Goal: Task Accomplishment & Management: Manage account settings

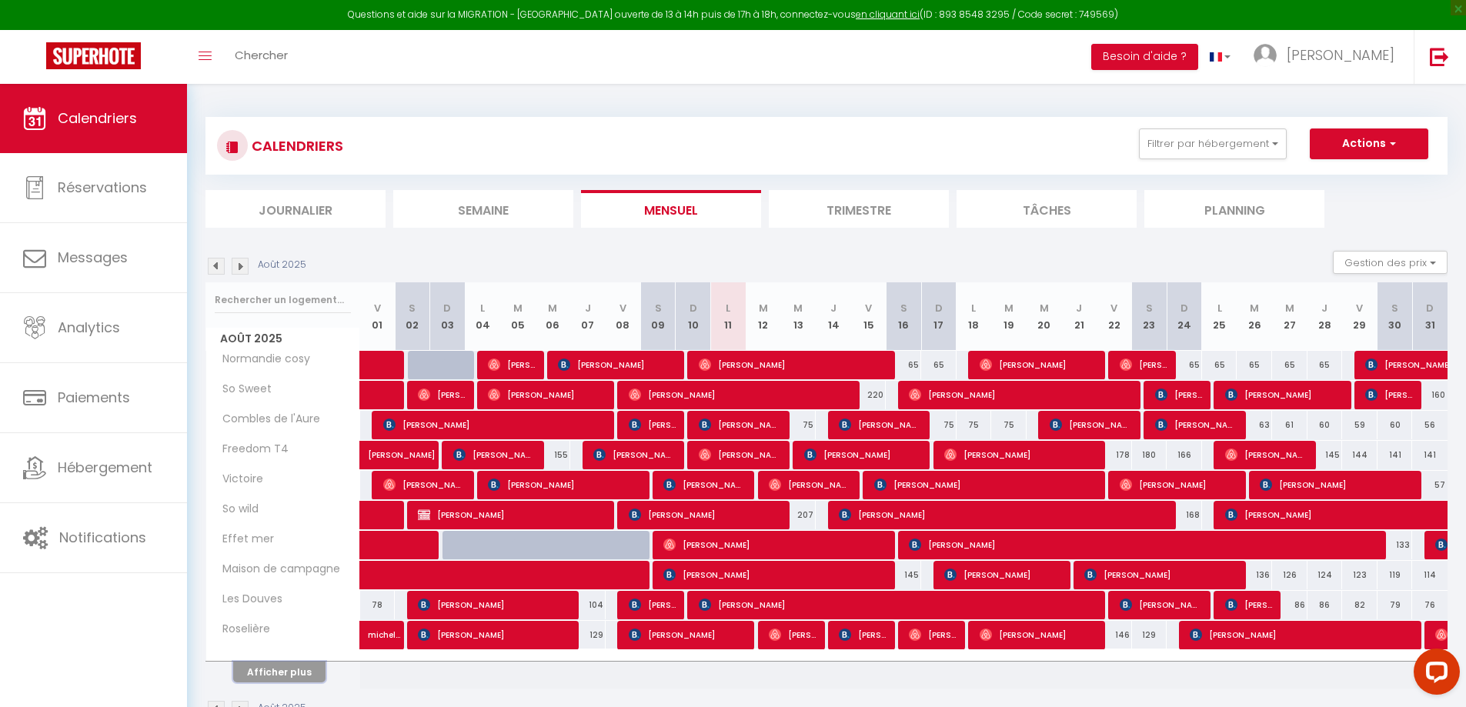
click at [287, 670] on button "Afficher plus" at bounding box center [279, 672] width 92 height 21
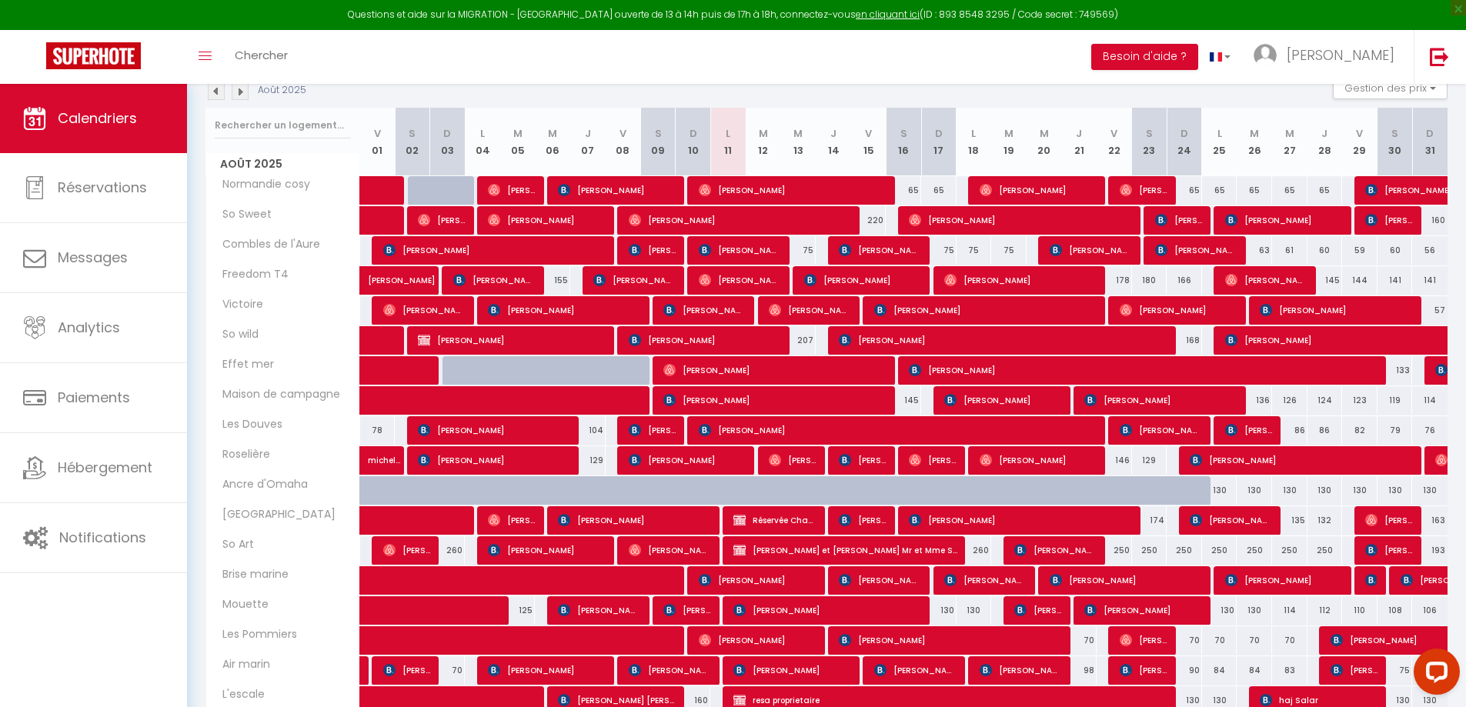
scroll to position [345, 0]
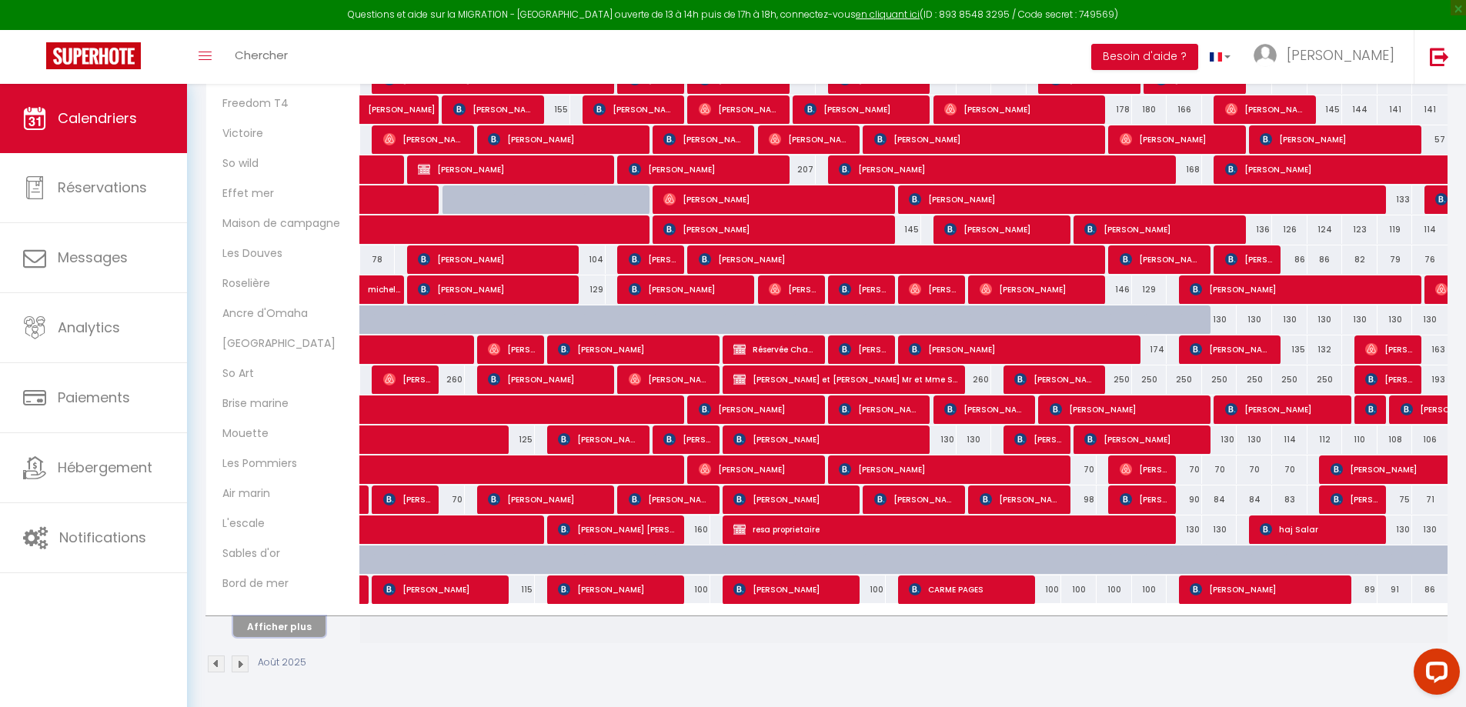
click at [289, 629] on button "Afficher plus" at bounding box center [279, 626] width 92 height 21
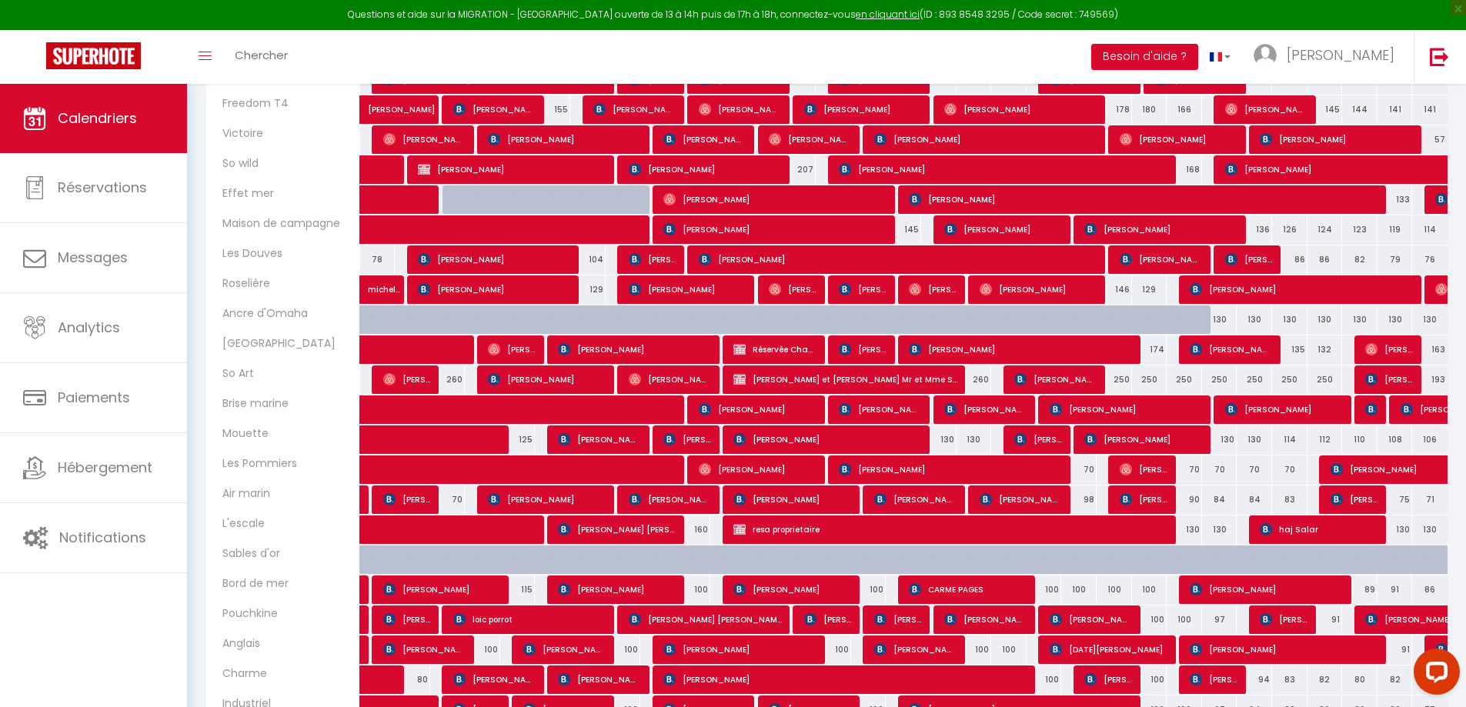
click at [1048, 590] on div "100" at bounding box center [1043, 590] width 35 height 28
type input "100"
type input "Mer 20 Août 2025"
type input "[DEMOGRAPHIC_DATA] 21 Août 2025"
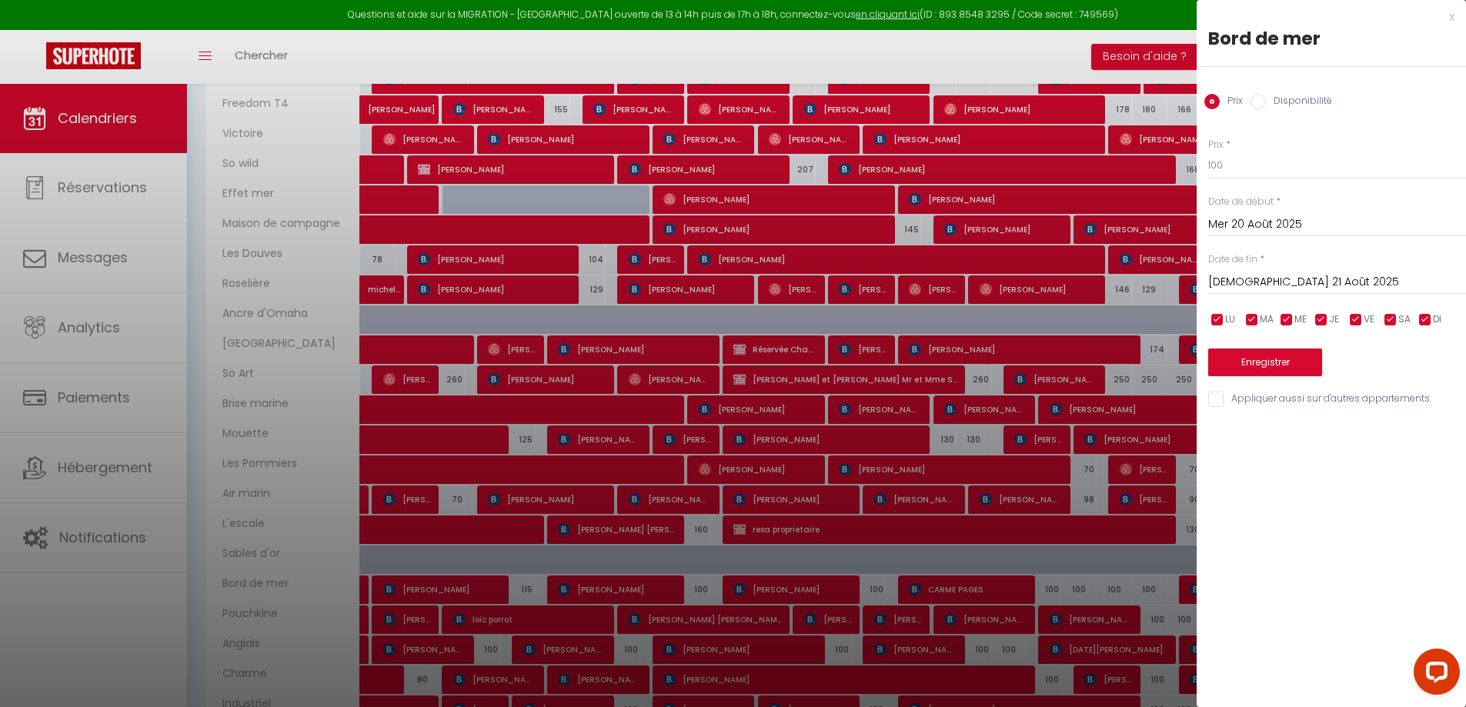
click at [1453, 15] on div "x" at bounding box center [1325, 17] width 258 height 18
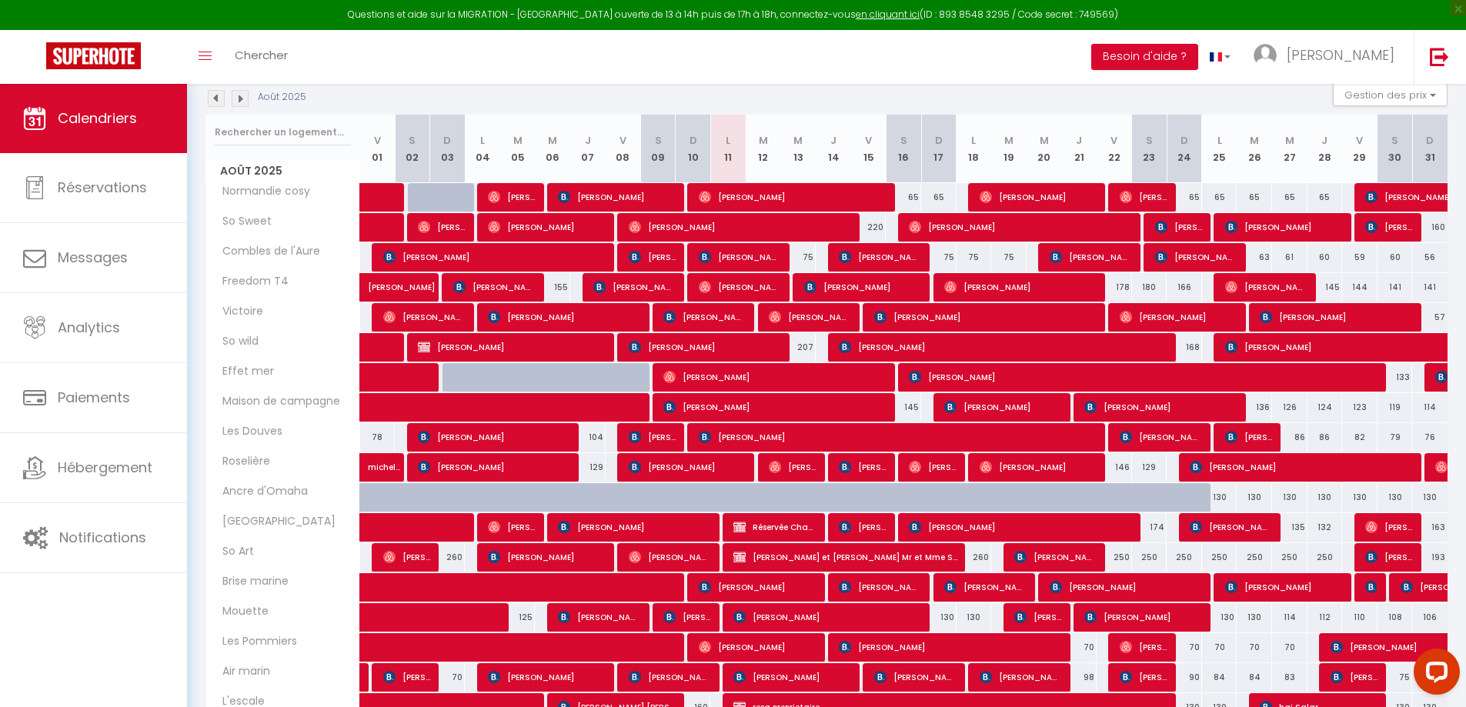
scroll to position [0, 0]
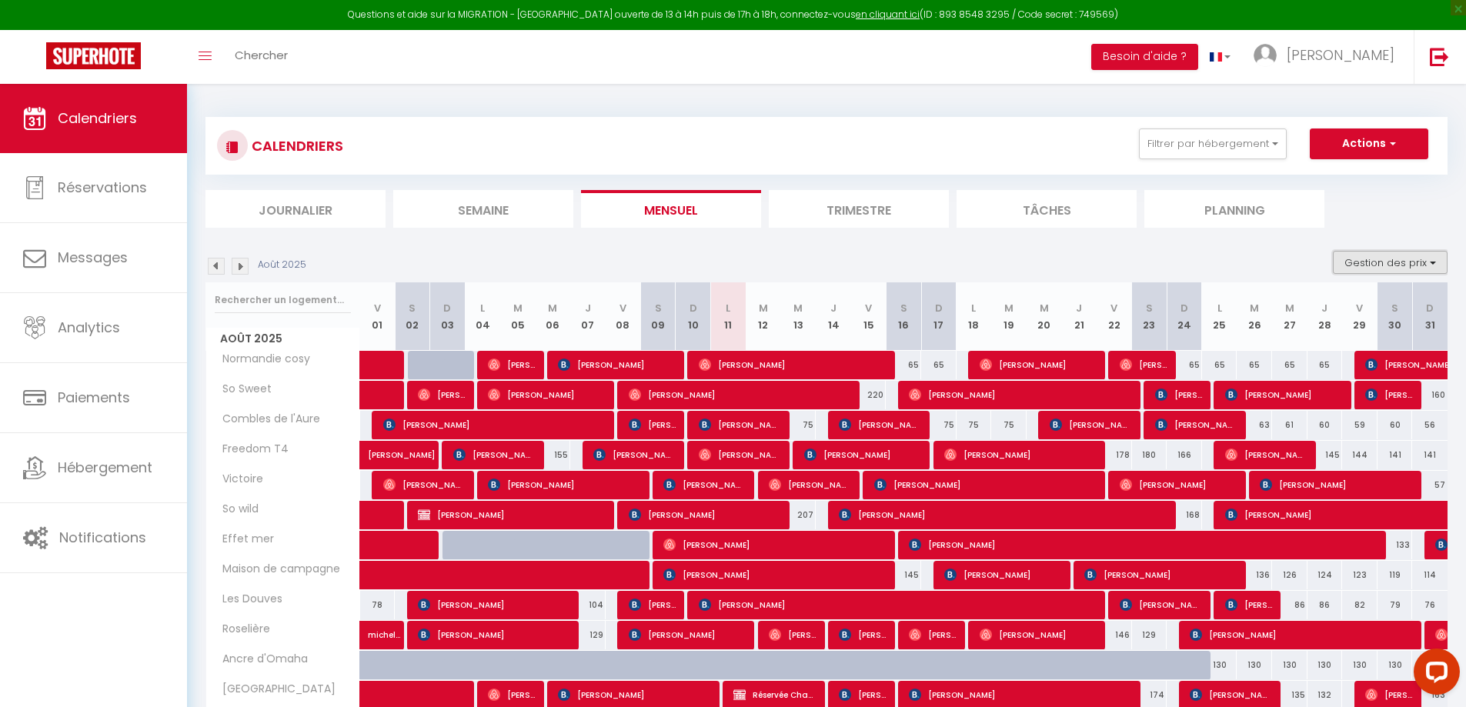
click at [1431, 265] on button "Gestion des prix" at bounding box center [1390, 262] width 115 height 23
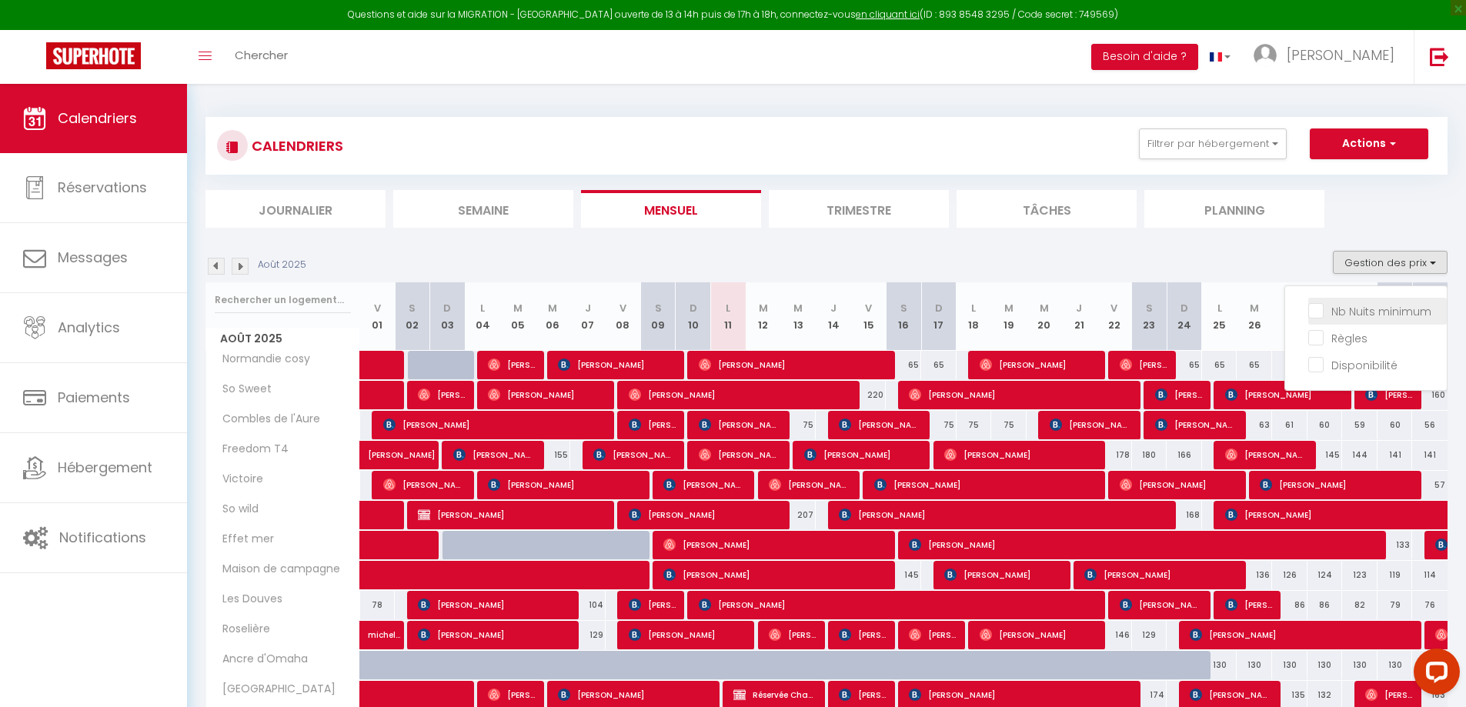
click at [1321, 313] on input "Nb Nuits minimum" at bounding box center [1377, 309] width 139 height 15
checkbox input "true"
click at [1309, 336] on input "Règles" at bounding box center [1377, 336] width 139 height 15
checkbox input "true"
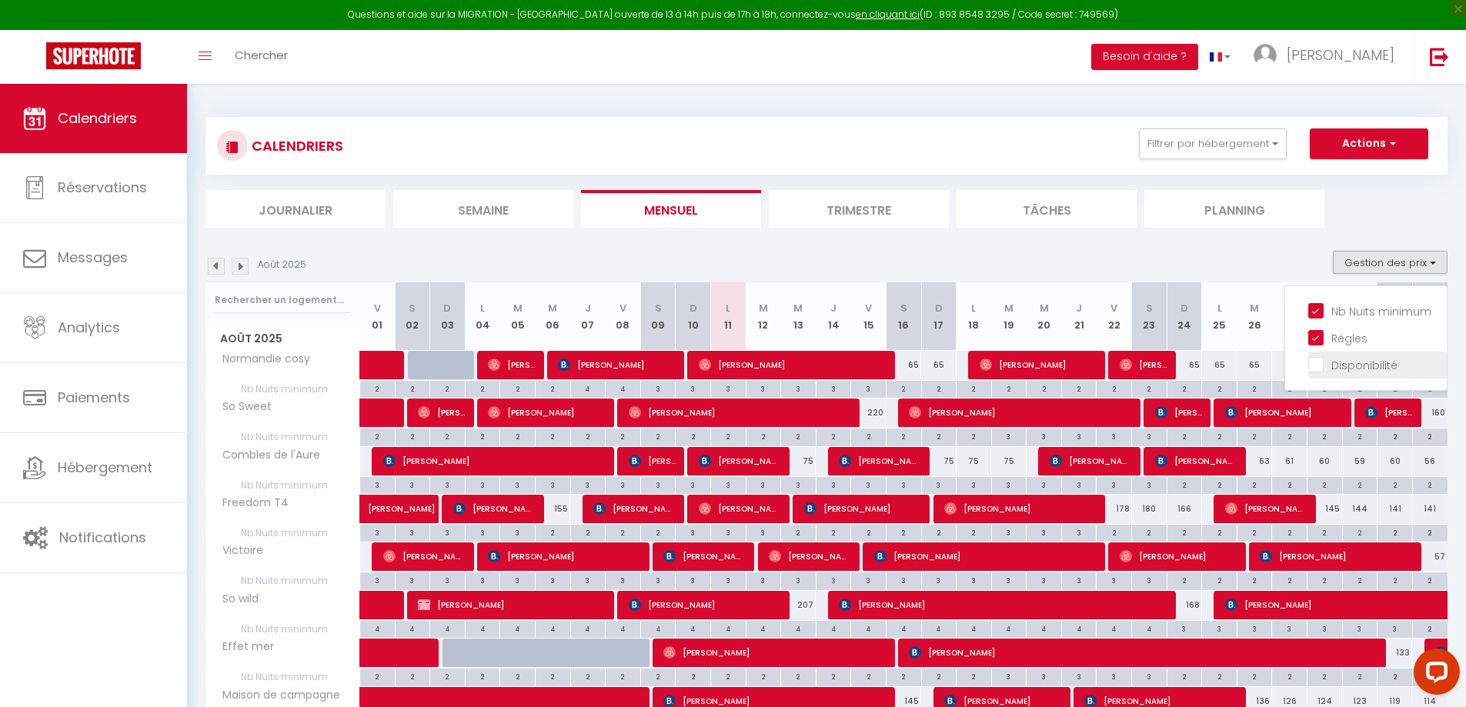
click at [1321, 366] on input "Disponibilité" at bounding box center [1377, 363] width 139 height 15
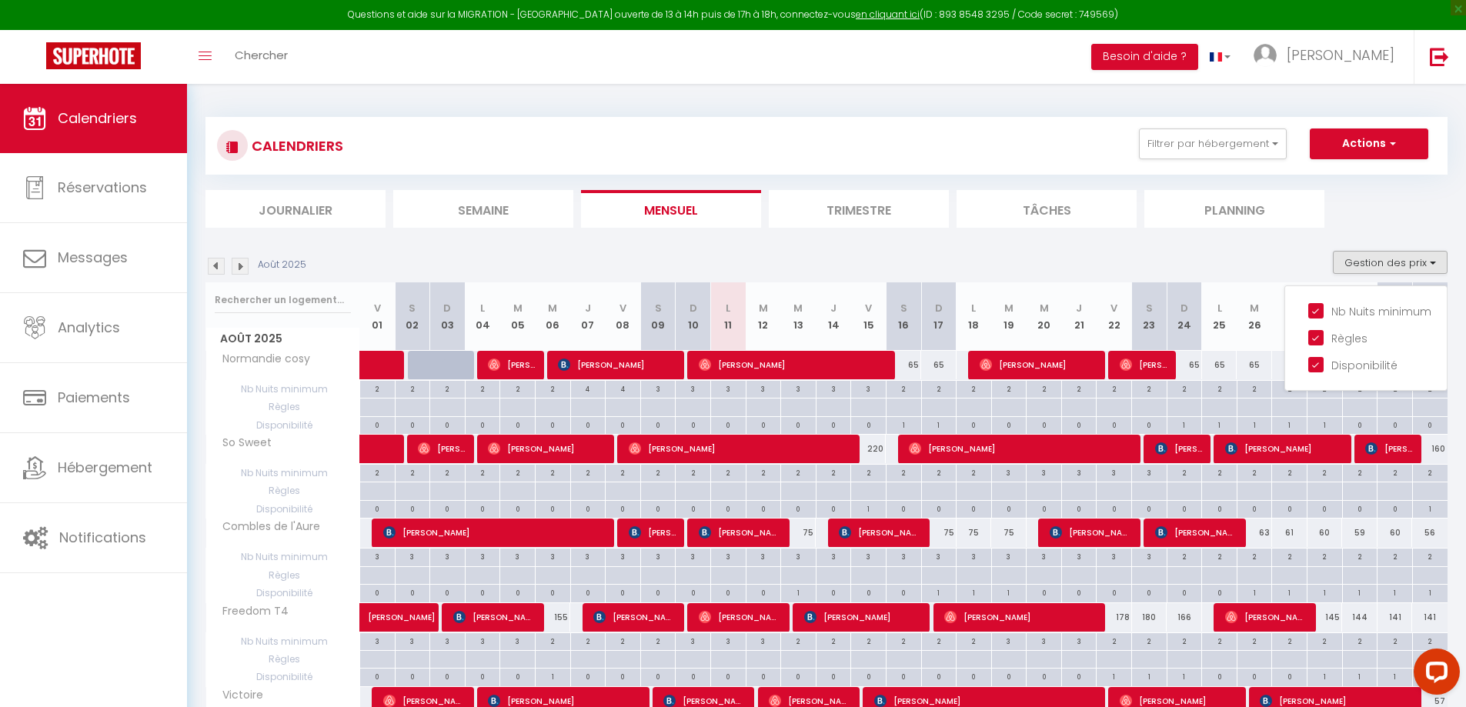
click at [1295, 251] on div "Août 2025 Gestion des prix Nb Nuits minimum Règles Disponibilité" at bounding box center [826, 267] width 1242 height 32
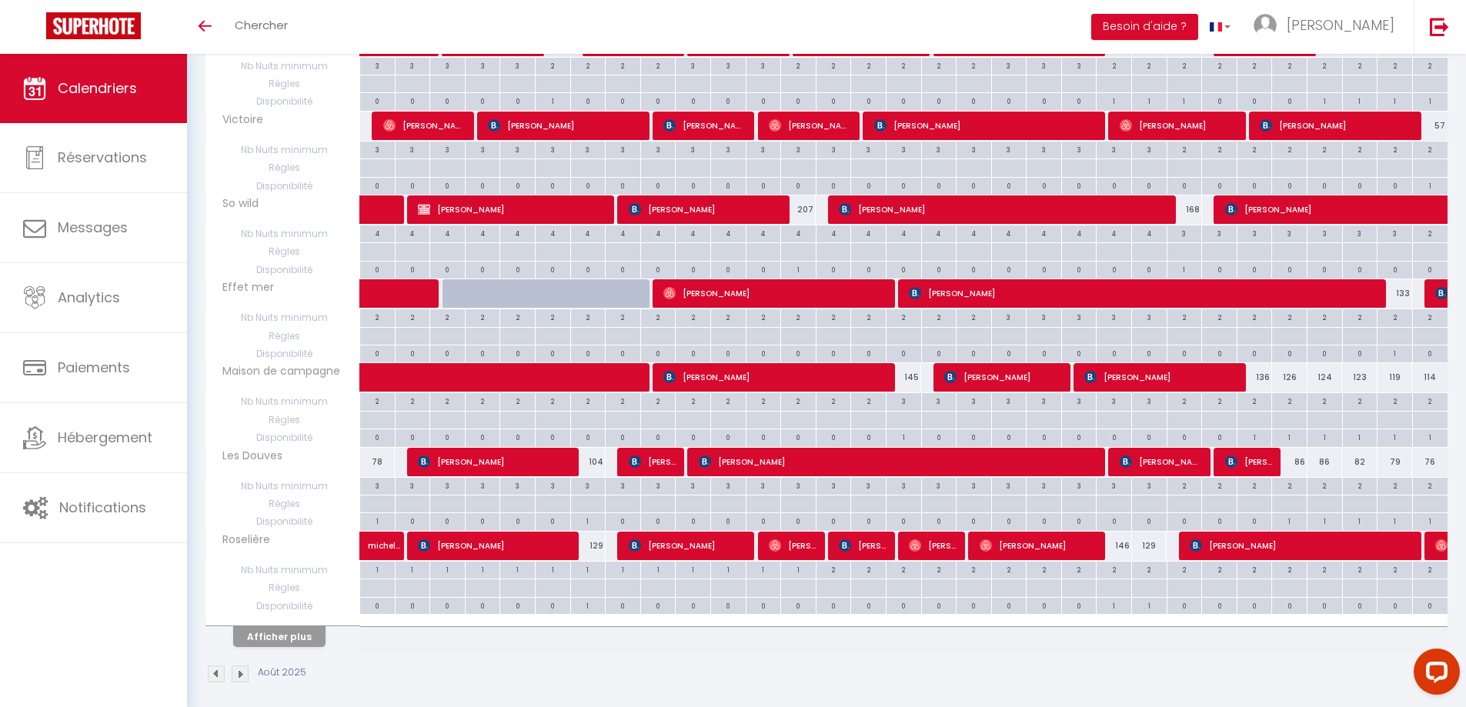
scroll to position [556, 0]
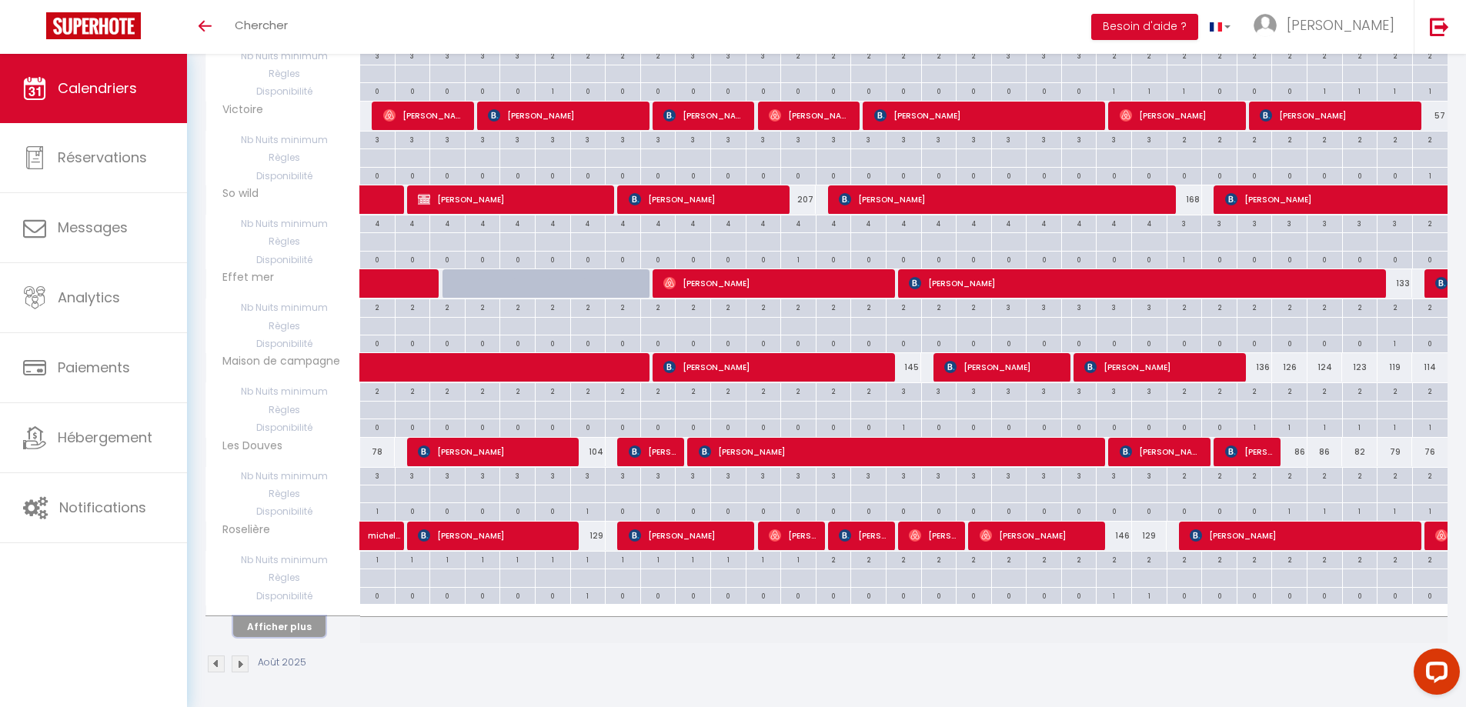
click at [278, 629] on button "Afficher plus" at bounding box center [279, 626] width 92 height 21
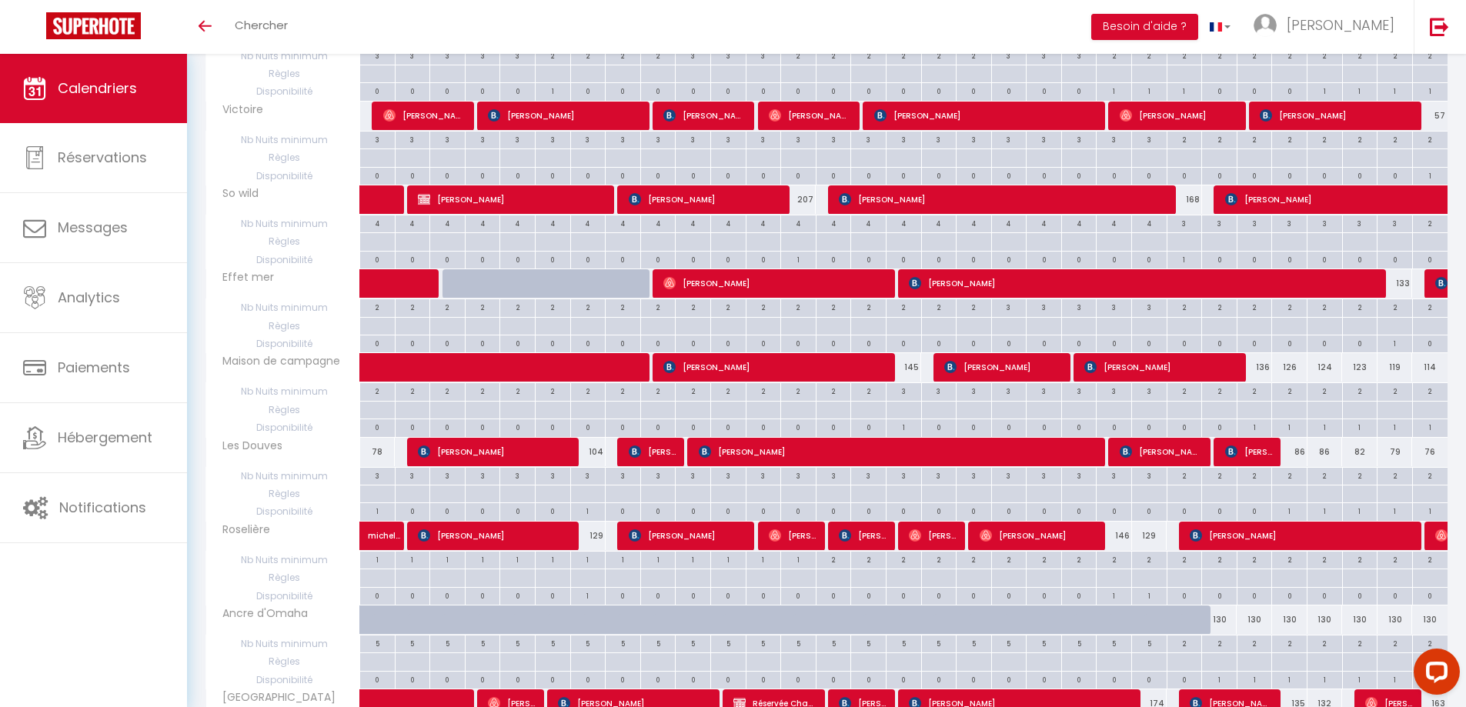
click at [1122, 539] on div "146" at bounding box center [1113, 536] width 35 height 28
type input "146"
type input "Ven 22 Août 2025"
type input "Sam 23 Août 2025"
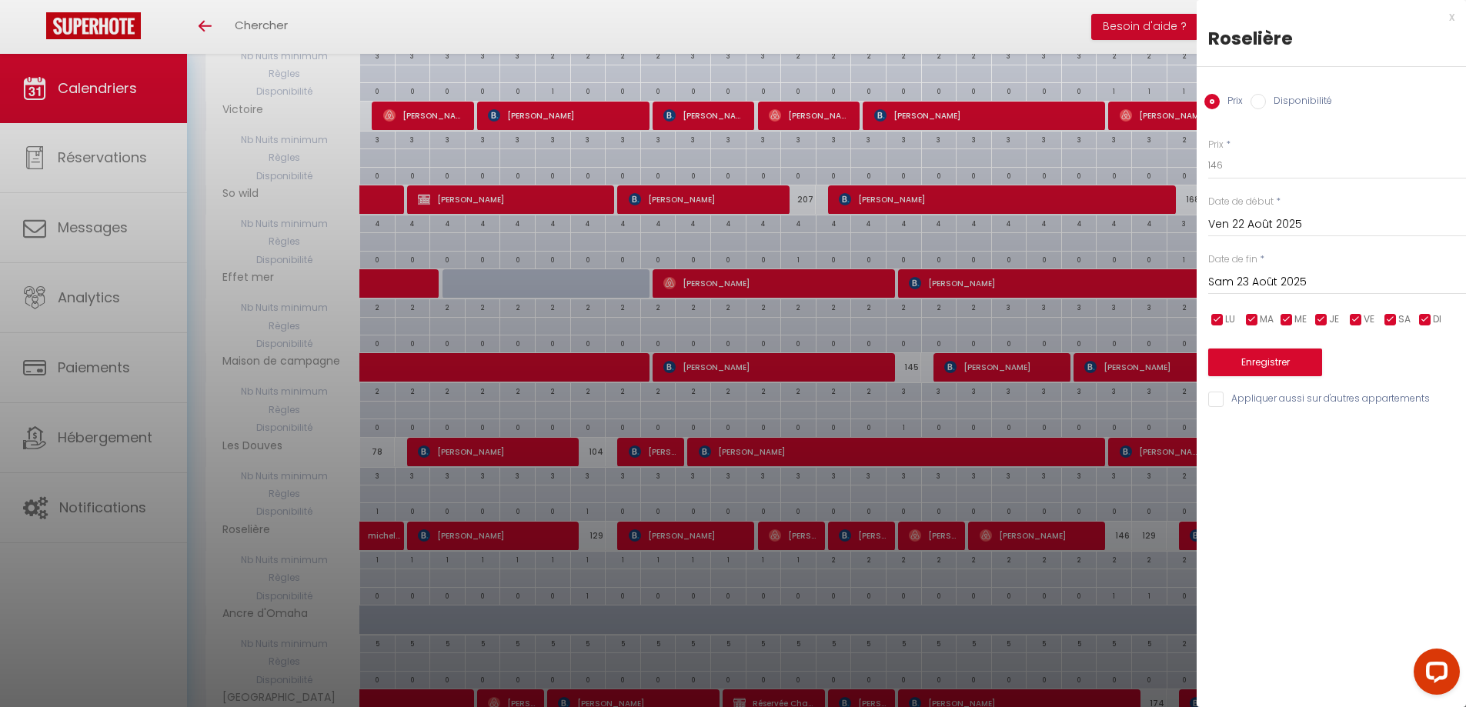
click at [1447, 21] on div "x" at bounding box center [1325, 17] width 258 height 18
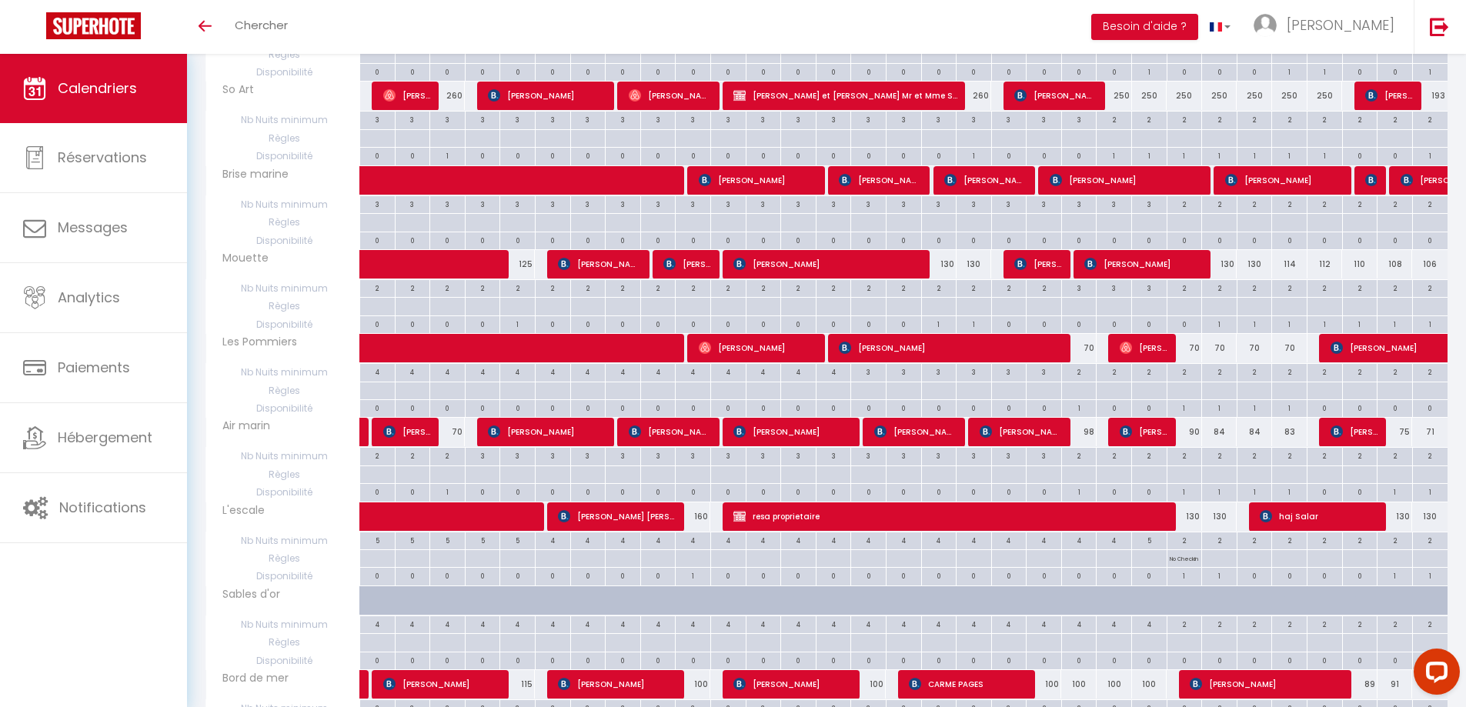
scroll to position [1248, 0]
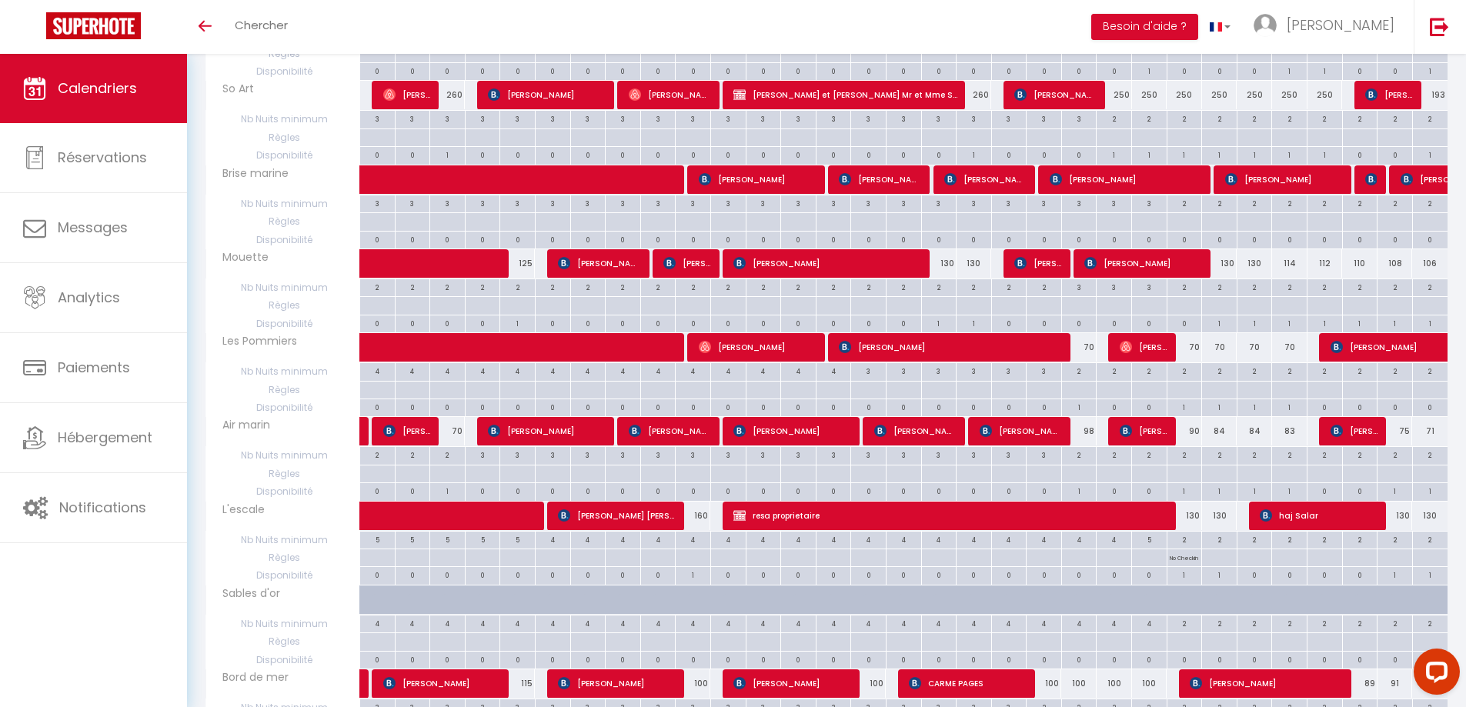
click at [1086, 432] on div "98" at bounding box center [1078, 431] width 35 height 28
type input "98"
type input "[DEMOGRAPHIC_DATA] 21 Août 2025"
type input "Ven 22 Août 2025"
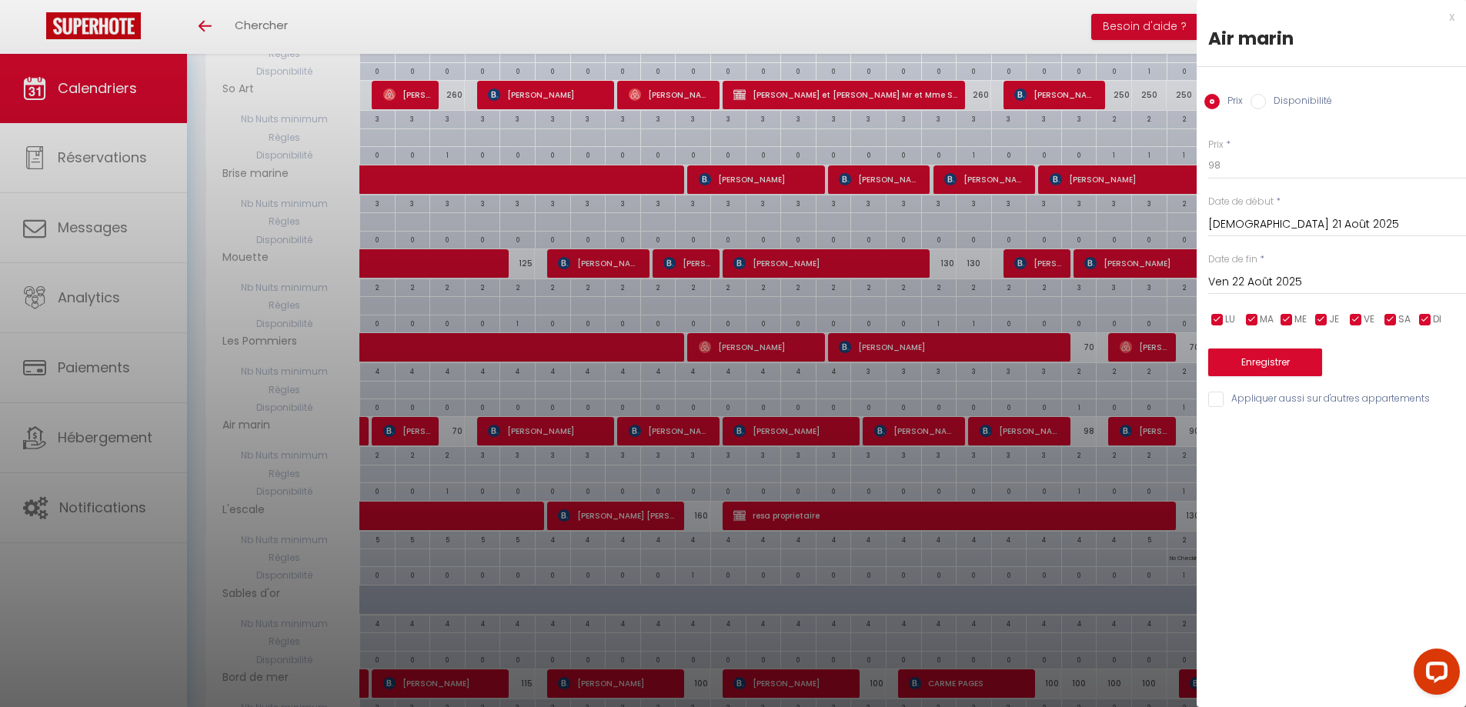
click at [1450, 18] on div "x" at bounding box center [1325, 17] width 258 height 18
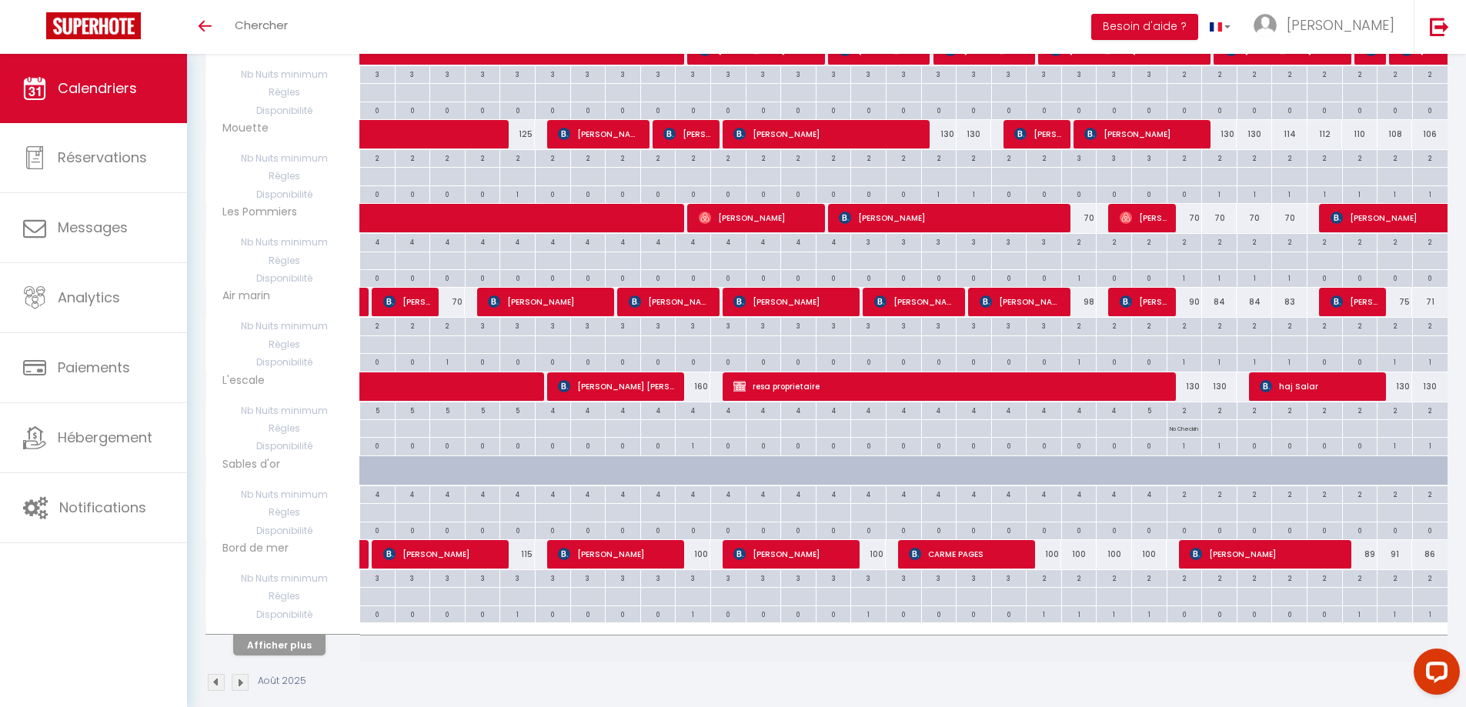
scroll to position [1396, 0]
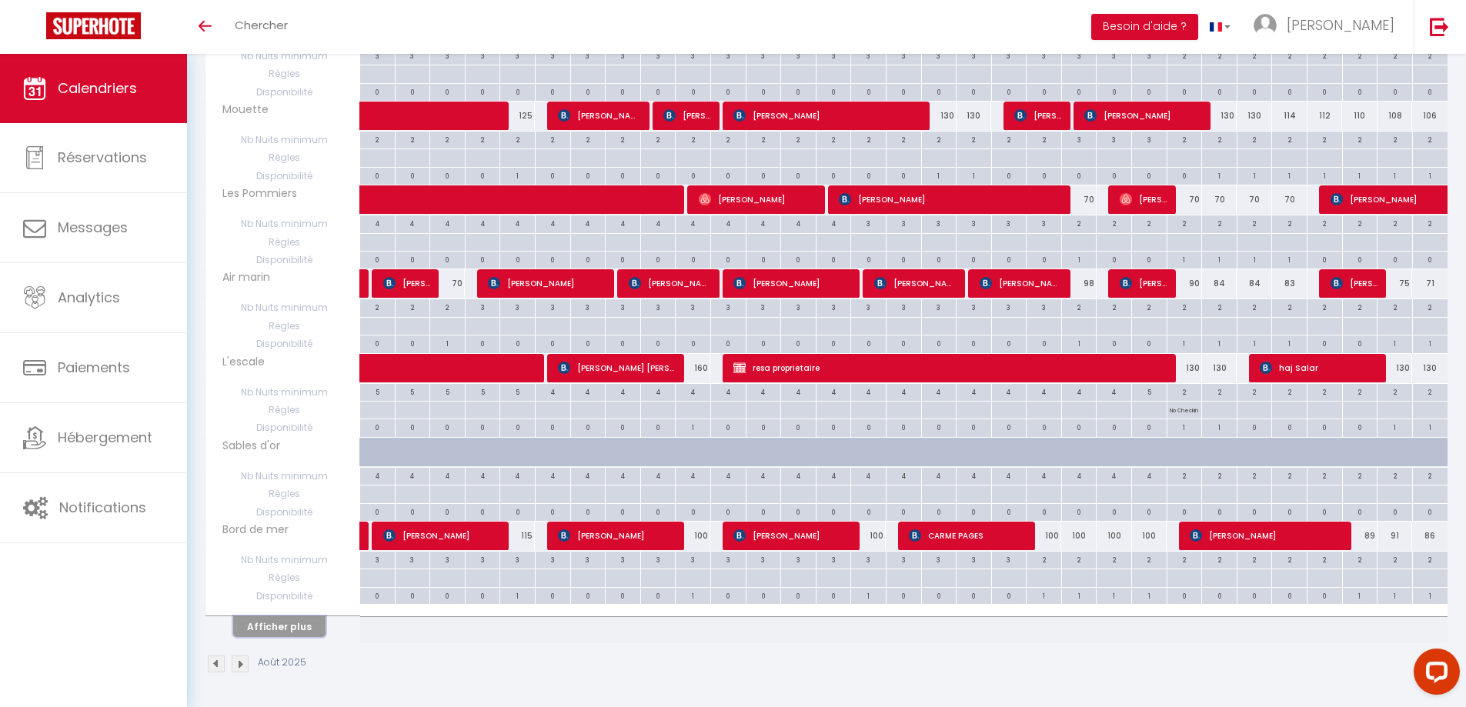
click at [280, 629] on button "Afficher plus" at bounding box center [279, 626] width 92 height 21
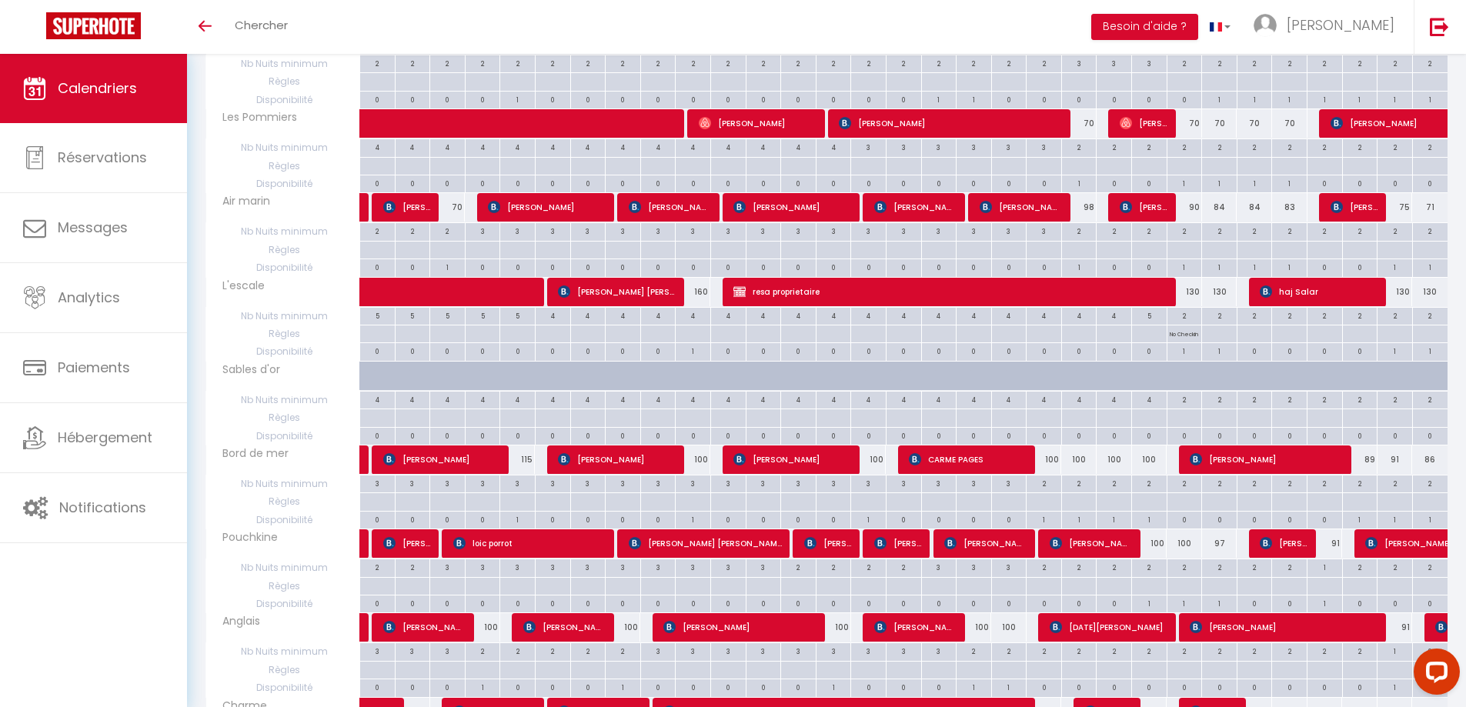
scroll to position [1550, 0]
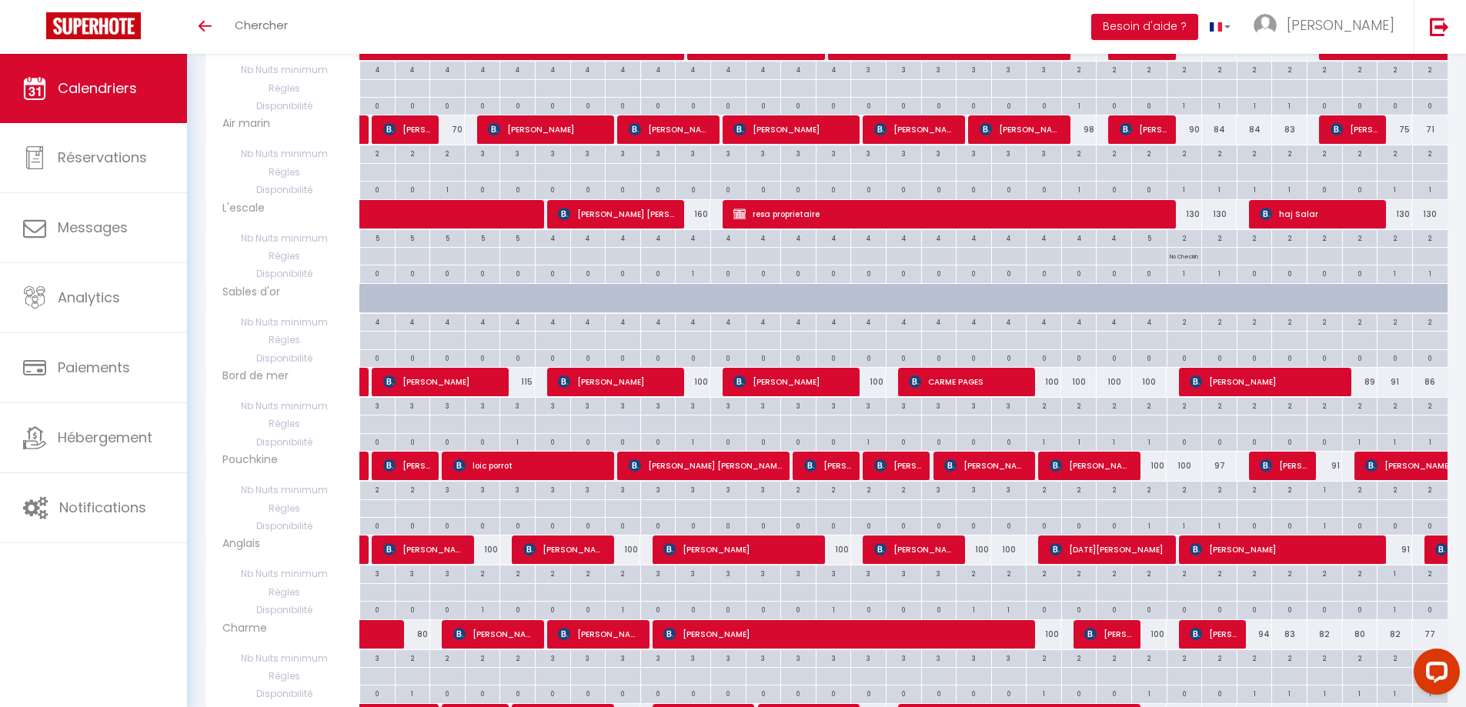
click at [841, 553] on div "100" at bounding box center [833, 550] width 35 height 28
type input "100"
type input "[DEMOGRAPHIC_DATA] 14 Août 2025"
type input "Ven 15 Août 2025"
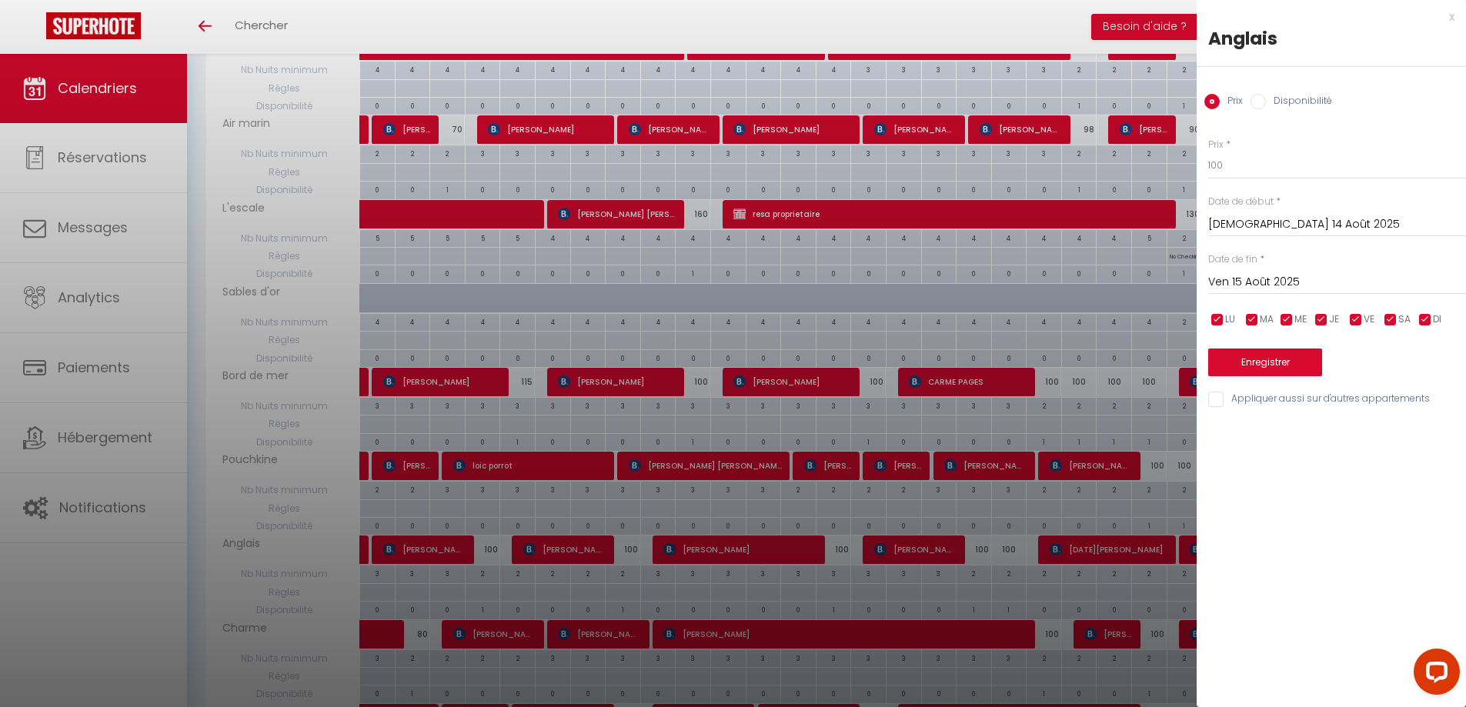
click at [1453, 17] on div "x" at bounding box center [1325, 17] width 258 height 18
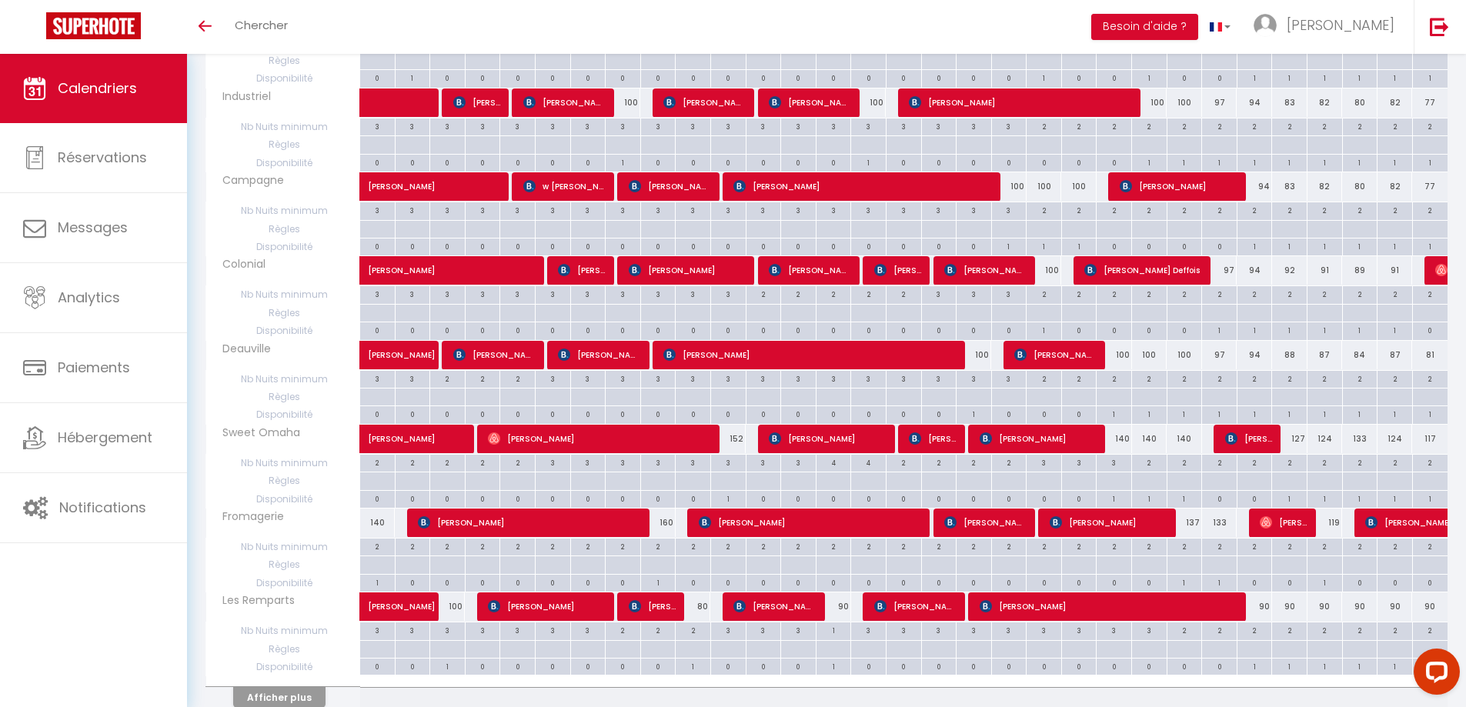
scroll to position [2236, 0]
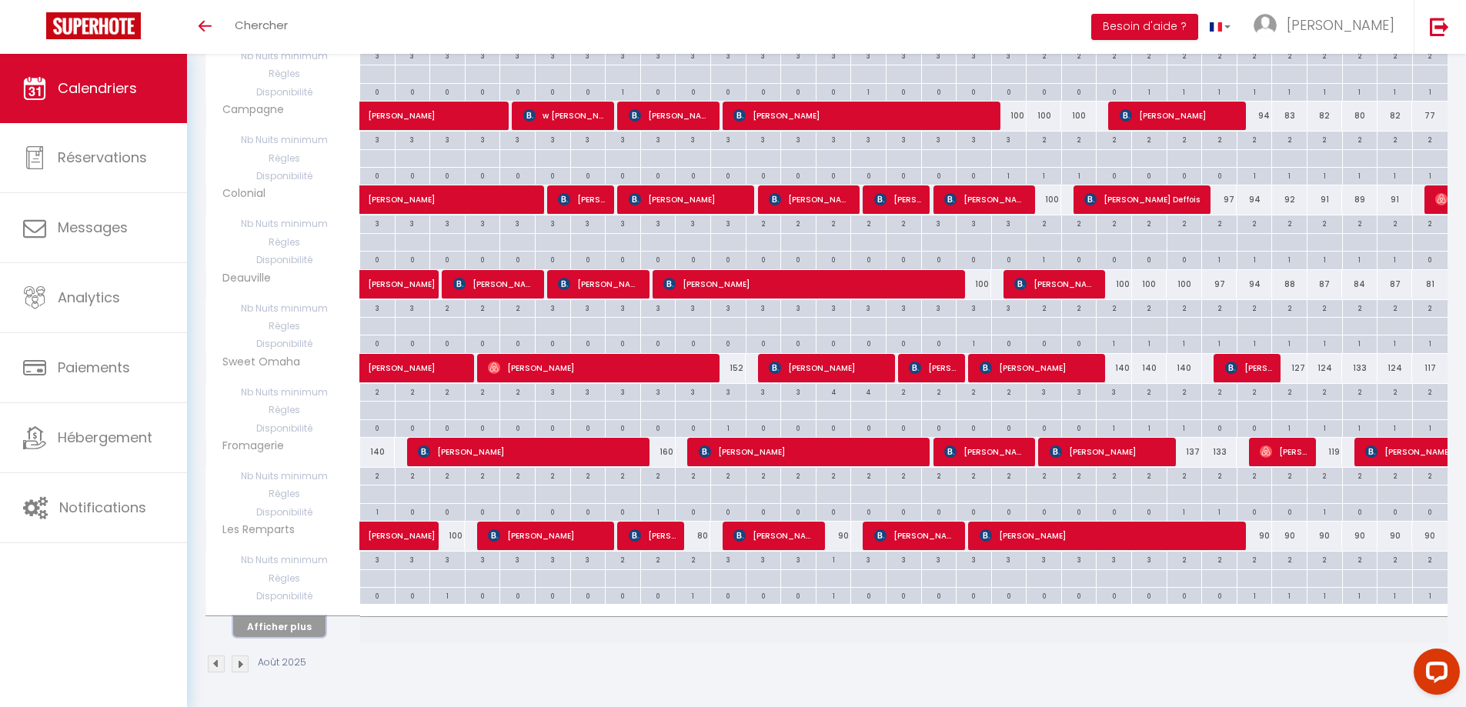
click at [290, 619] on button "Afficher plus" at bounding box center [279, 626] width 92 height 21
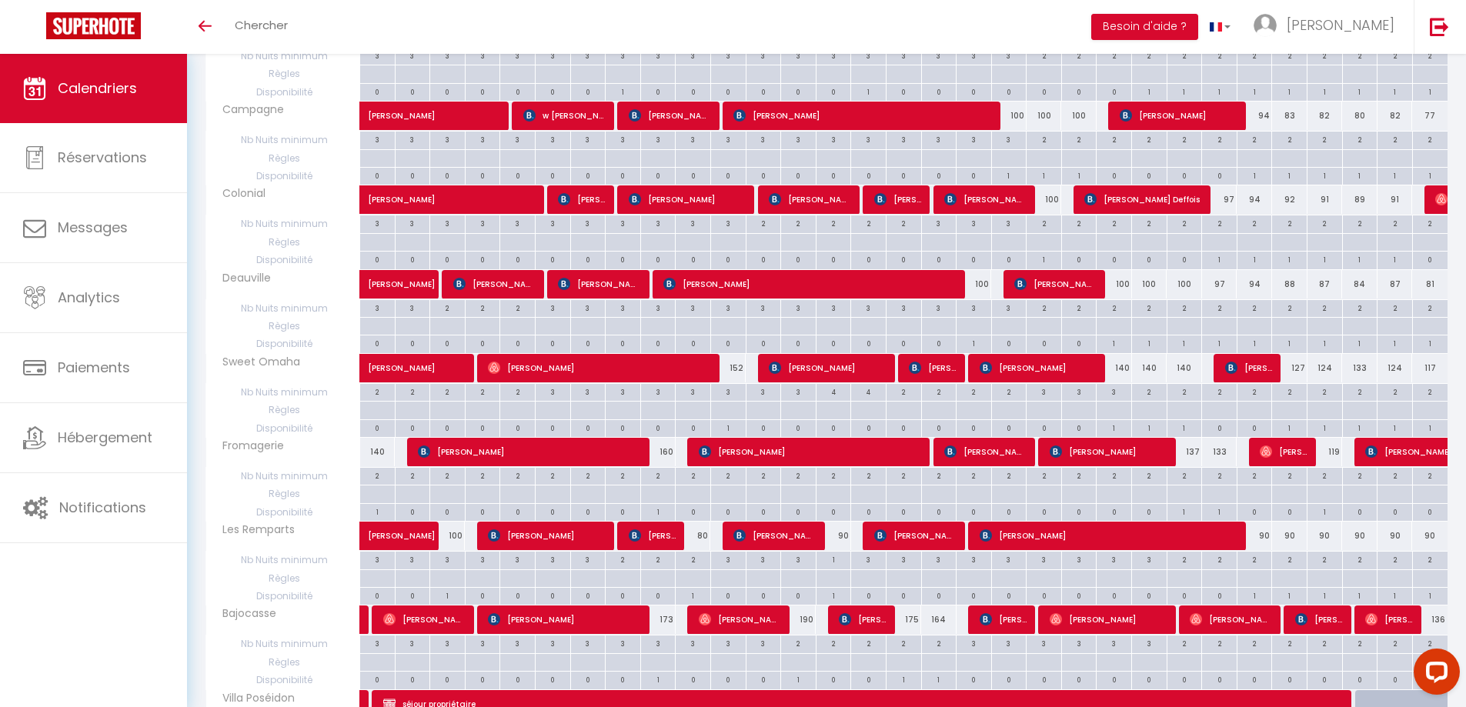
click at [1262, 538] on div "90" at bounding box center [1253, 536] width 35 height 28
type input "90"
type input "[DATE] Août 2025"
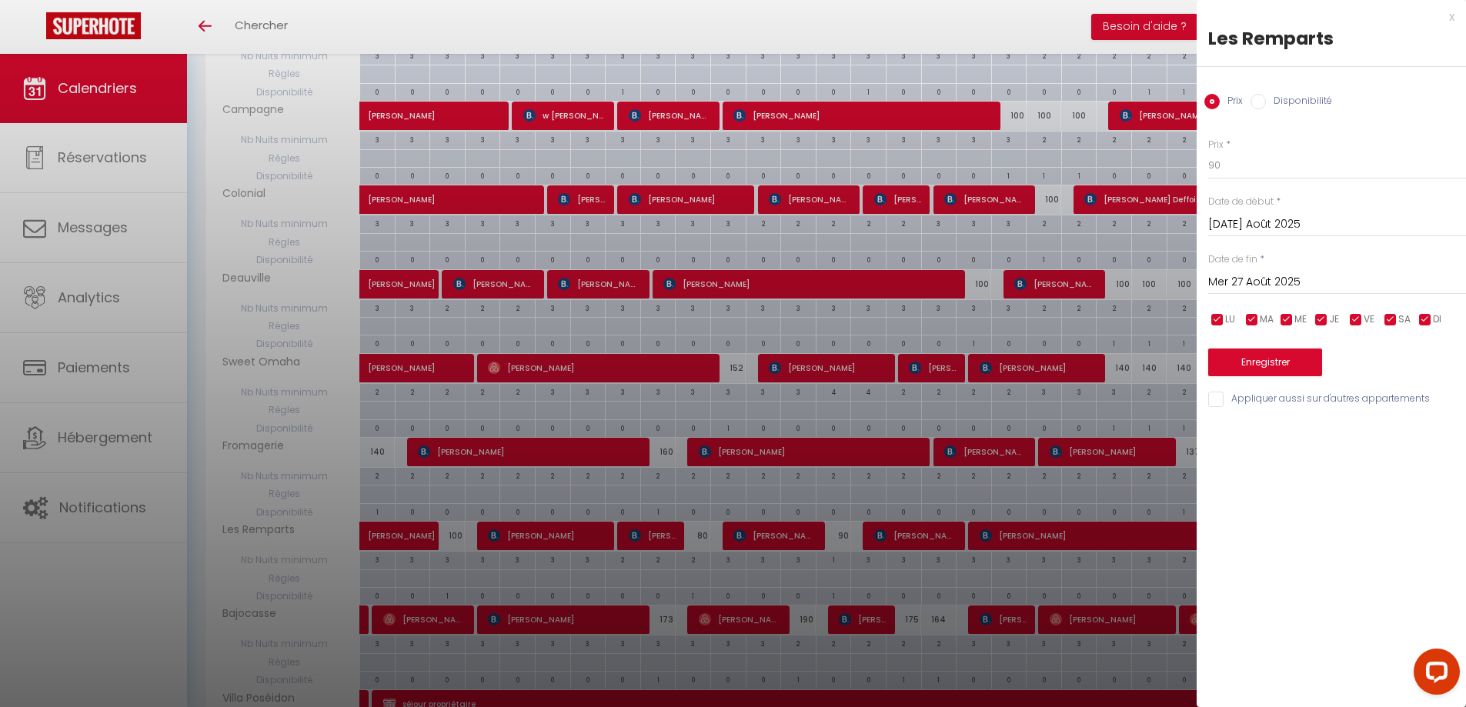
click at [1346, 279] on input "Mer 27 Août 2025" at bounding box center [1337, 282] width 258 height 20
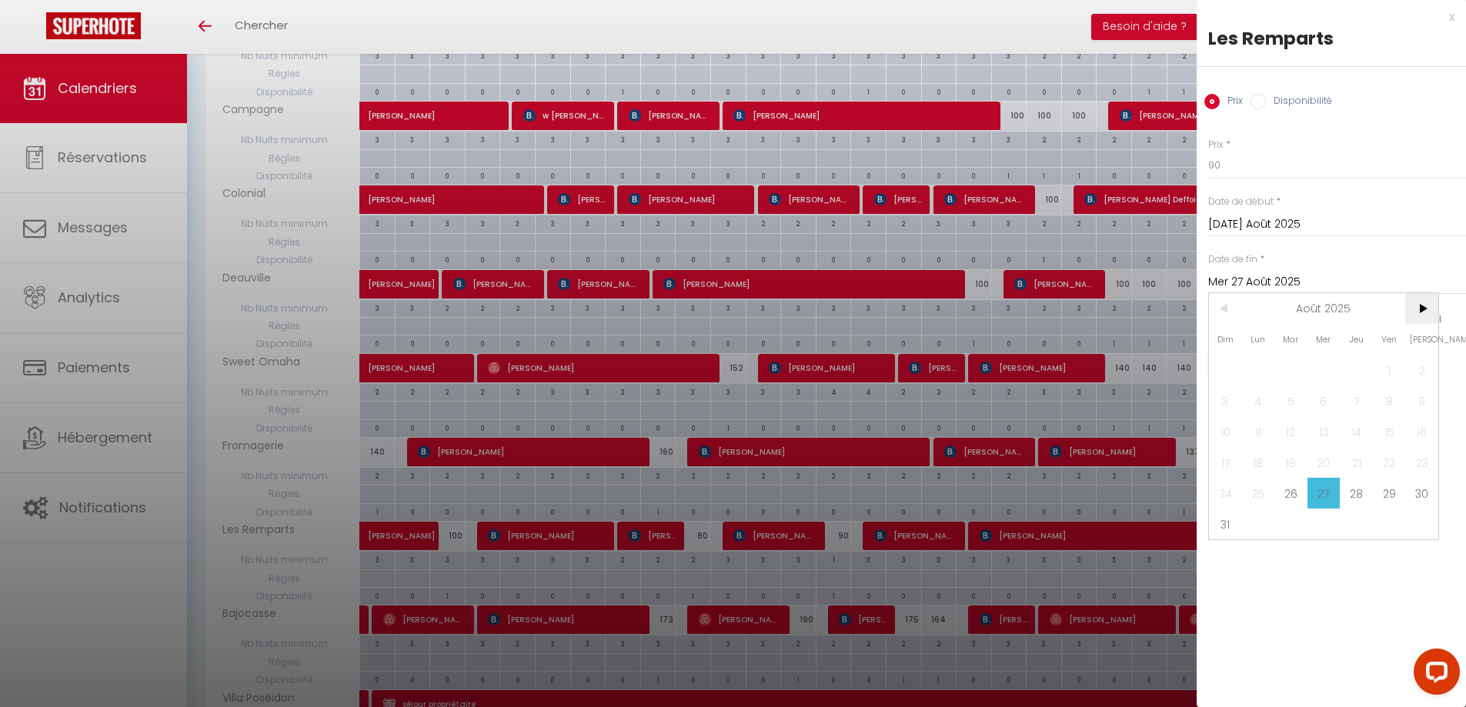
click at [1420, 309] on span ">" at bounding box center [1421, 308] width 33 height 31
drag, startPoint x: 1256, startPoint y: 369, endPoint x: 1244, endPoint y: 164, distance: 205.0
click at [1257, 367] on span "1" at bounding box center [1258, 370] width 33 height 31
type input "Lun 01 Septembre 2025"
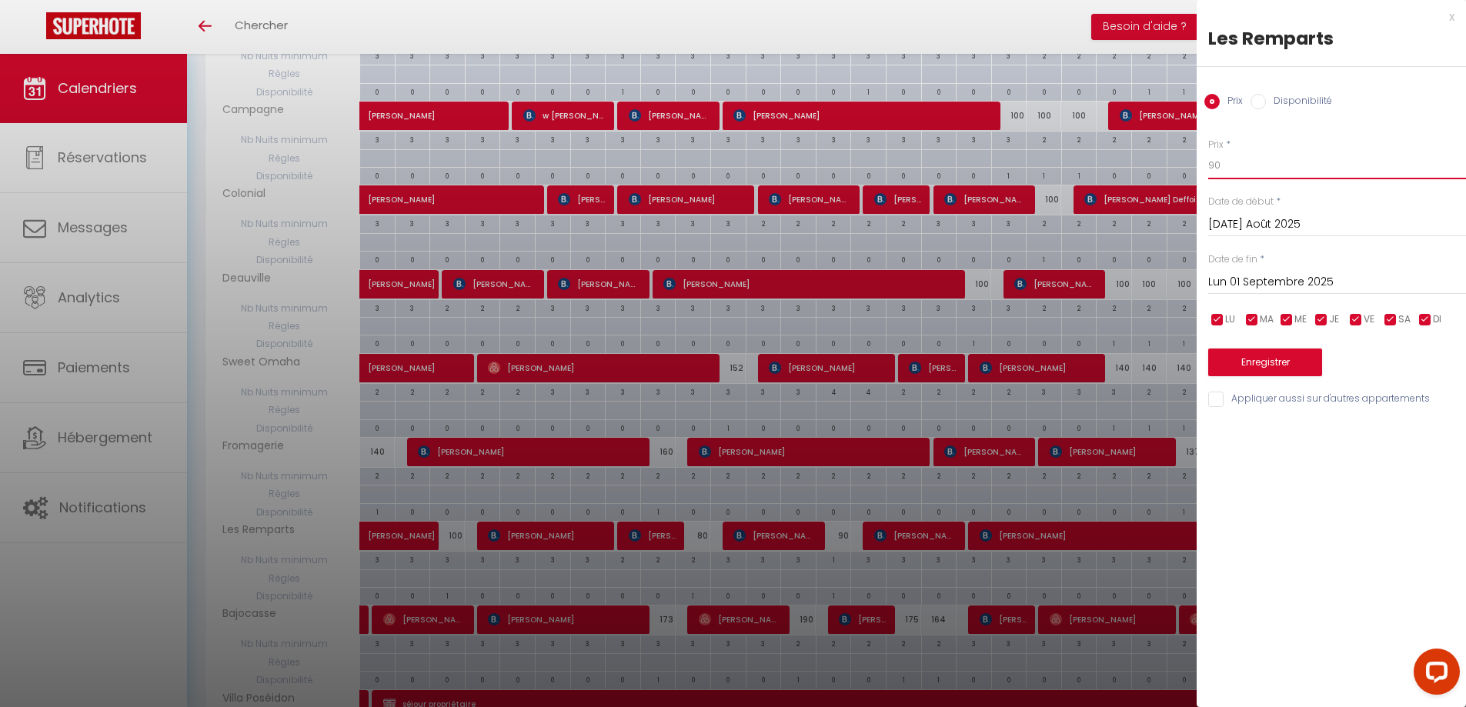
drag, startPoint x: 1236, startPoint y: 164, endPoint x: 1174, endPoint y: 168, distance: 61.7
drag, startPoint x: 1222, startPoint y: 169, endPoint x: 1193, endPoint y: 168, distance: 28.5
type input "90"
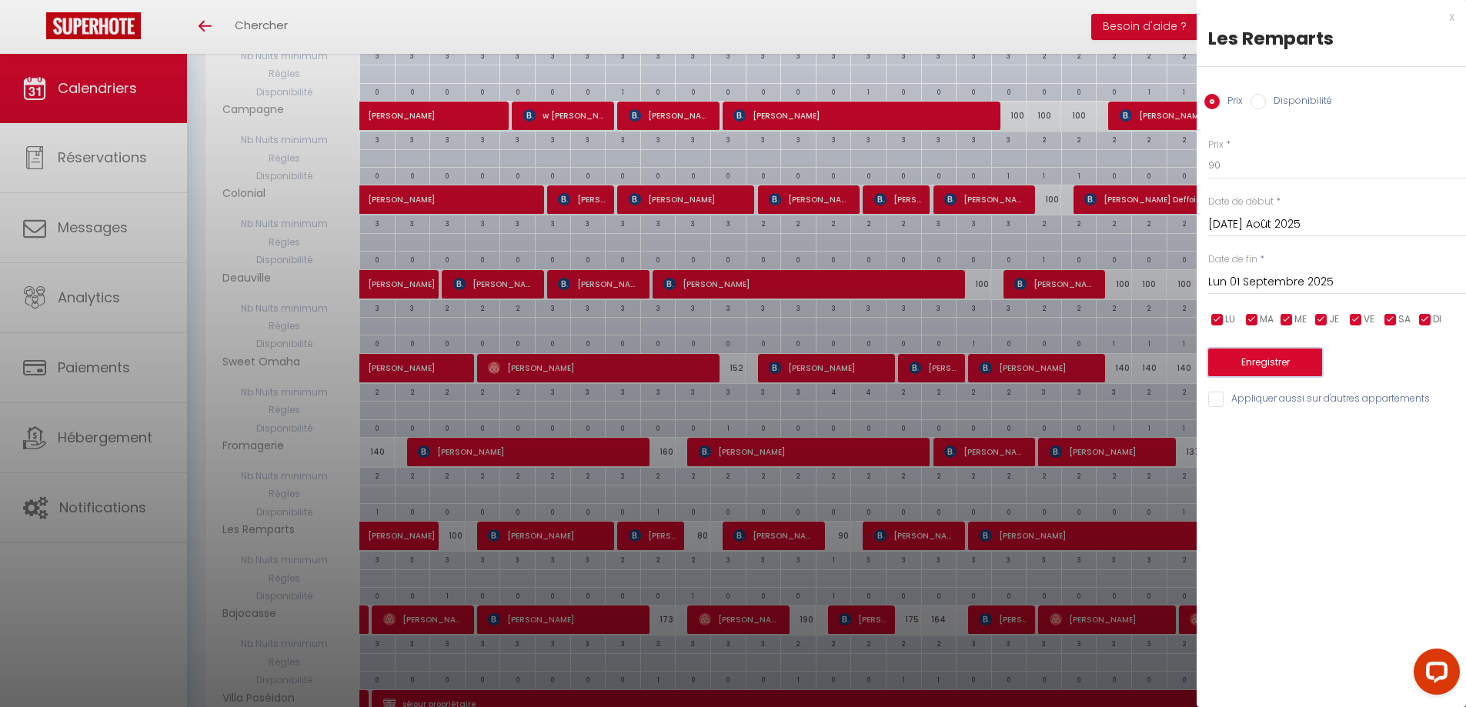
click at [1251, 355] on button "Enregistrer" at bounding box center [1265, 363] width 114 height 28
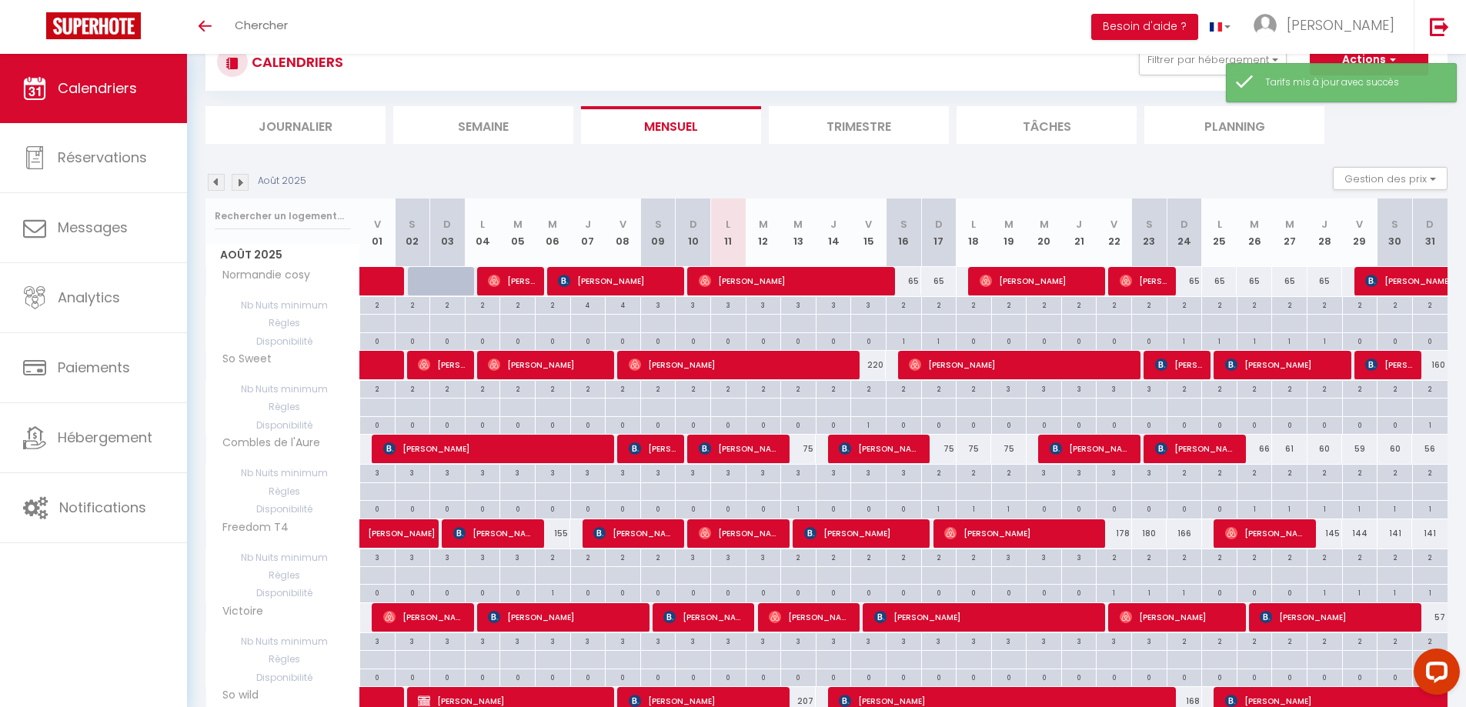
scroll to position [556, 0]
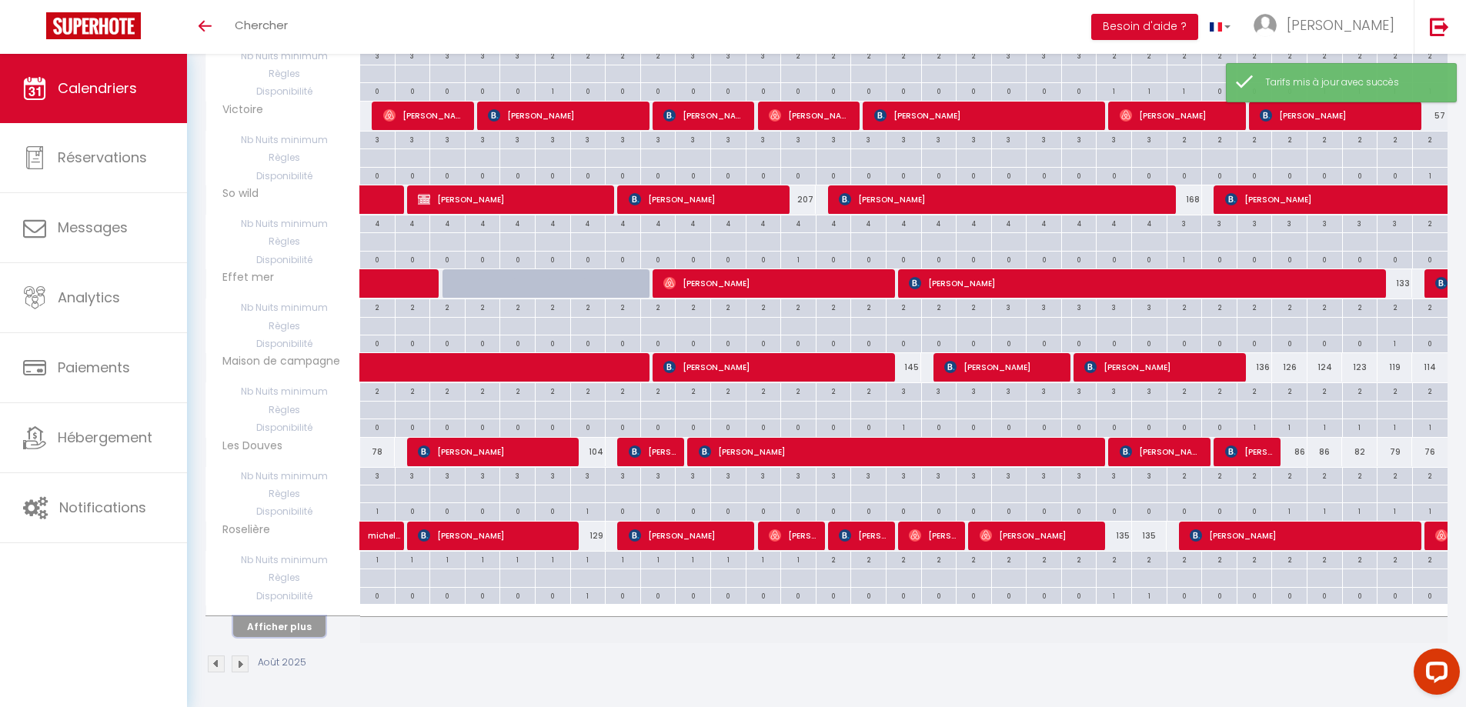
click at [279, 622] on button "Afficher plus" at bounding box center [279, 626] width 92 height 21
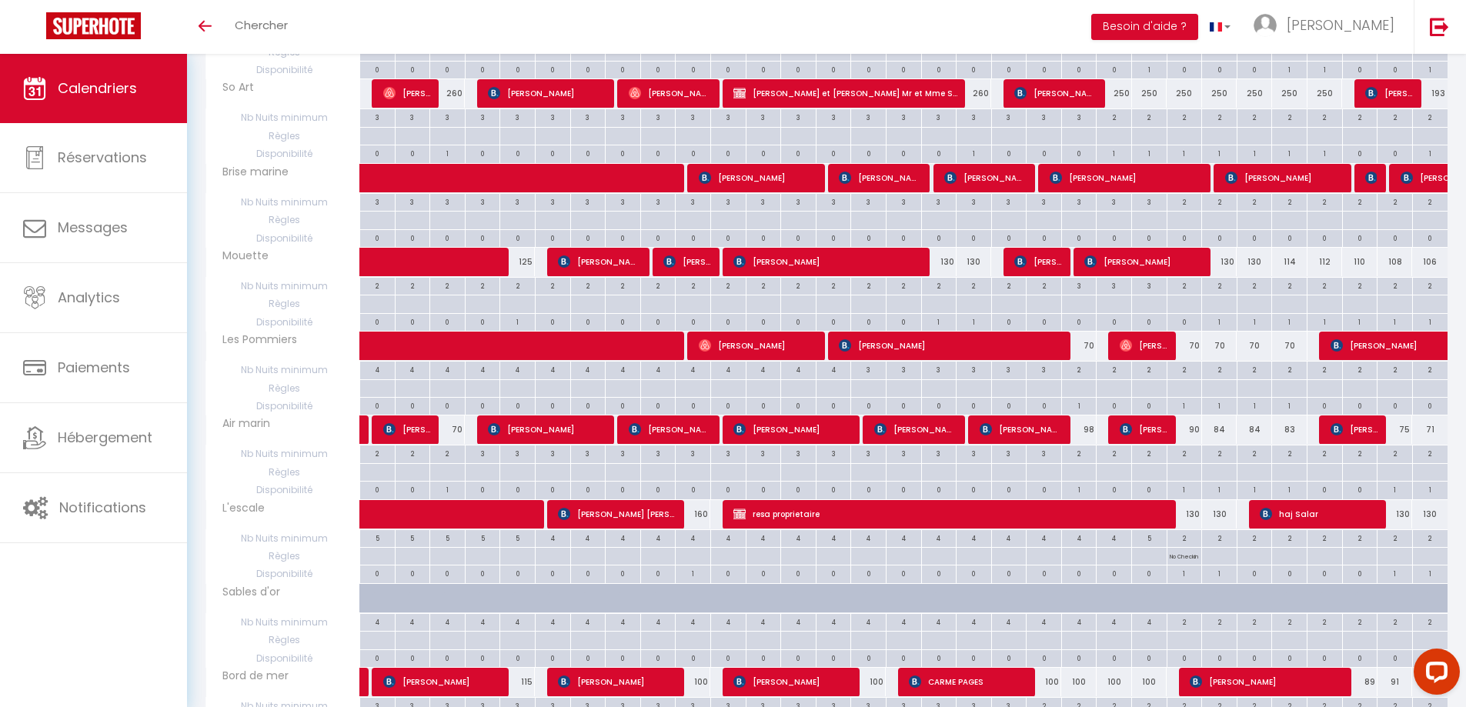
scroll to position [1396, 0]
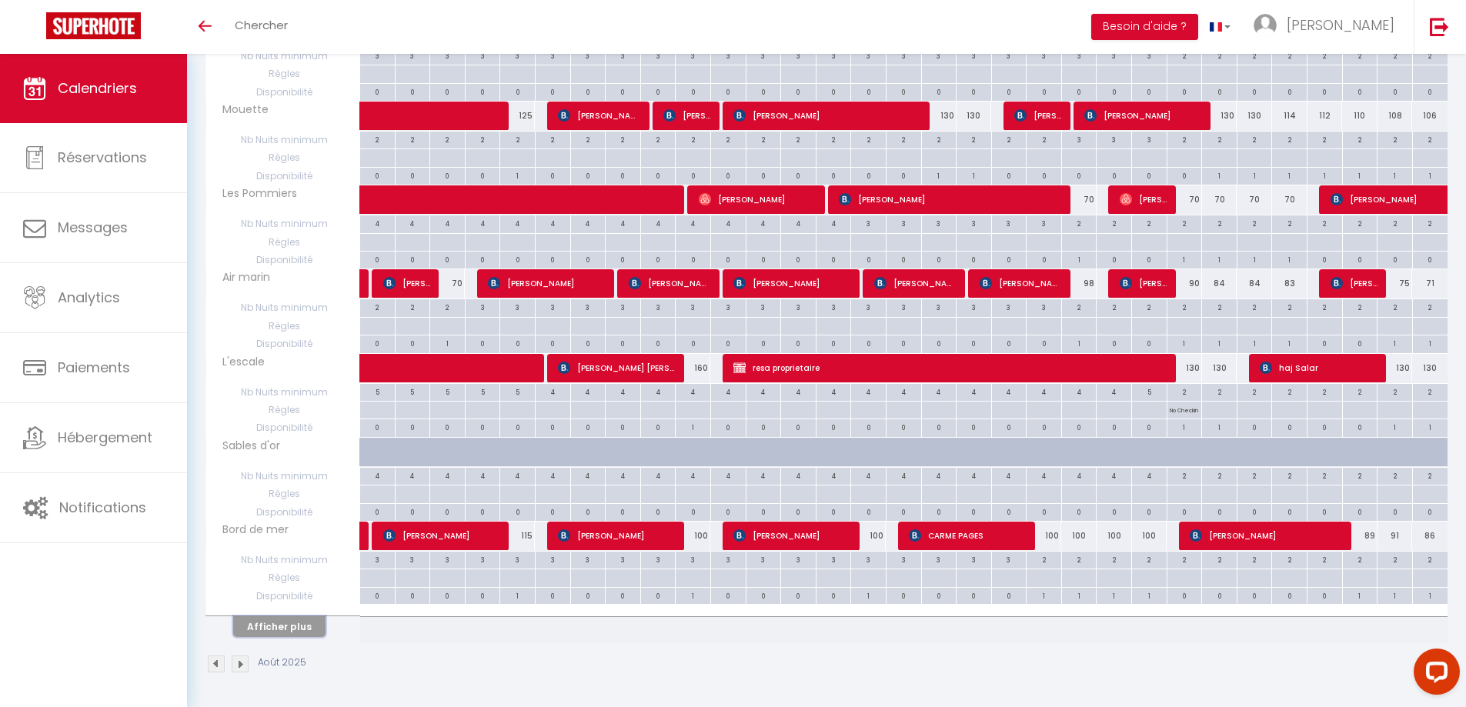
click at [273, 628] on button "Afficher plus" at bounding box center [279, 626] width 92 height 21
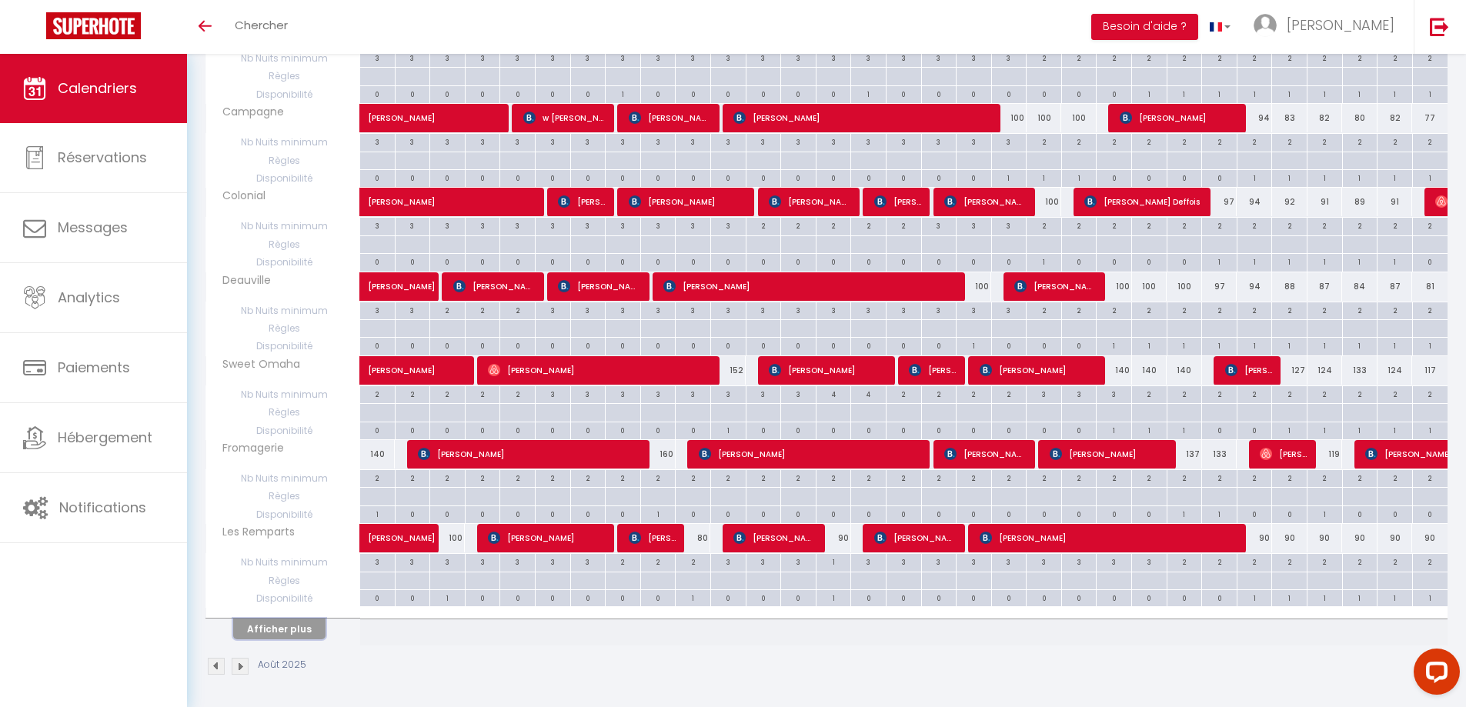
scroll to position [2236, 0]
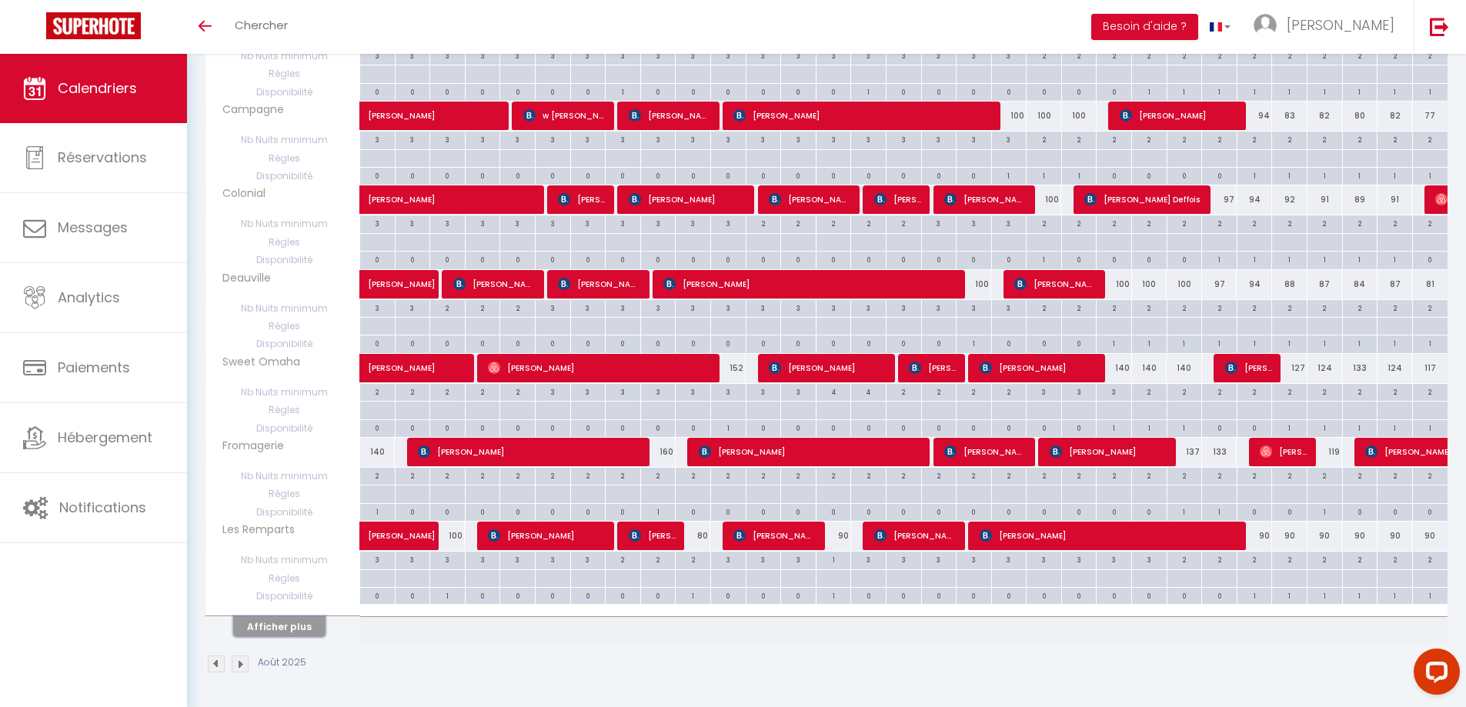
click at [273, 629] on button "Afficher plus" at bounding box center [279, 626] width 92 height 21
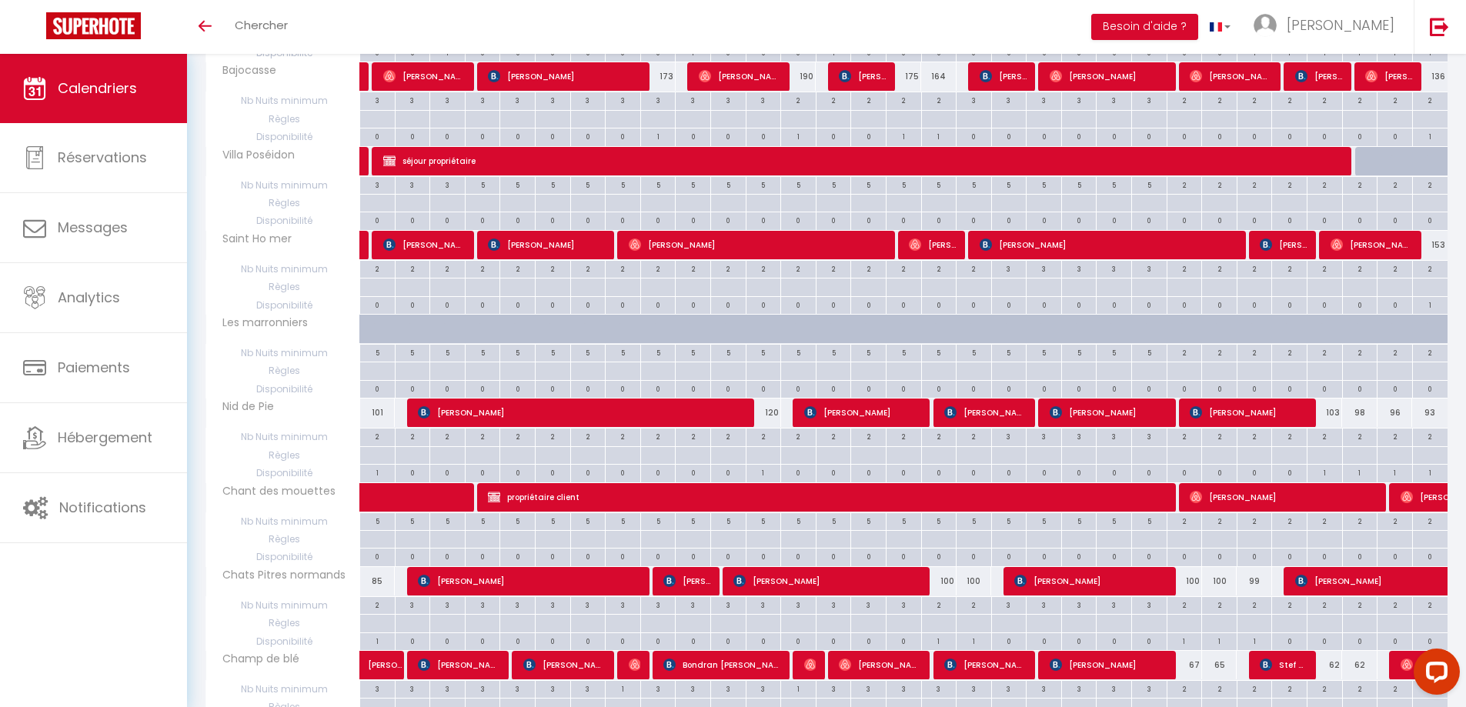
scroll to position [3076, 0]
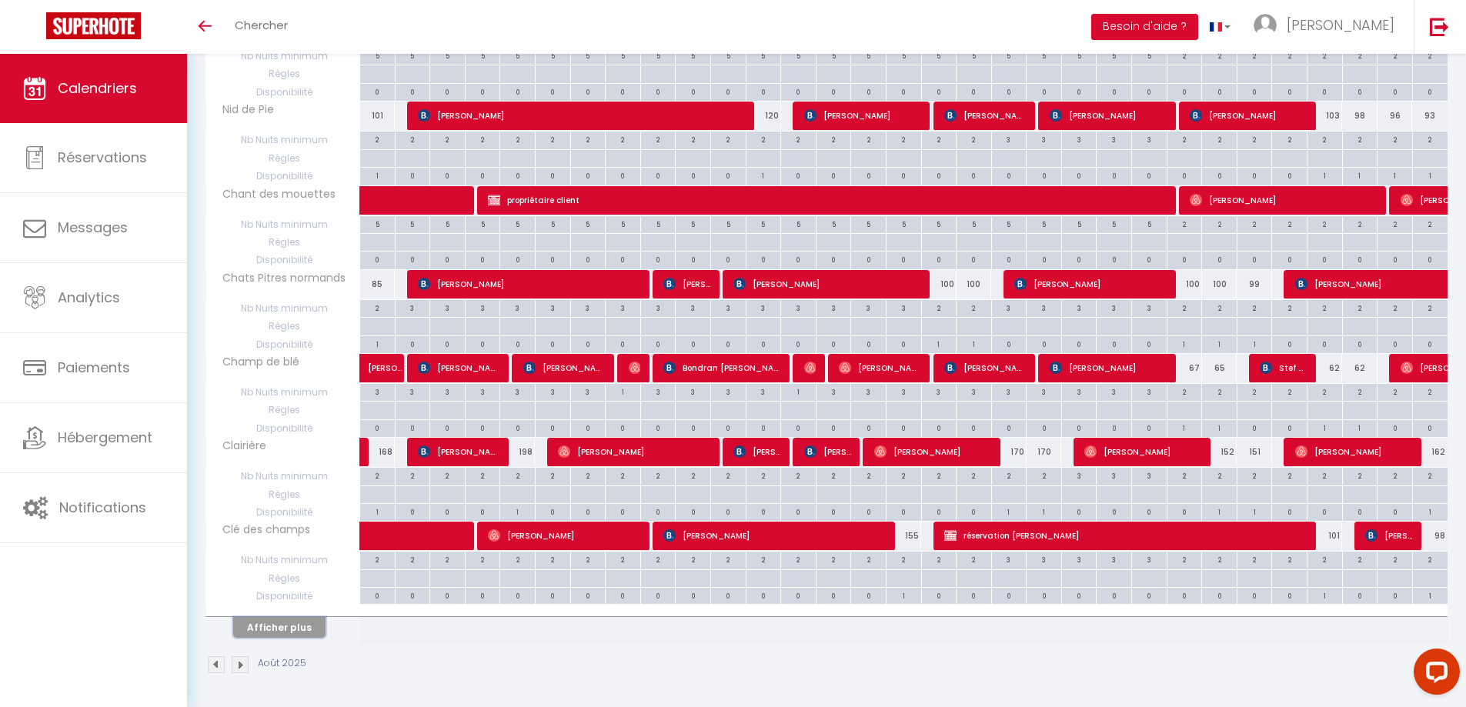
click at [269, 624] on button "Afficher plus" at bounding box center [279, 627] width 92 height 21
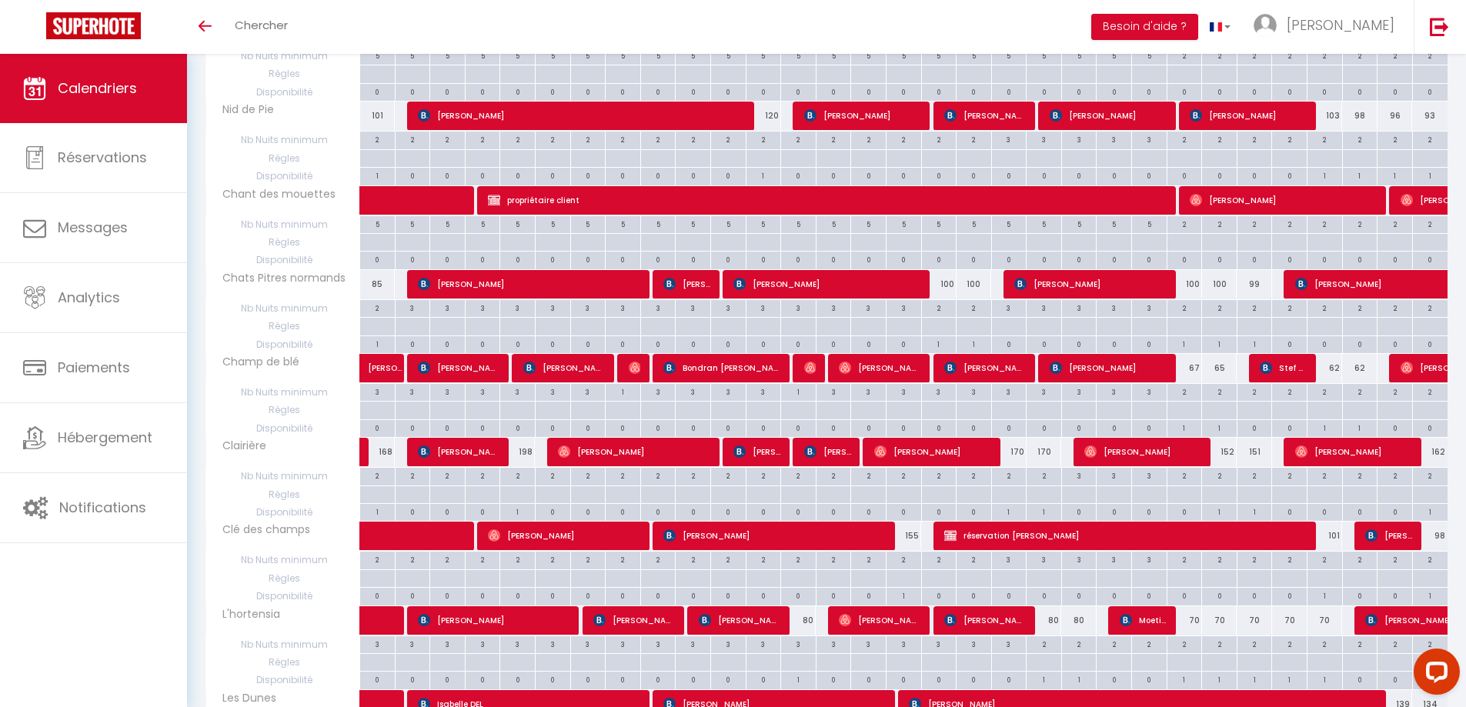
click at [909, 532] on div "155" at bounding box center [903, 536] width 35 height 28
type input "155"
type input "[PERSON_NAME] 16 Août 2025"
type input "Dim 17 Août 2025"
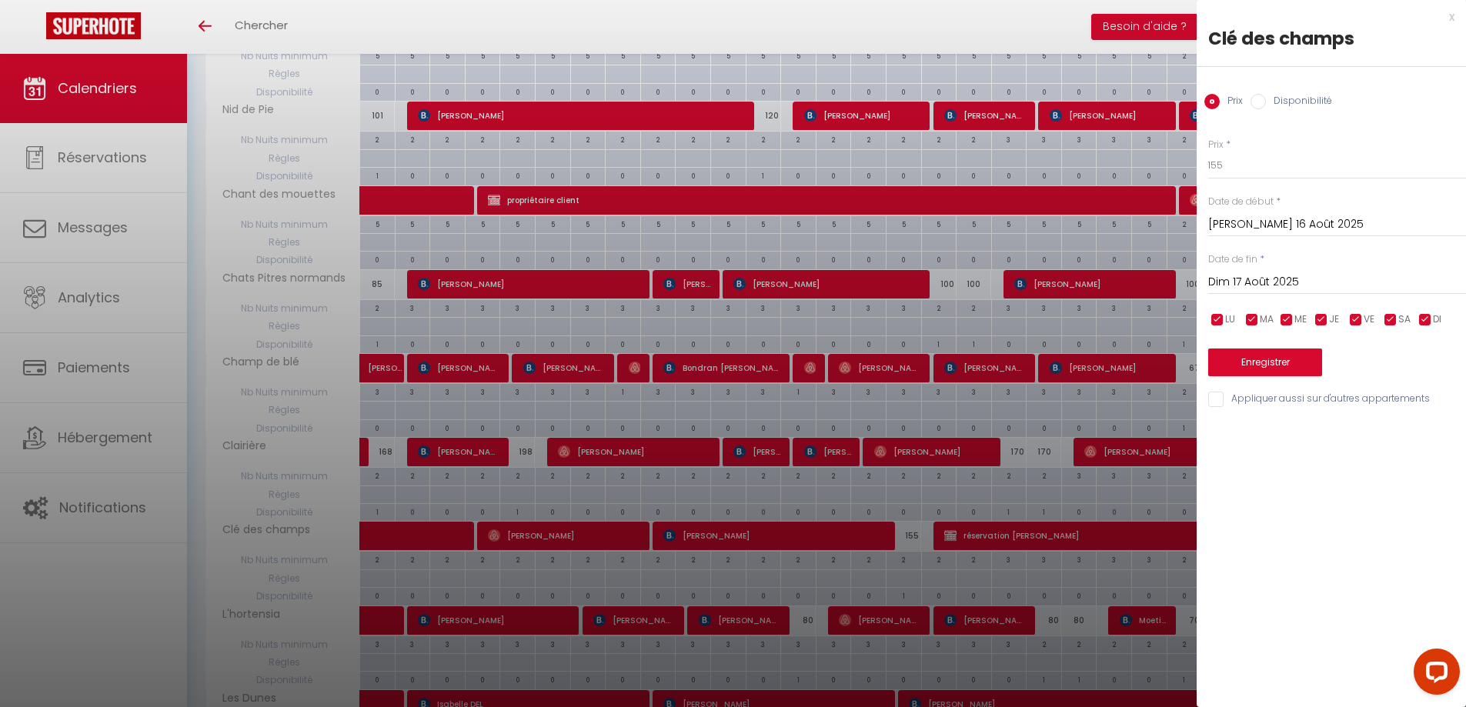
click at [1451, 22] on div "x" at bounding box center [1325, 17] width 258 height 18
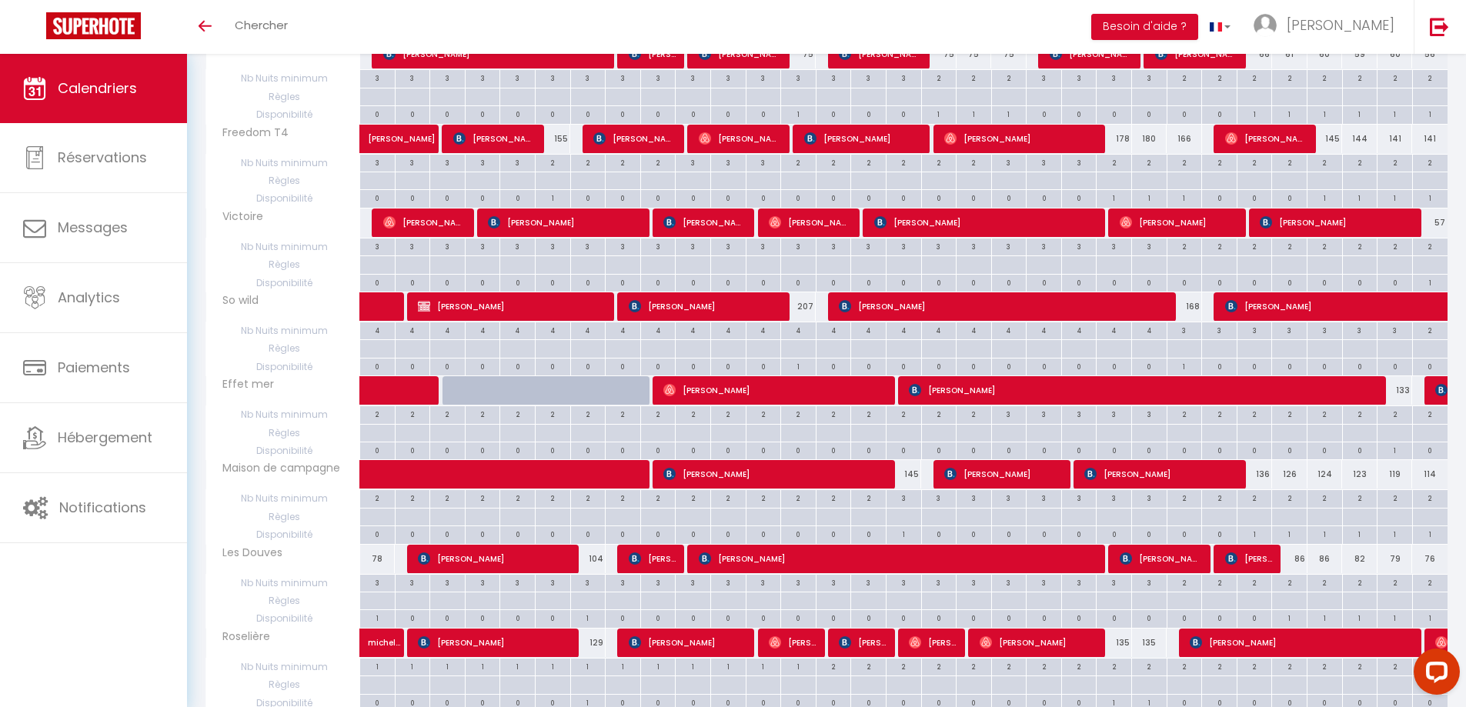
scroll to position [0, 0]
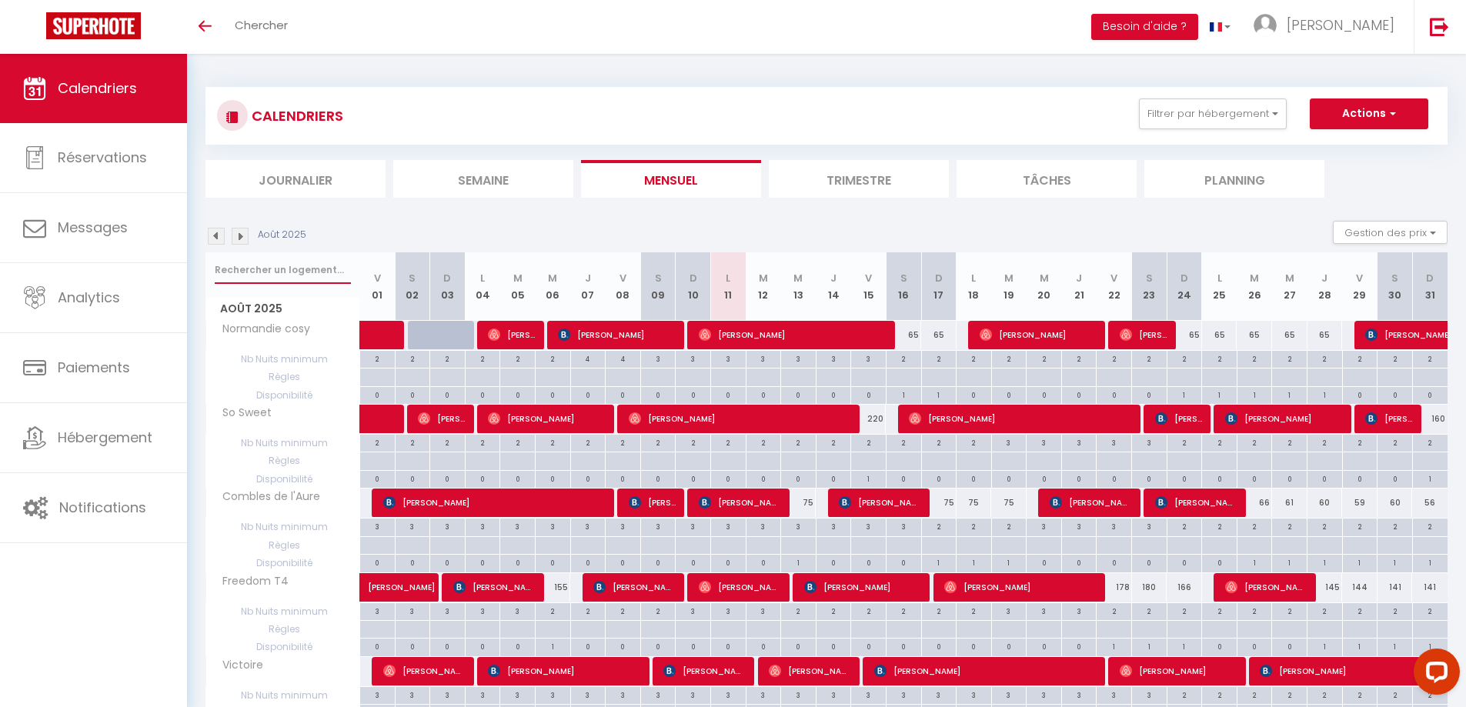
click at [272, 267] on input "text" at bounding box center [283, 270] width 136 height 28
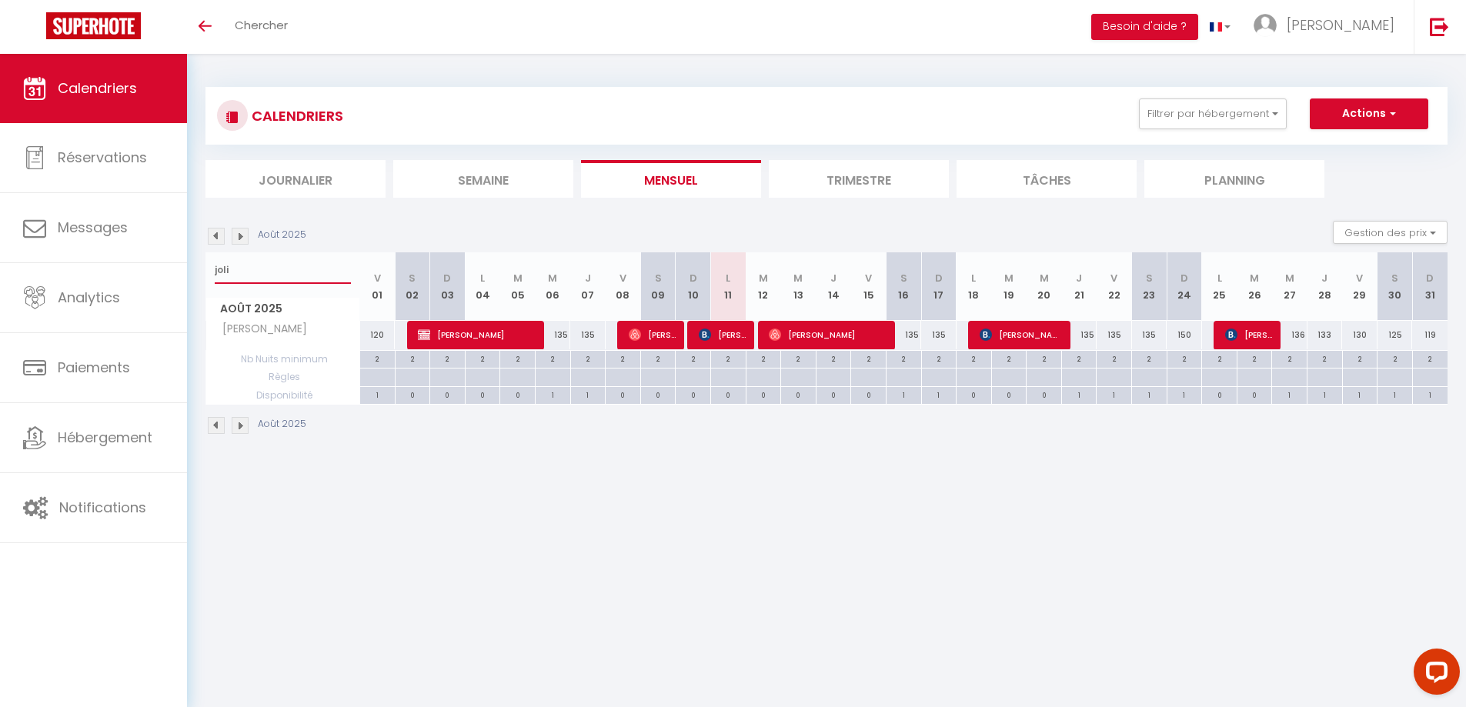
type input "joli"
click at [721, 339] on span "[PERSON_NAME]" at bounding box center [722, 334] width 47 height 29
select select "OK"
select select "KO"
select select "0"
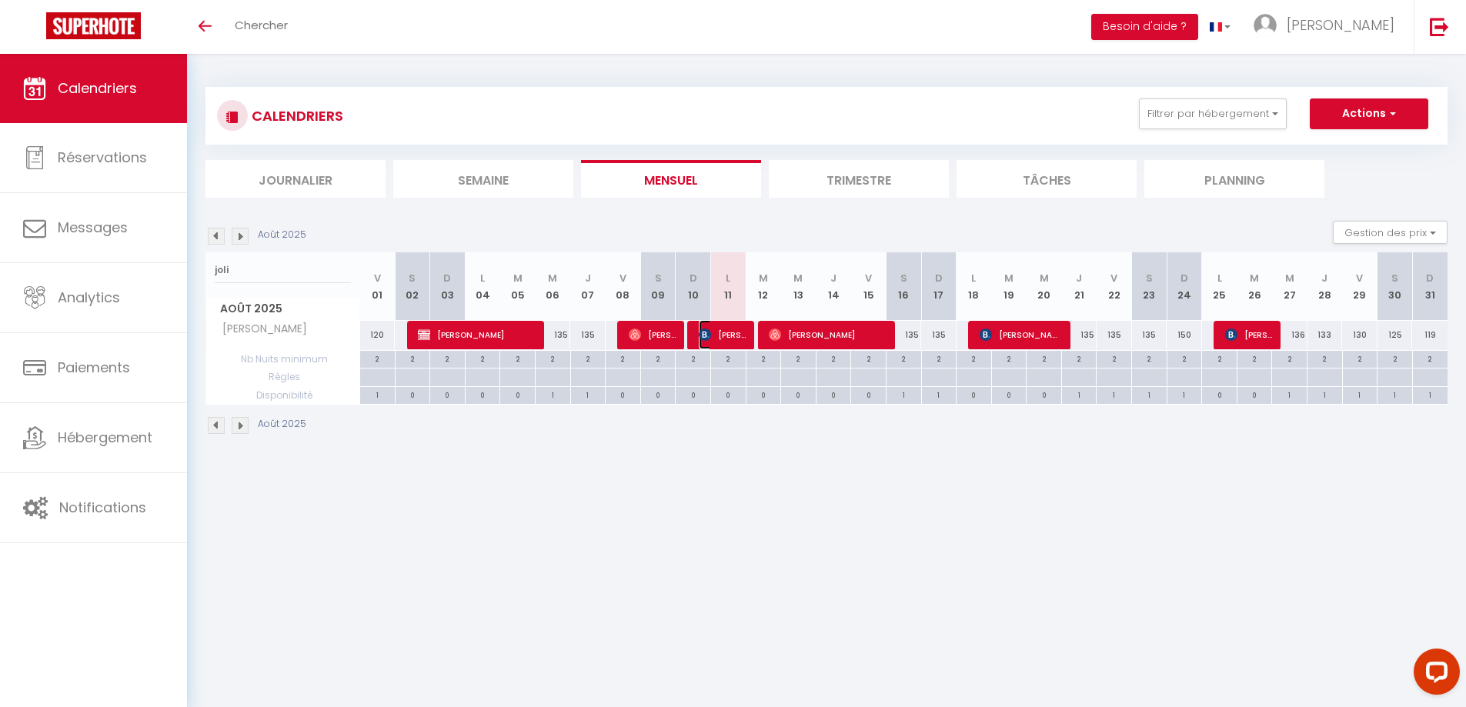
select select "0"
select select "1"
select select
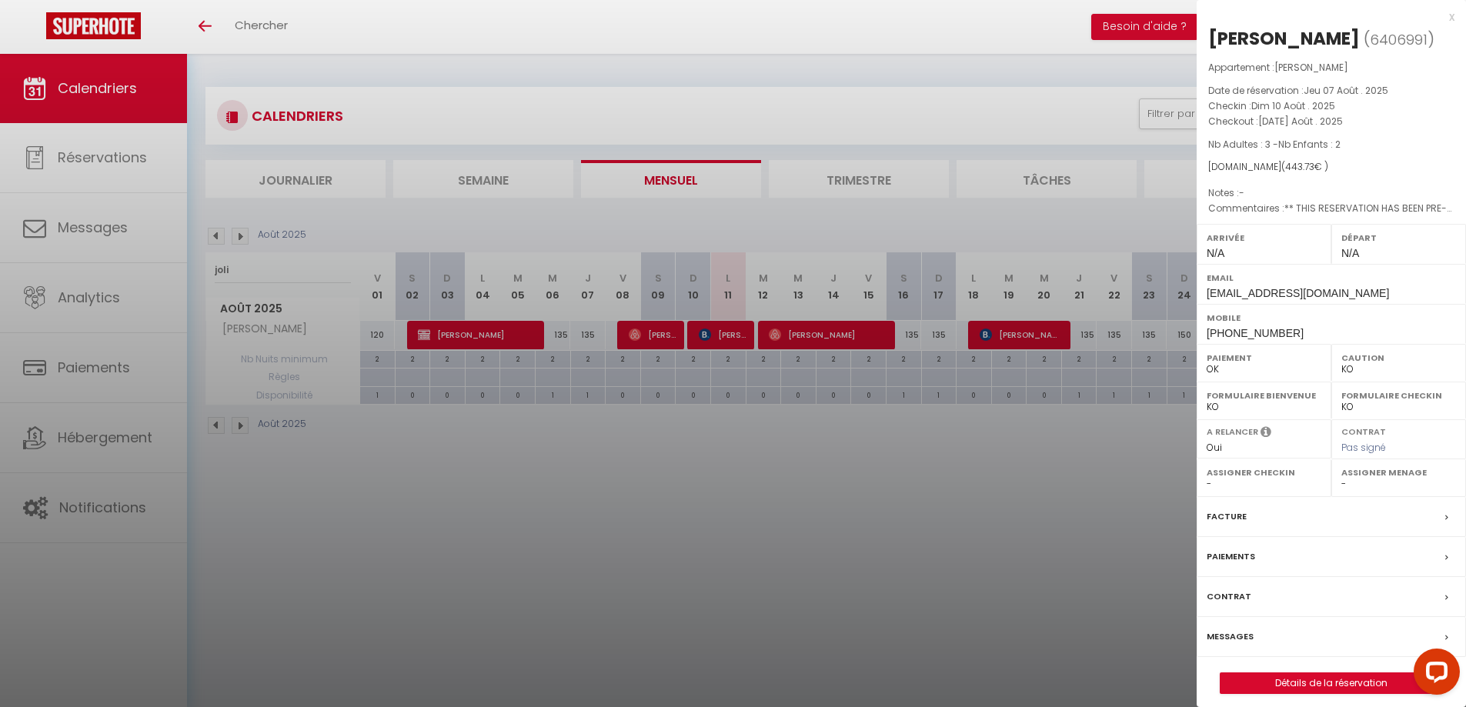
click at [1449, 18] on div "x" at bounding box center [1325, 17] width 258 height 18
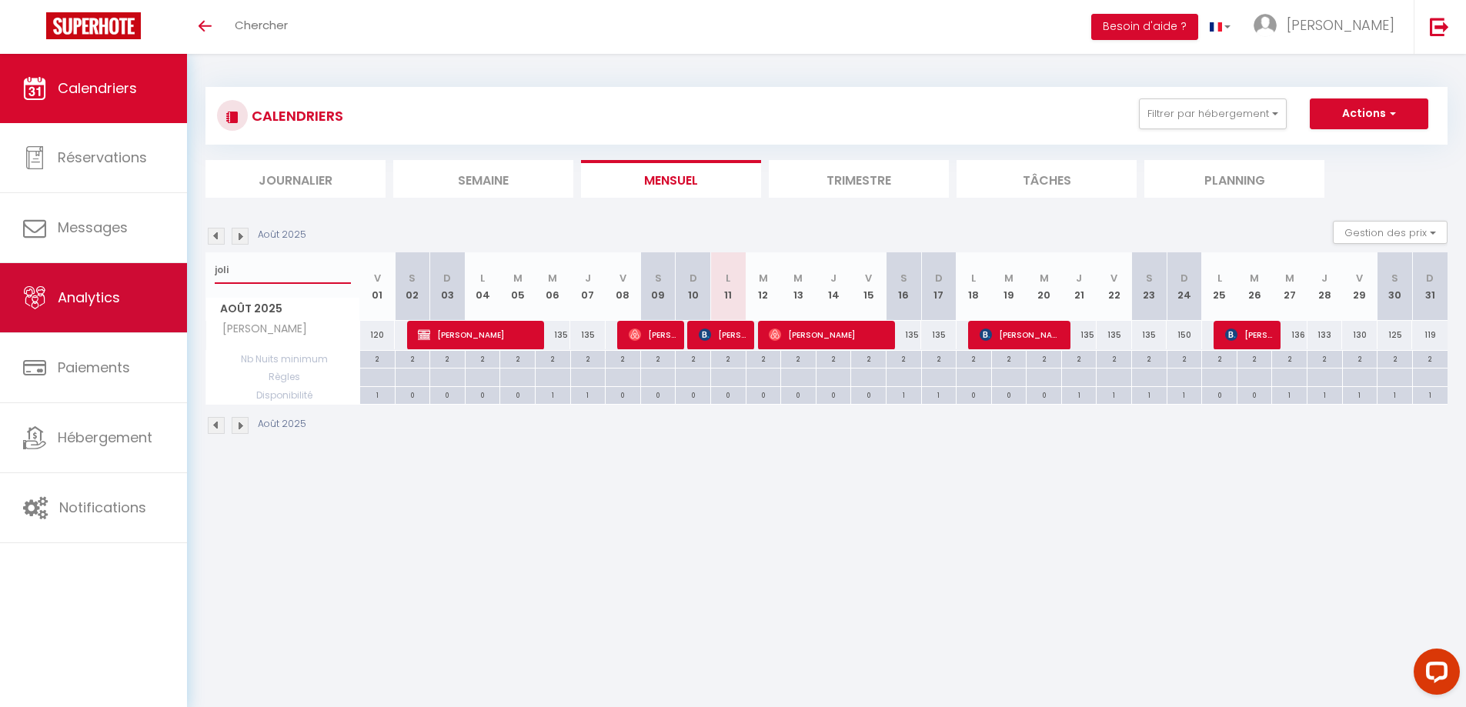
drag, startPoint x: 249, startPoint y: 278, endPoint x: 152, endPoint y: 264, distance: 98.7
click at [152, 264] on div "Questions et aide sur la MIGRATION - [GEOGRAPHIC_DATA] ouverte de 13 à 14h puis…" at bounding box center [733, 261] width 1466 height 415
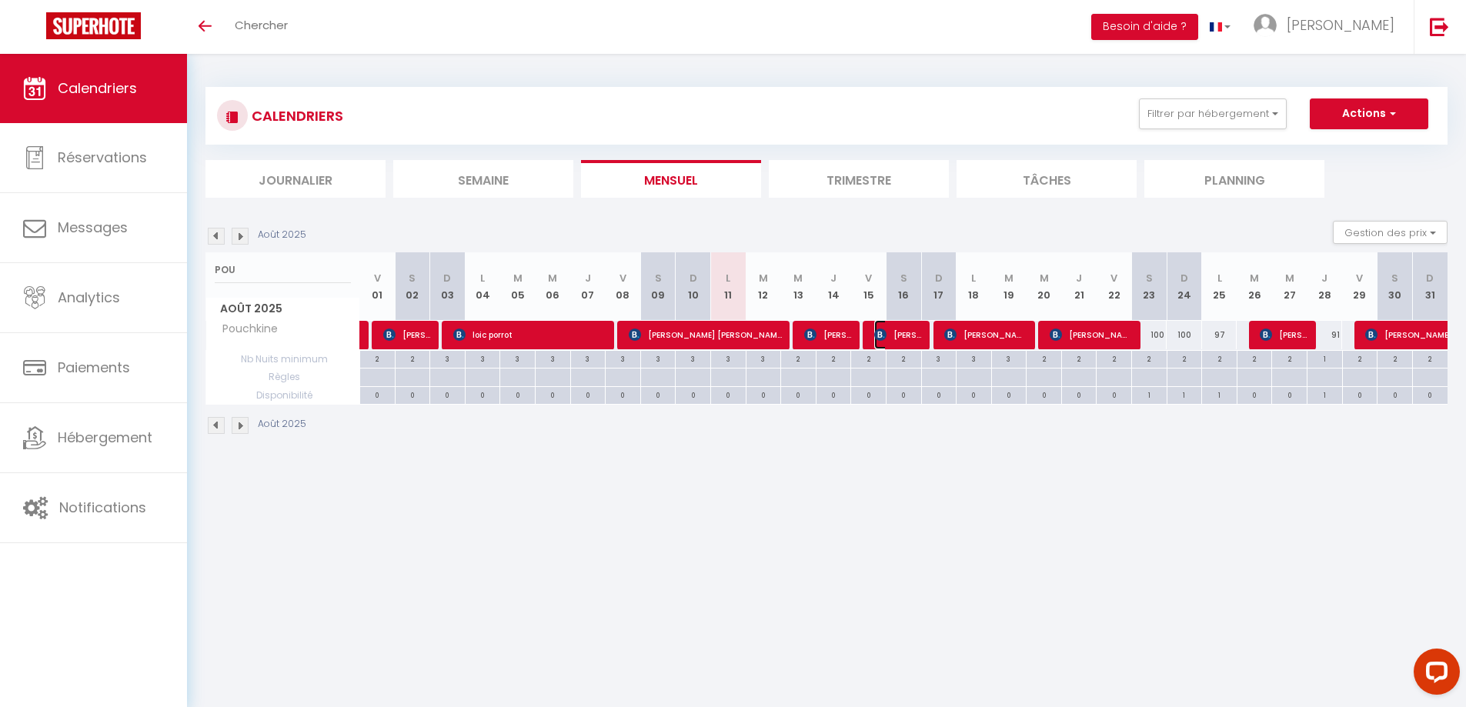
click at [879, 335] on img at bounding box center [880, 335] width 12 height 12
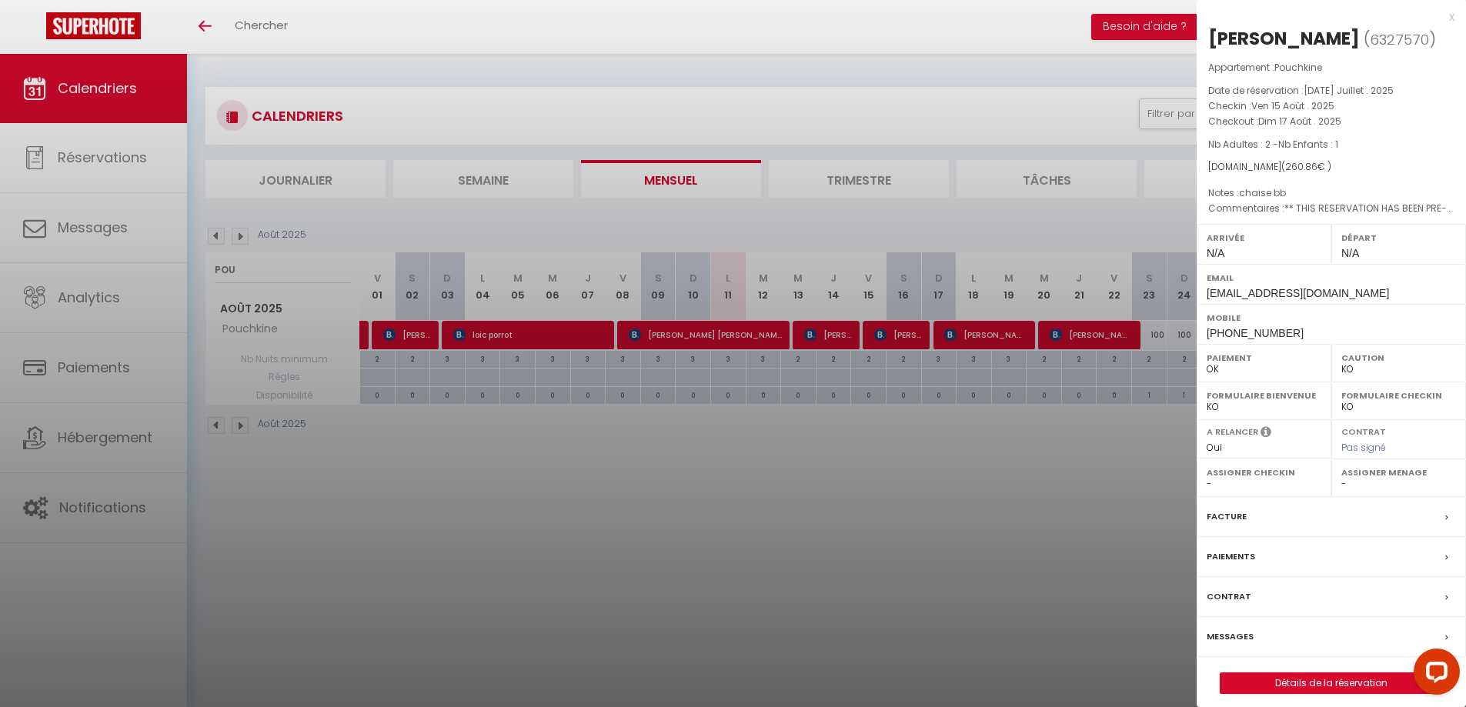
click at [1452, 18] on div "x" at bounding box center [1325, 17] width 258 height 18
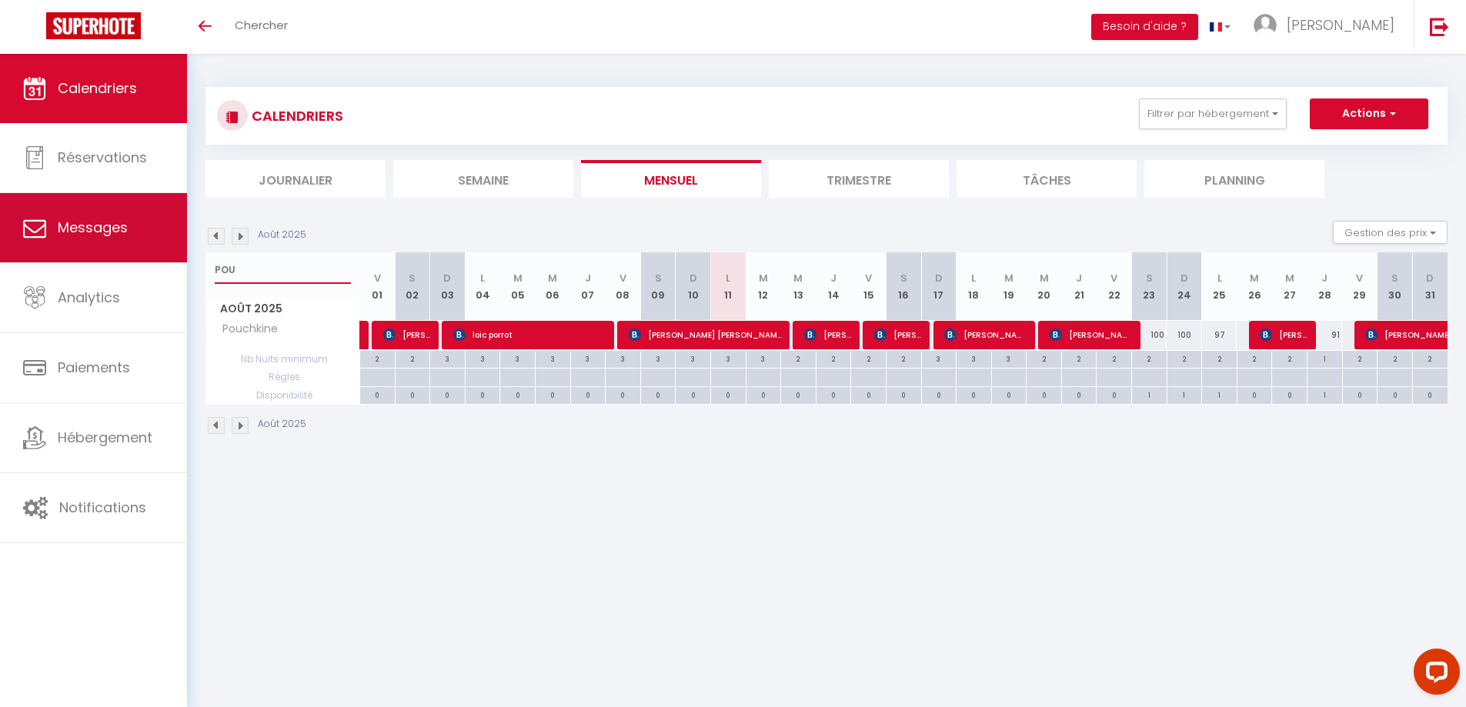
drag, startPoint x: 242, startPoint y: 271, endPoint x: 144, endPoint y: 235, distance: 104.9
click at [162, 258] on div "Questions et aide sur la MIGRATION - [GEOGRAPHIC_DATA] ouverte de 13 à 14h puis…" at bounding box center [733, 261] width 1466 height 415
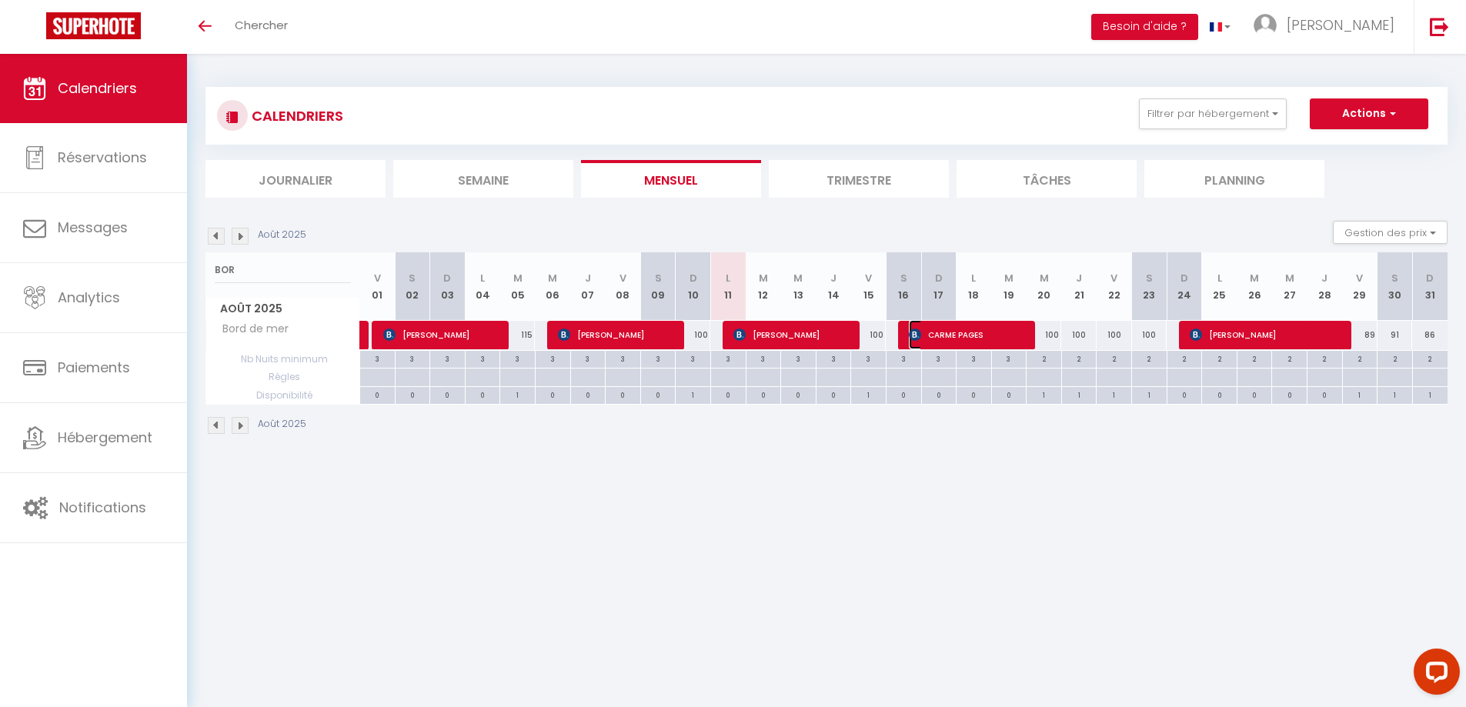
click at [926, 334] on span "CARME PAGES" at bounding box center [968, 334] width 118 height 29
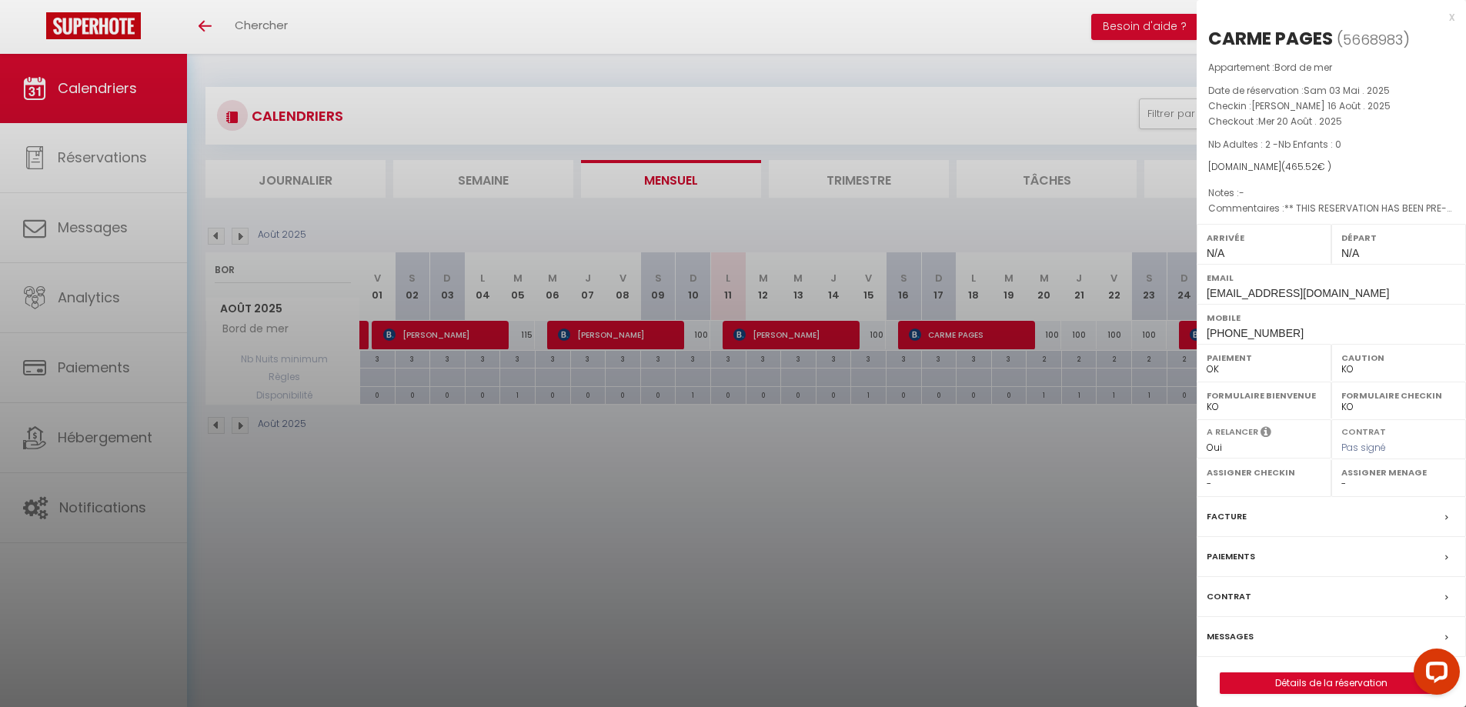
click at [1450, 17] on div "x" at bounding box center [1325, 17] width 258 height 18
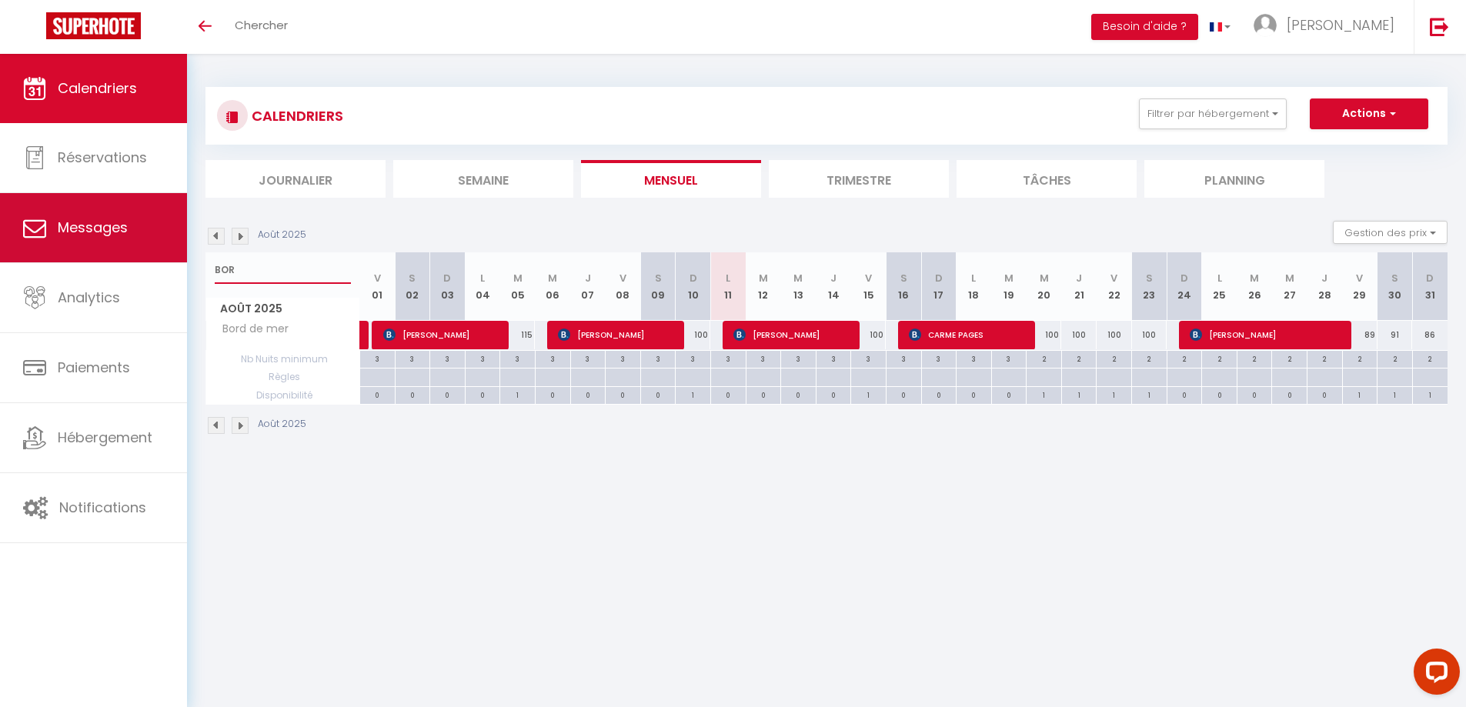
drag, startPoint x: 244, startPoint y: 268, endPoint x: 172, endPoint y: 260, distance: 72.0
click at [172, 260] on div "Questions et aide sur la MIGRATION - [GEOGRAPHIC_DATA] ouverte de 13 à 14h puis…" at bounding box center [733, 261] width 1466 height 415
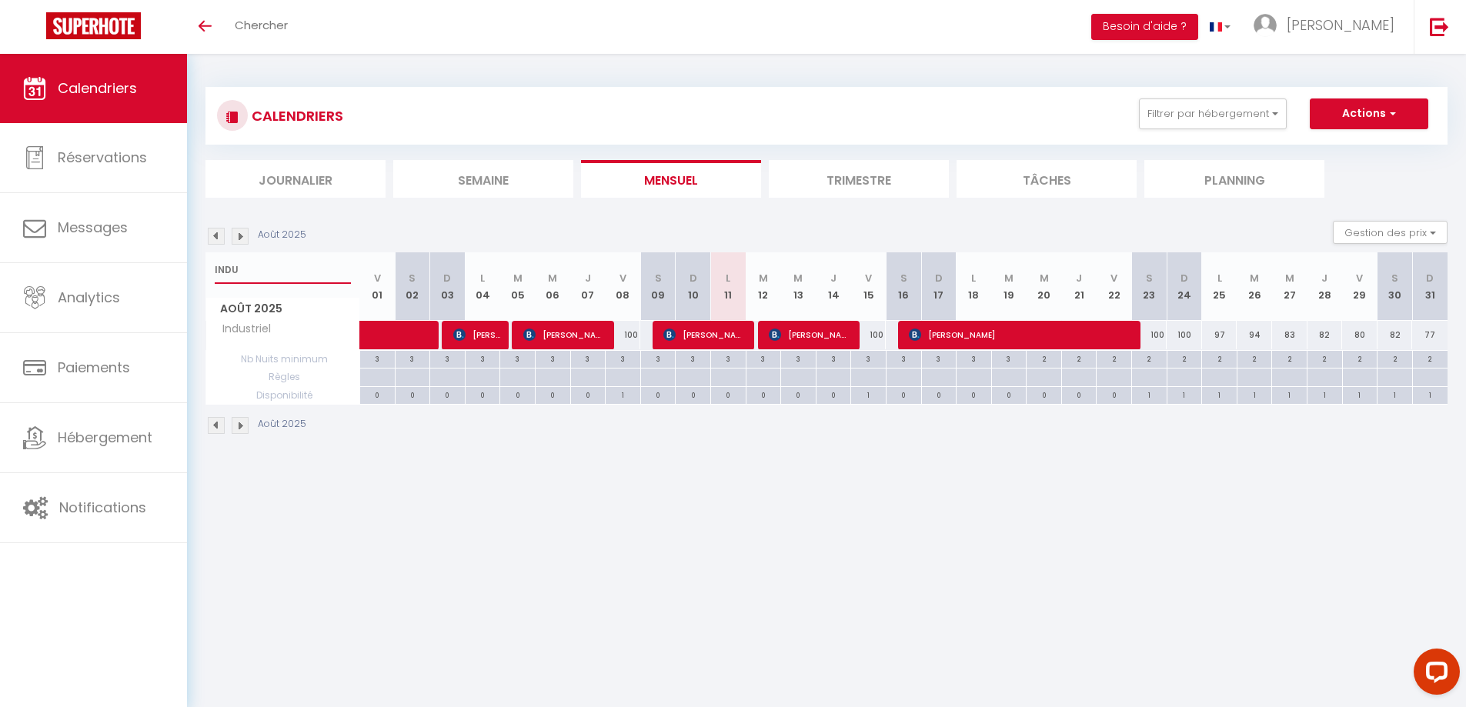
type input "INDU"
click at [980, 339] on span "[PERSON_NAME]" at bounding box center [1021, 334] width 224 height 29
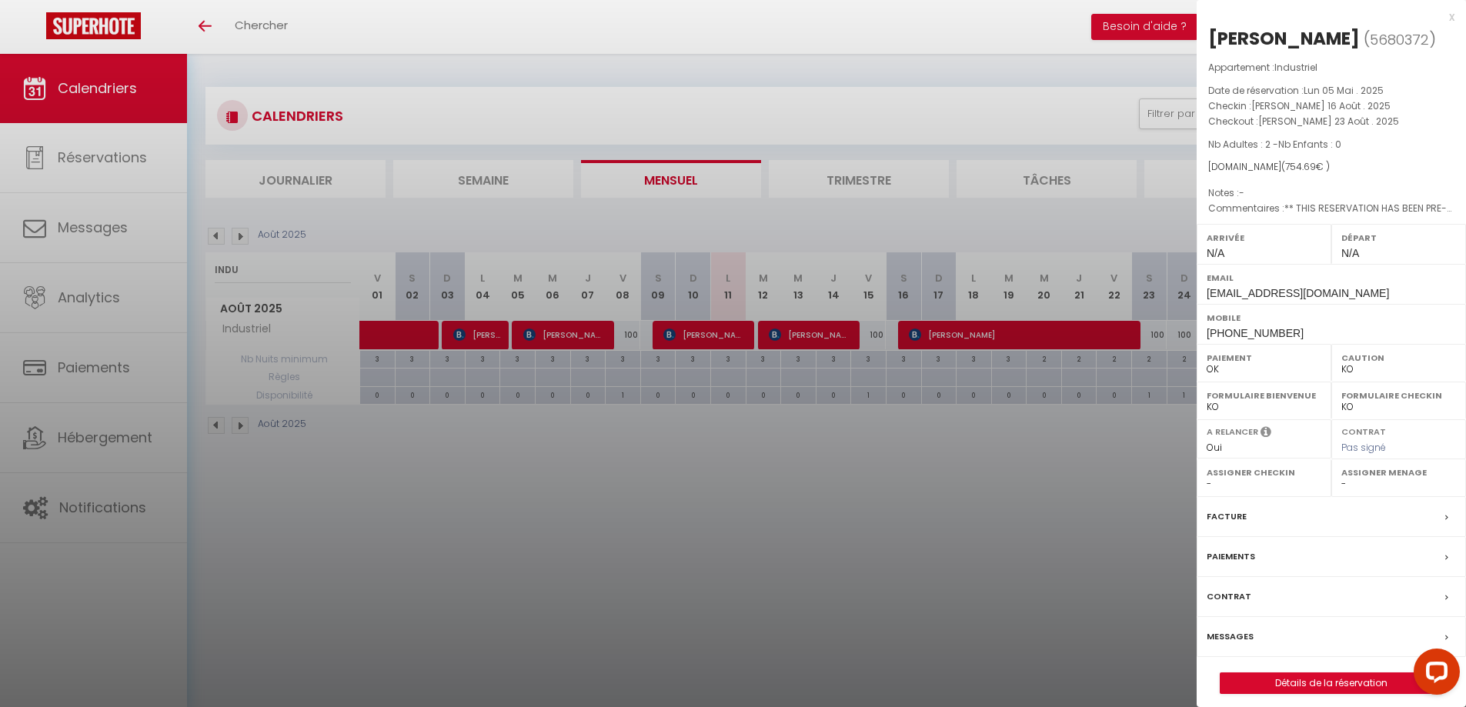
click at [1448, 14] on div "x" at bounding box center [1325, 17] width 258 height 18
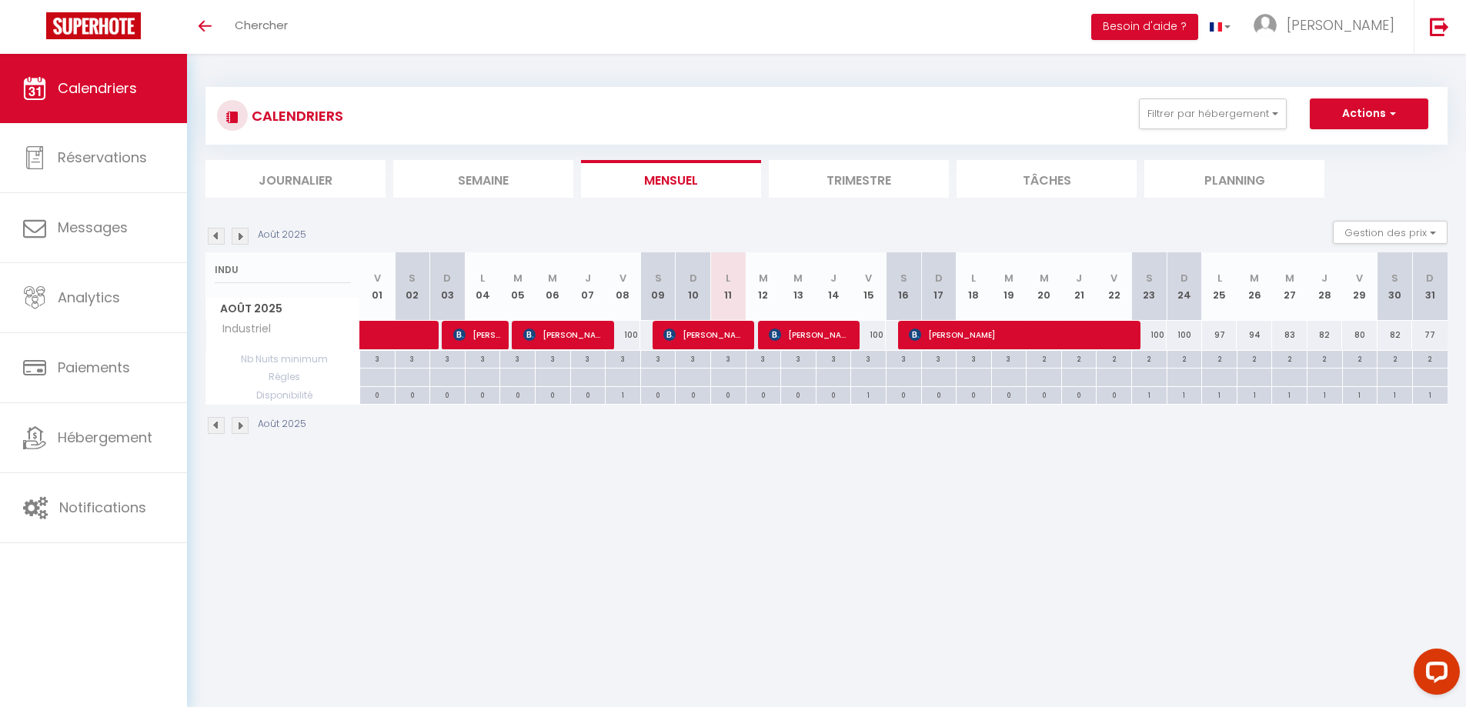
click at [212, 238] on img at bounding box center [216, 236] width 17 height 17
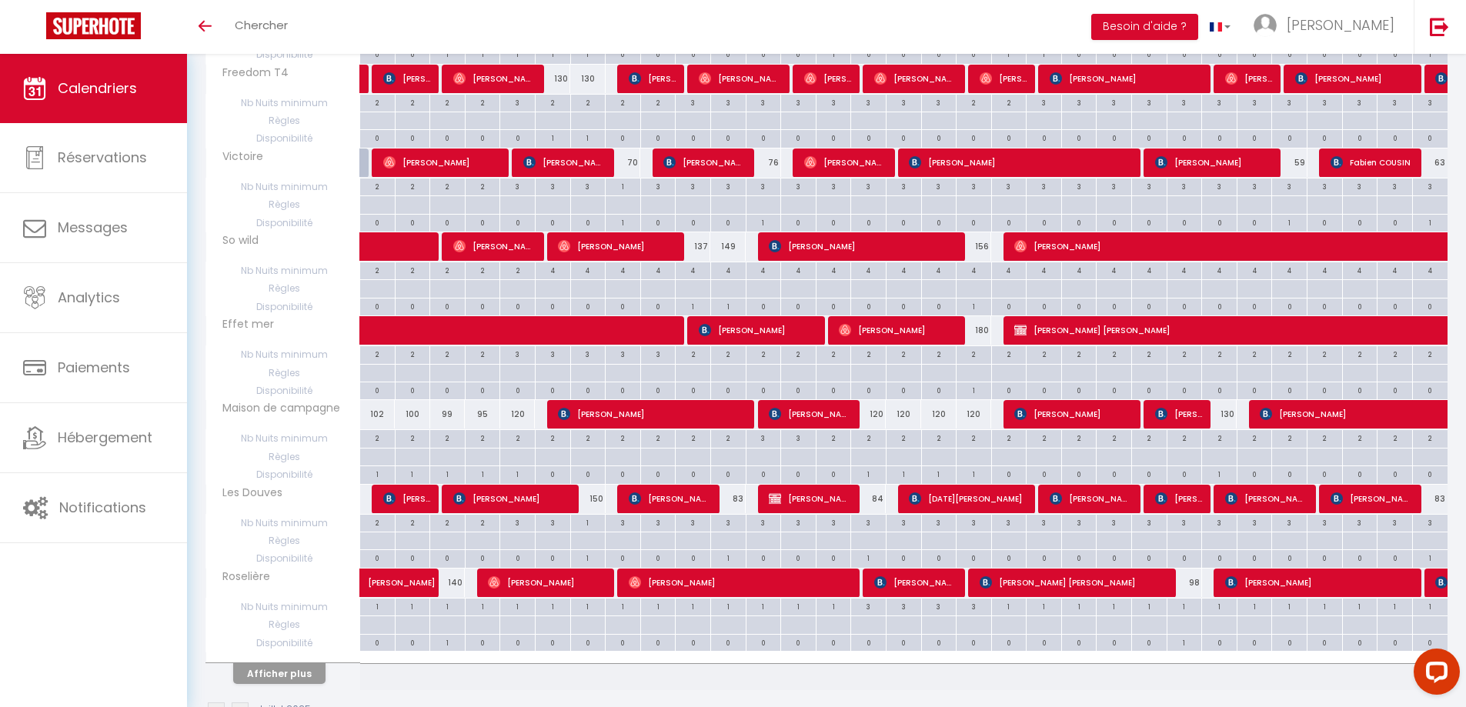
scroll to position [556, 0]
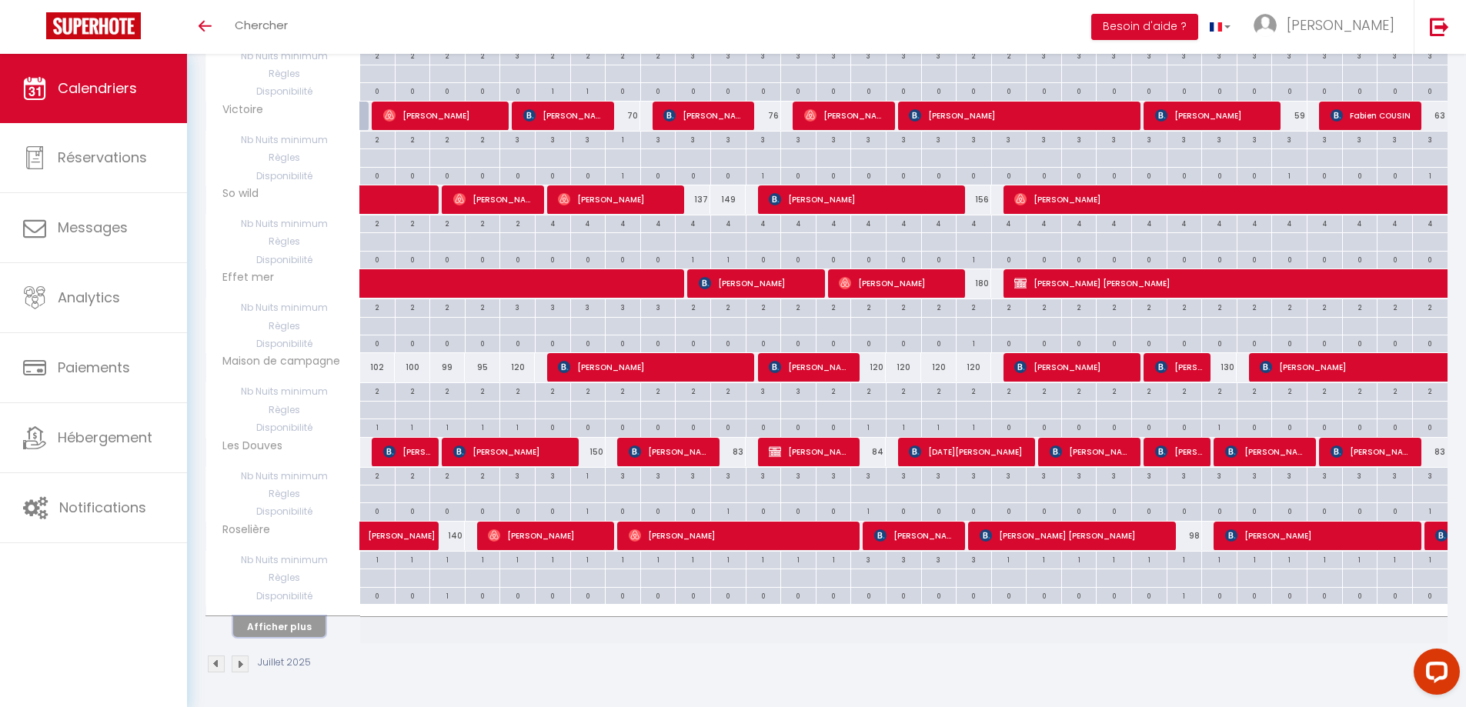
click at [285, 627] on button "Afficher plus" at bounding box center [279, 626] width 92 height 21
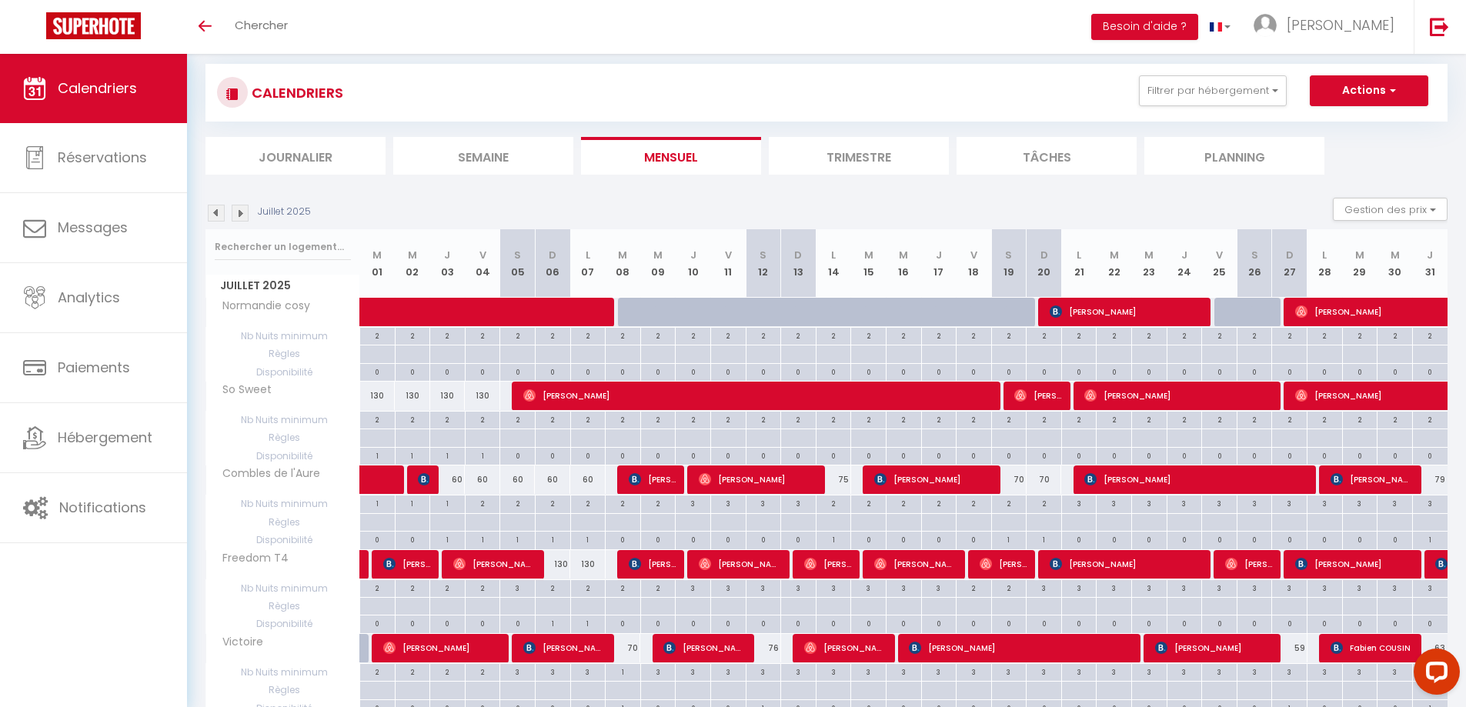
scroll to position [0, 0]
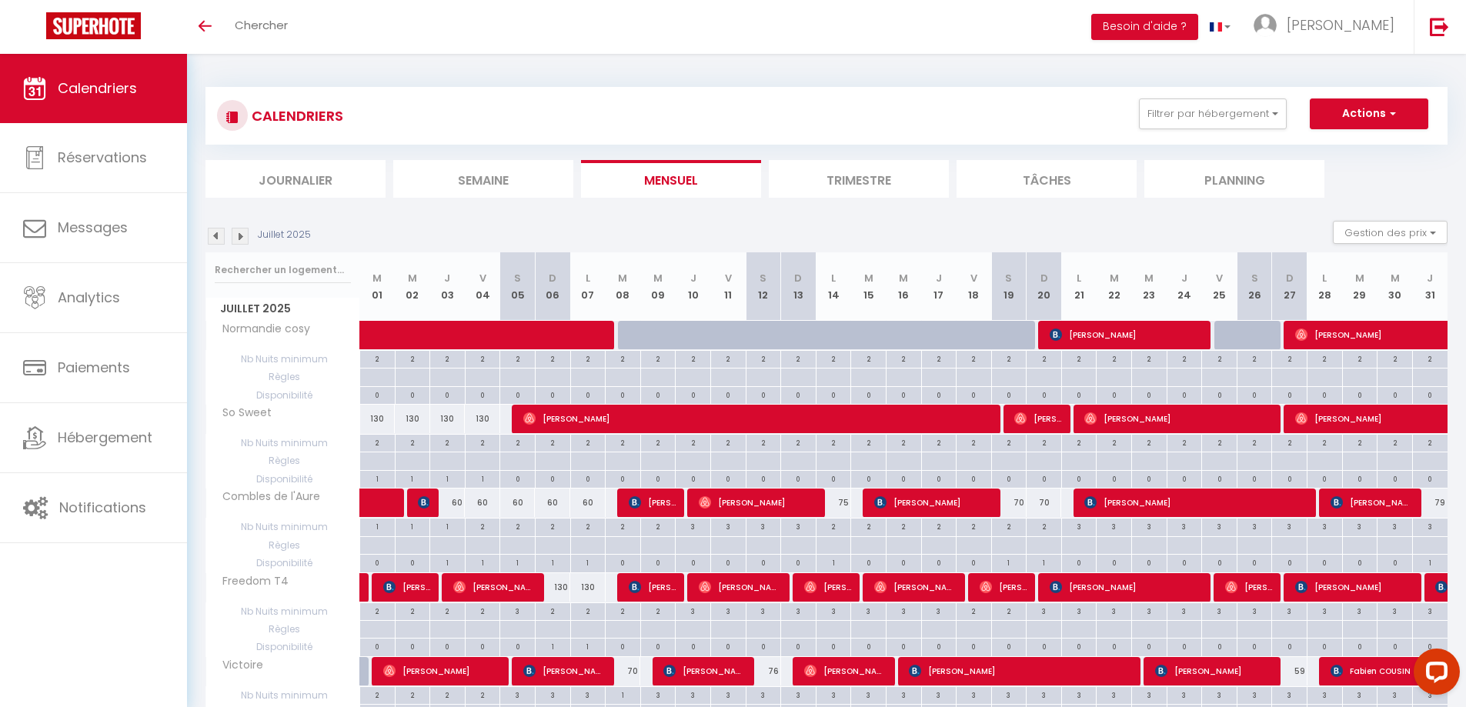
click at [244, 238] on img at bounding box center [240, 236] width 17 height 17
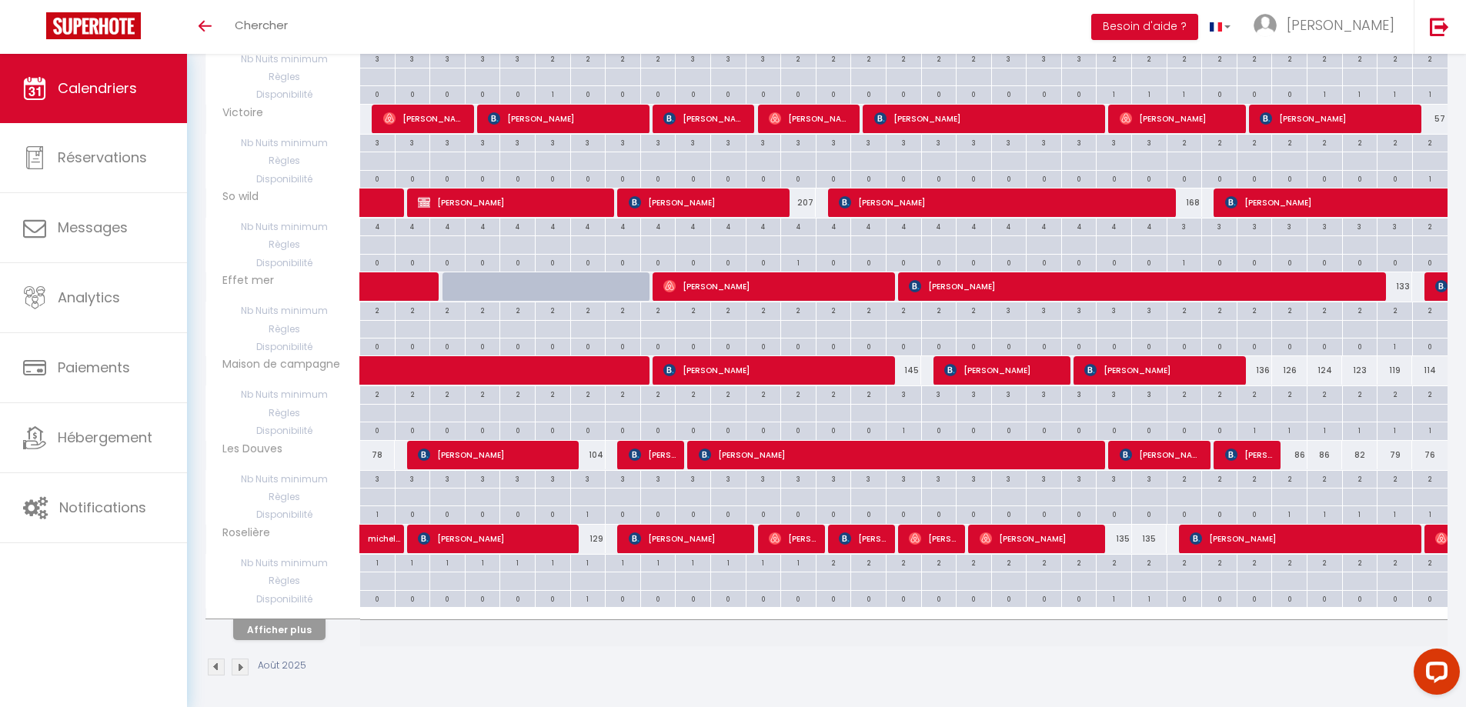
scroll to position [556, 0]
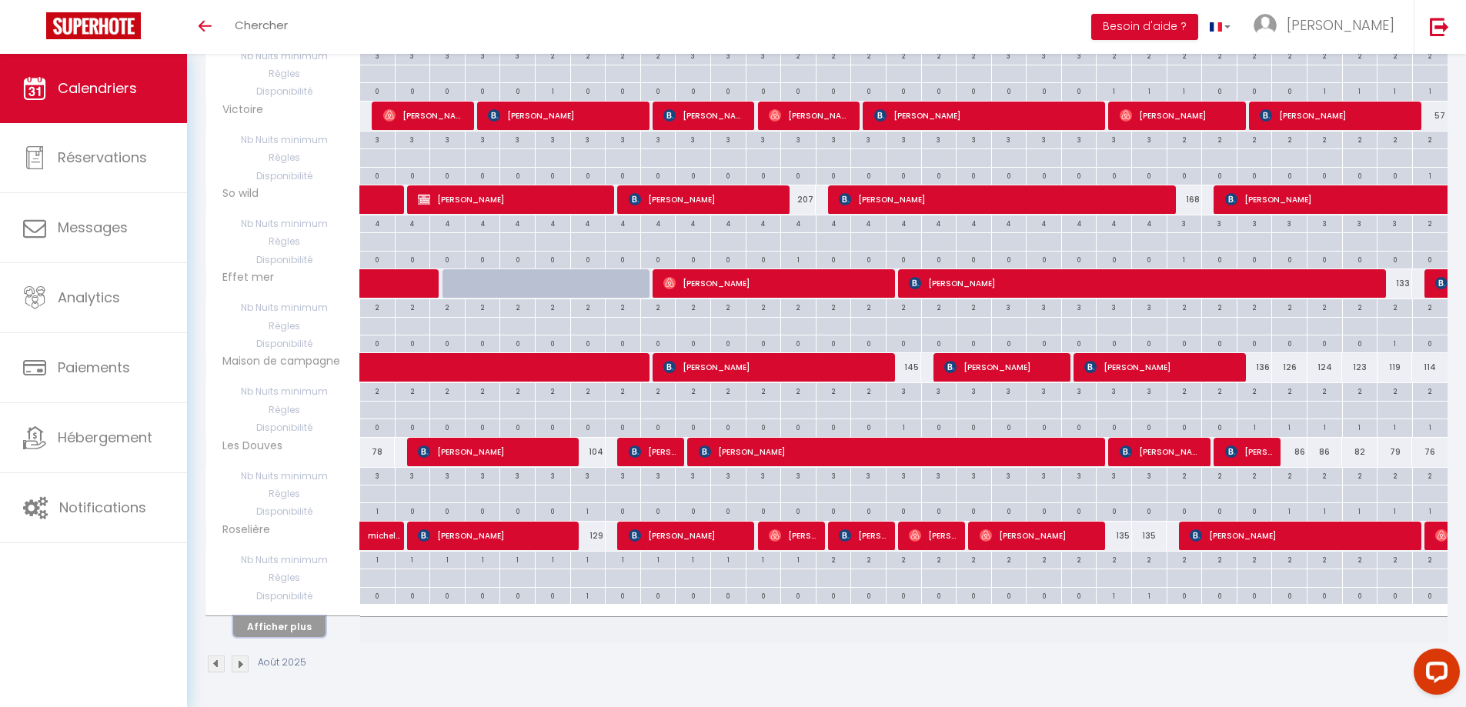
click at [279, 629] on button "Afficher plus" at bounding box center [279, 626] width 92 height 21
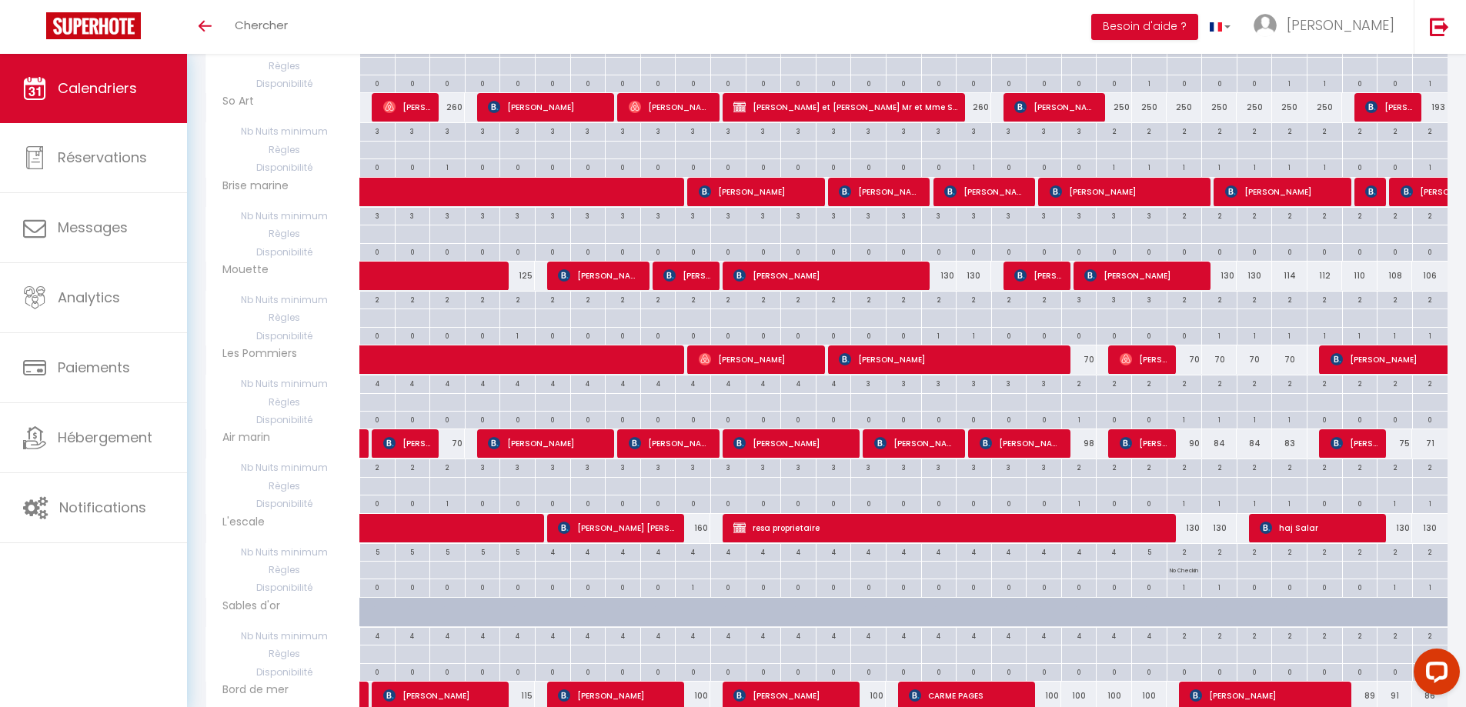
scroll to position [1396, 0]
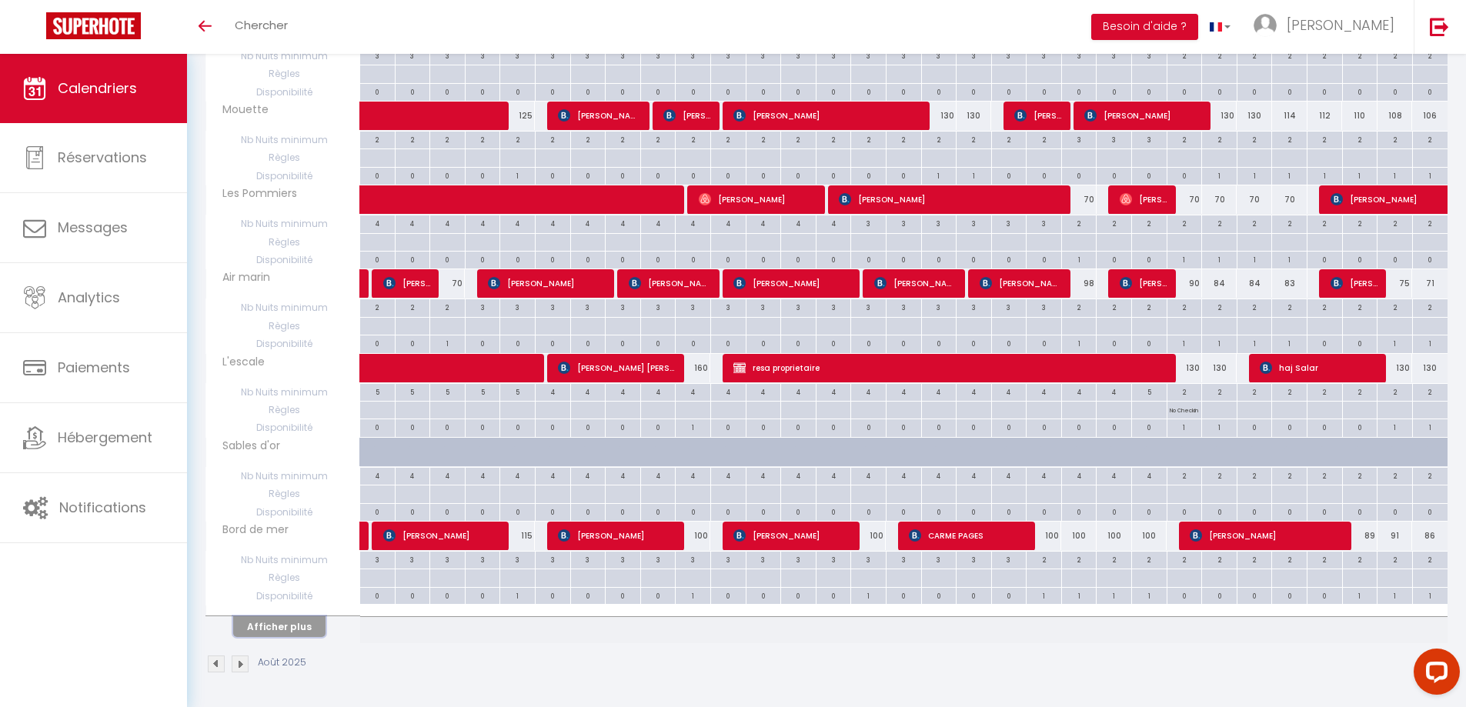
click at [287, 619] on button "Afficher plus" at bounding box center [279, 626] width 92 height 21
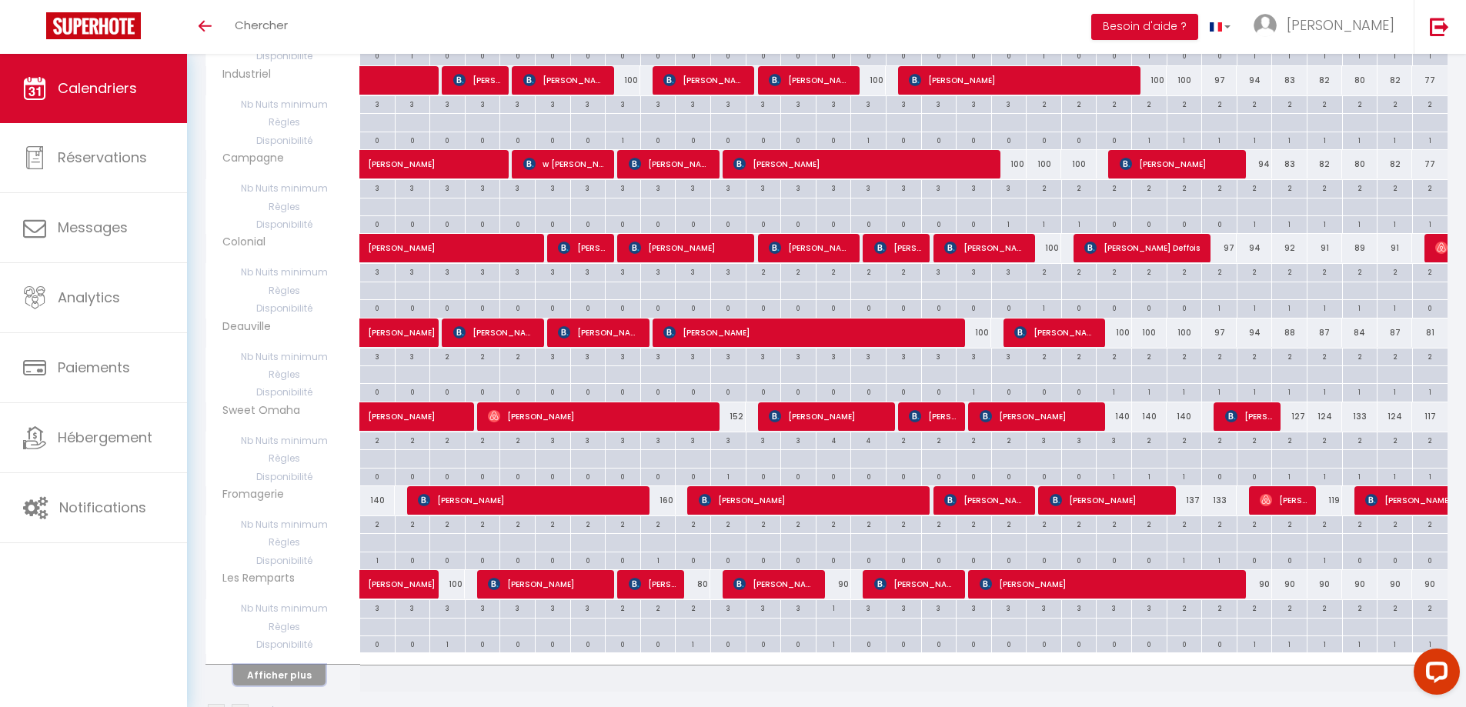
scroll to position [2236, 0]
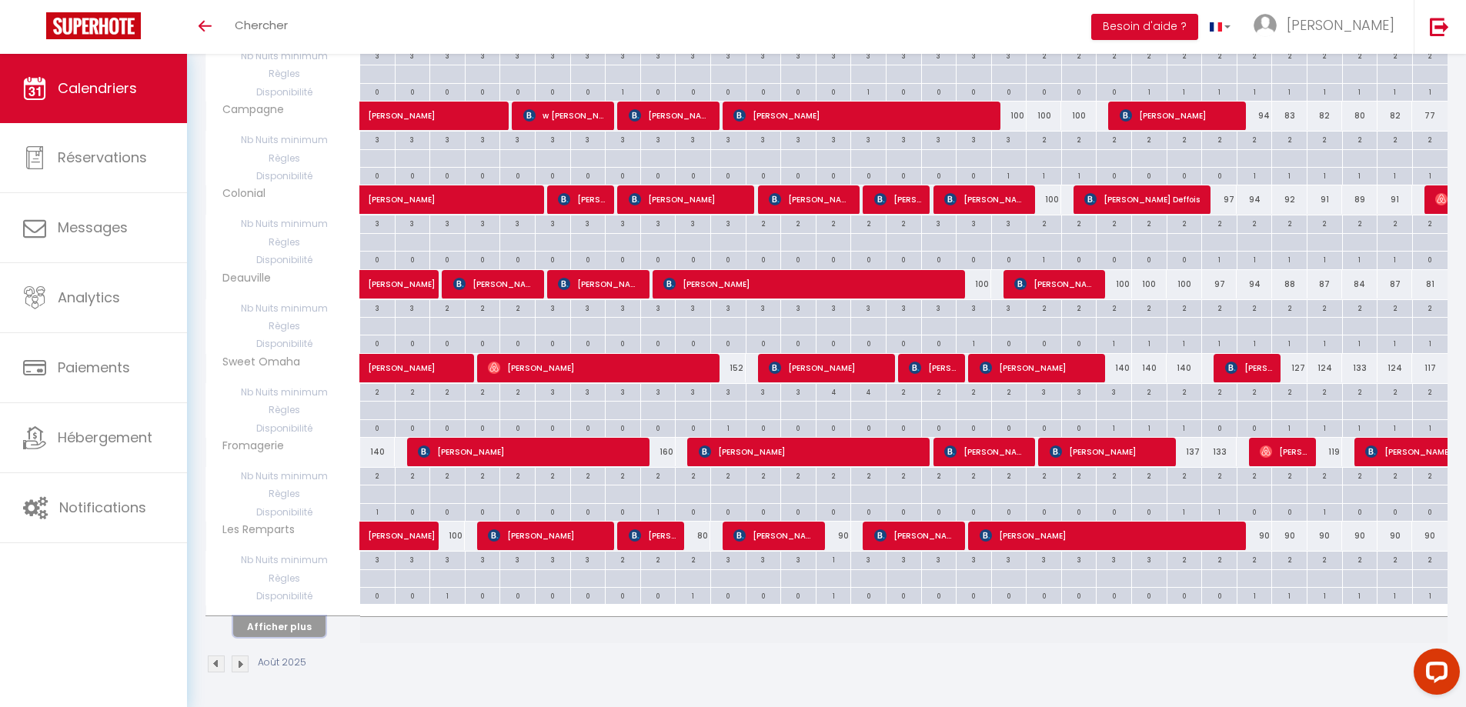
click at [282, 624] on button "Afficher plus" at bounding box center [279, 626] width 92 height 21
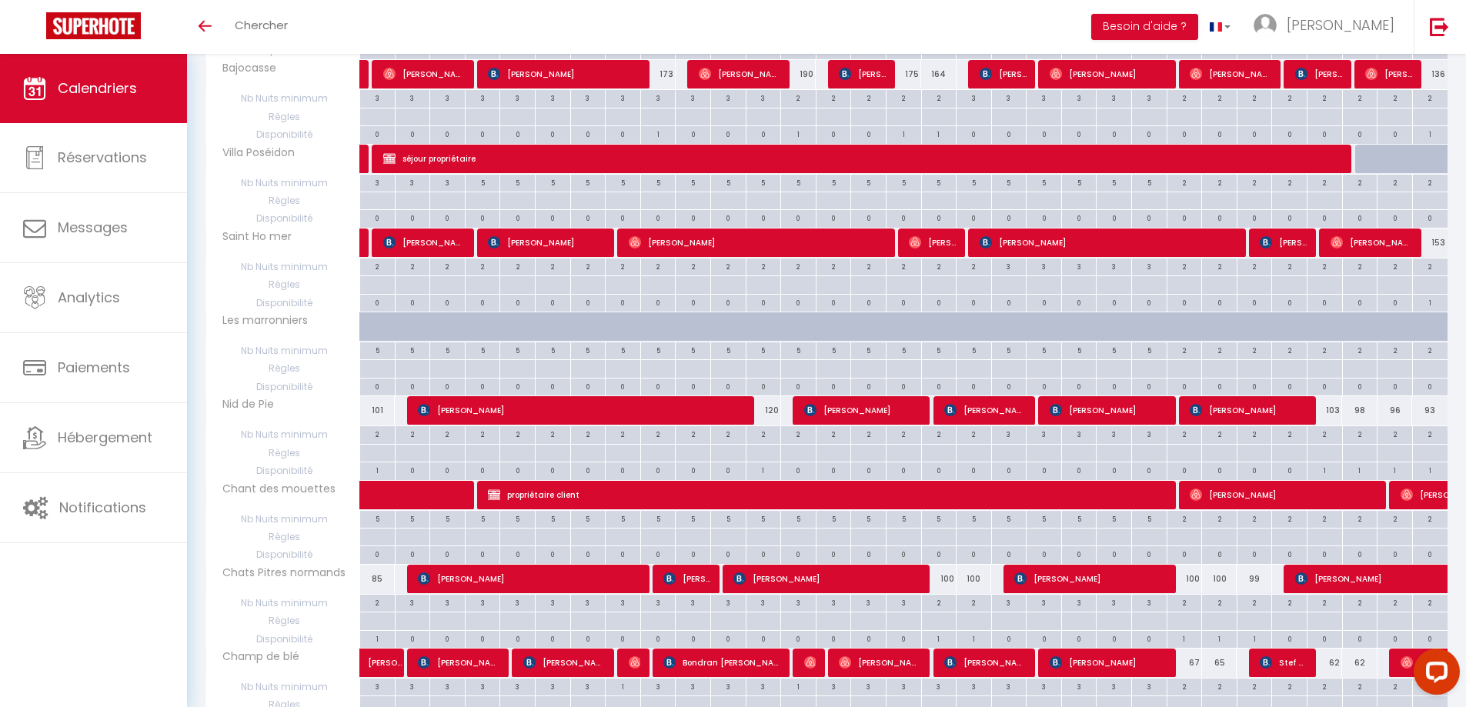
scroll to position [2852, 0]
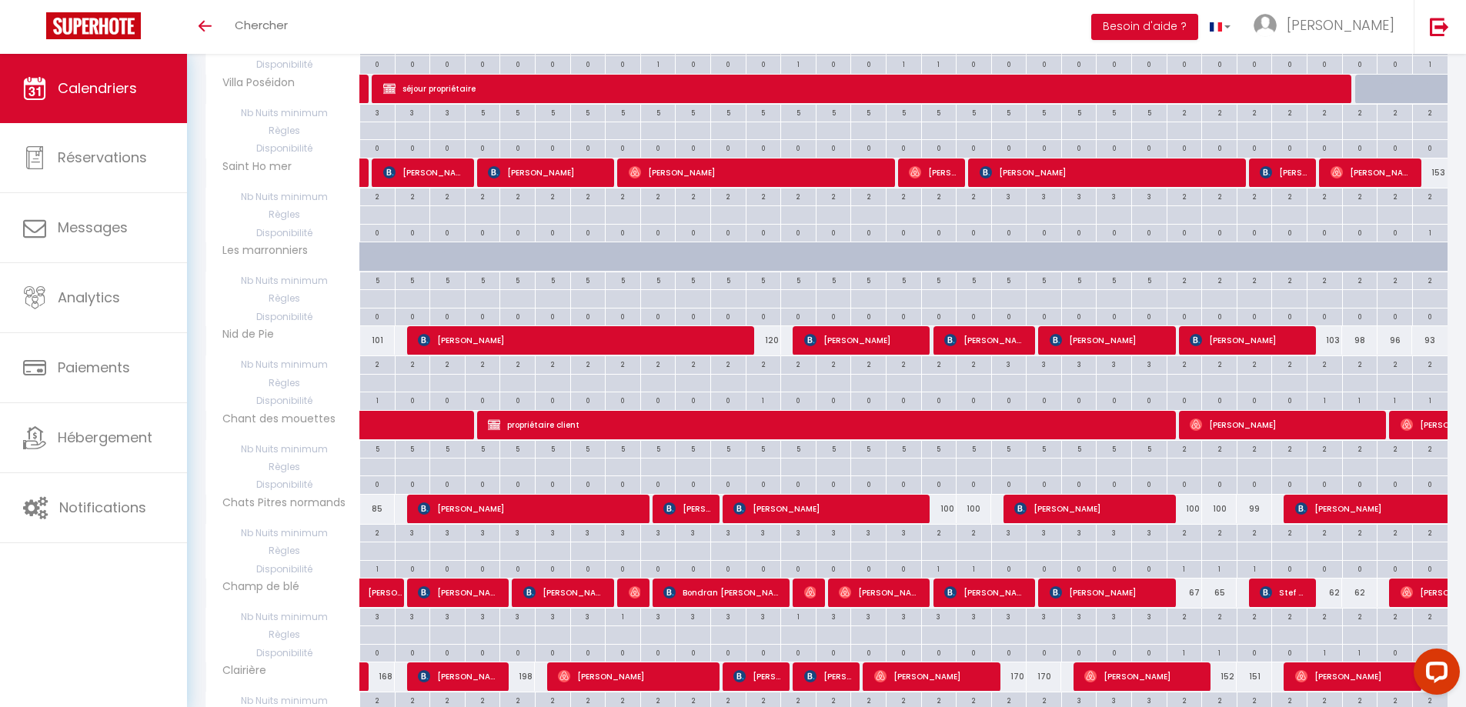
click at [949, 509] on div "100" at bounding box center [938, 509] width 35 height 28
type input "100"
type input "Dim 17 Août 2025"
type input "Lun 18 Août 2025"
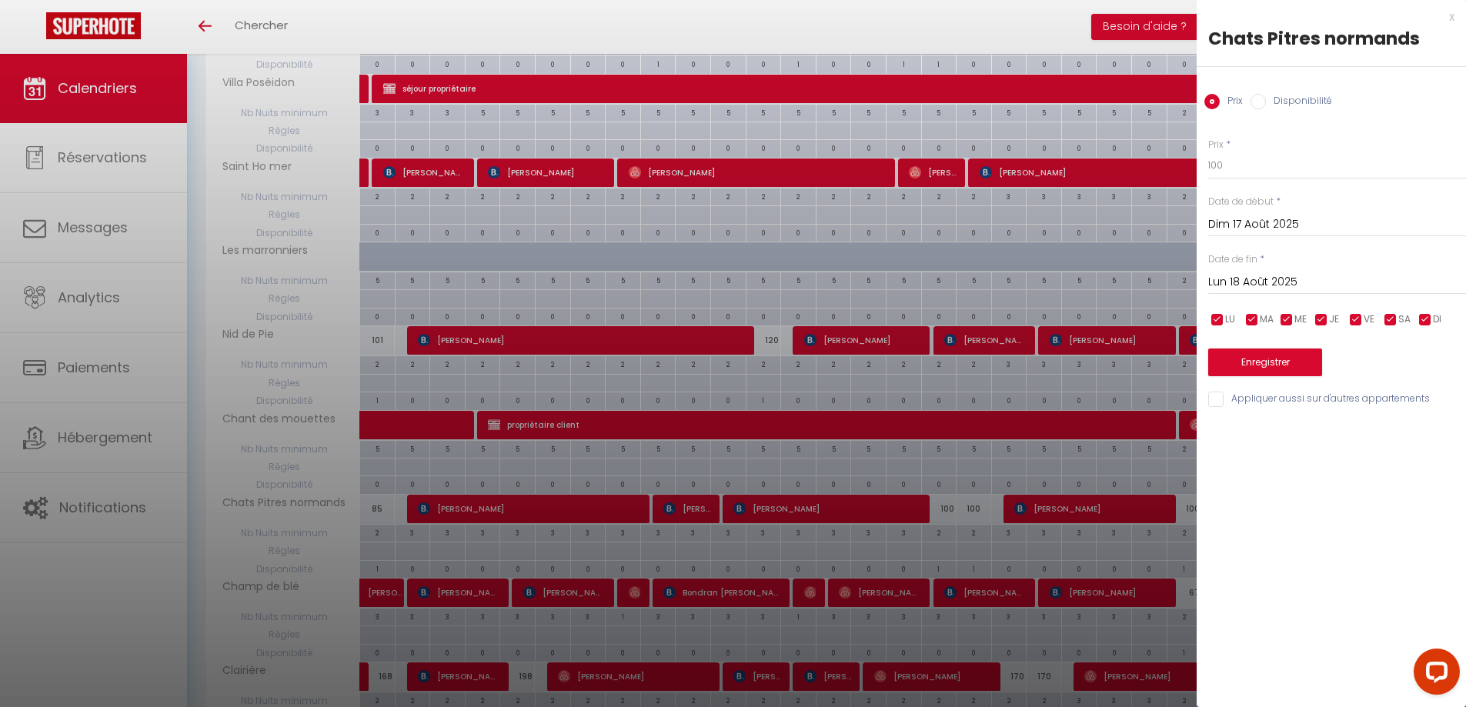
click at [1450, 20] on div "x" at bounding box center [1325, 17] width 258 height 18
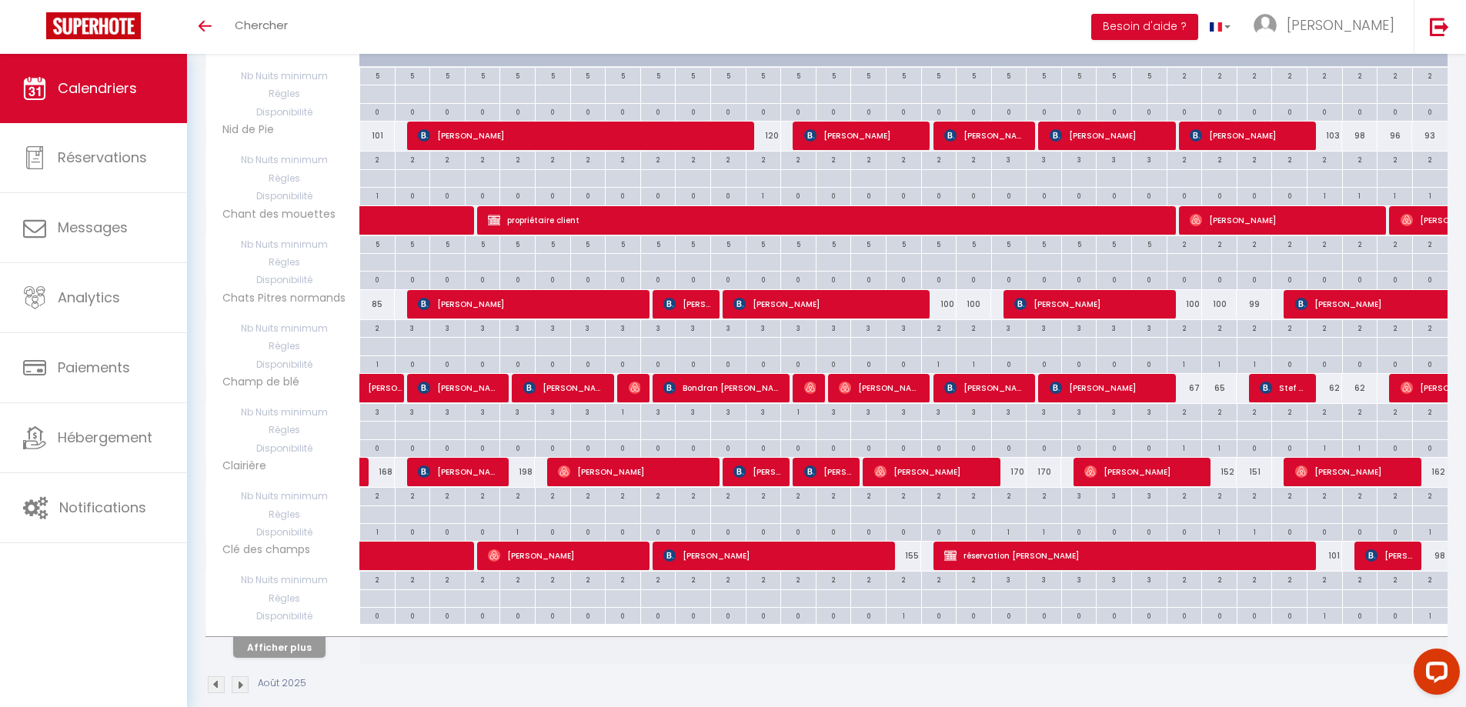
scroll to position [3076, 0]
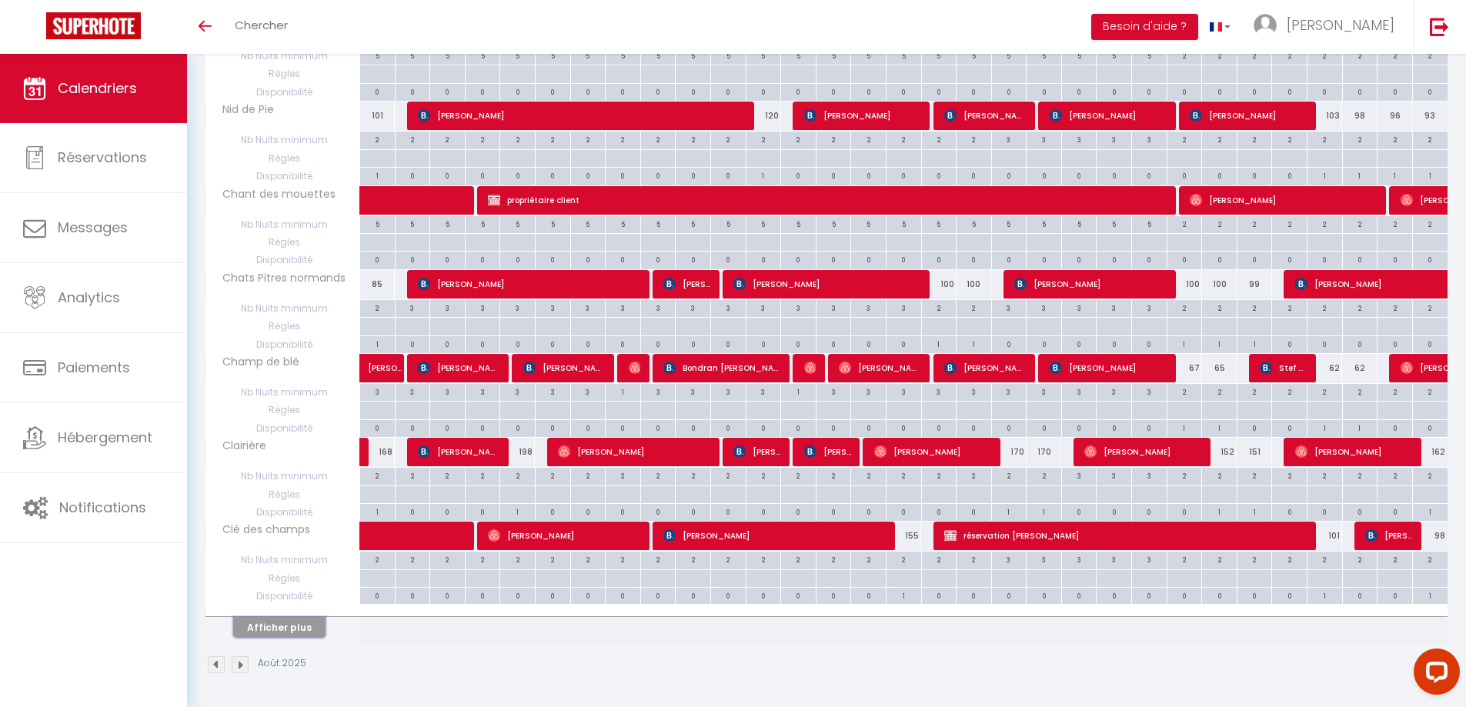
click at [279, 630] on button "Afficher plus" at bounding box center [279, 627] width 92 height 21
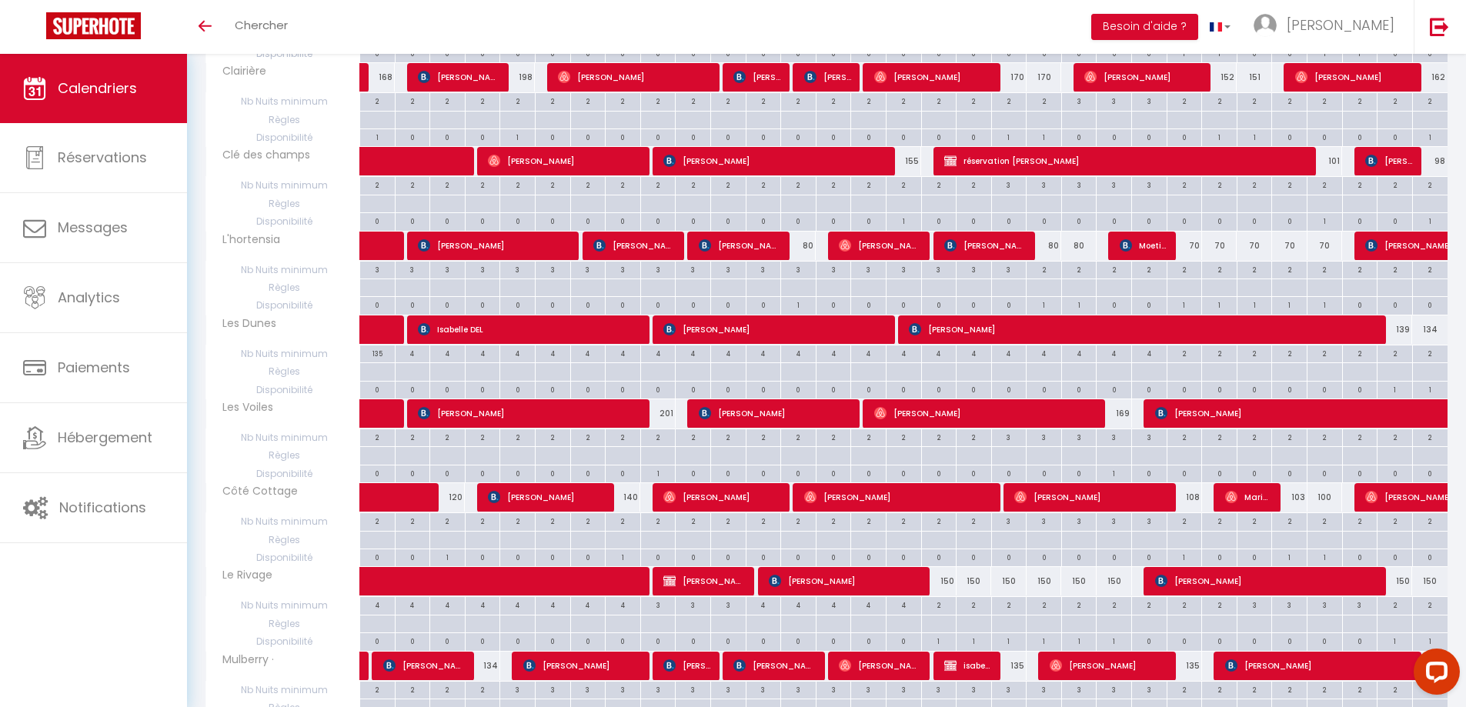
scroll to position [3230, 0]
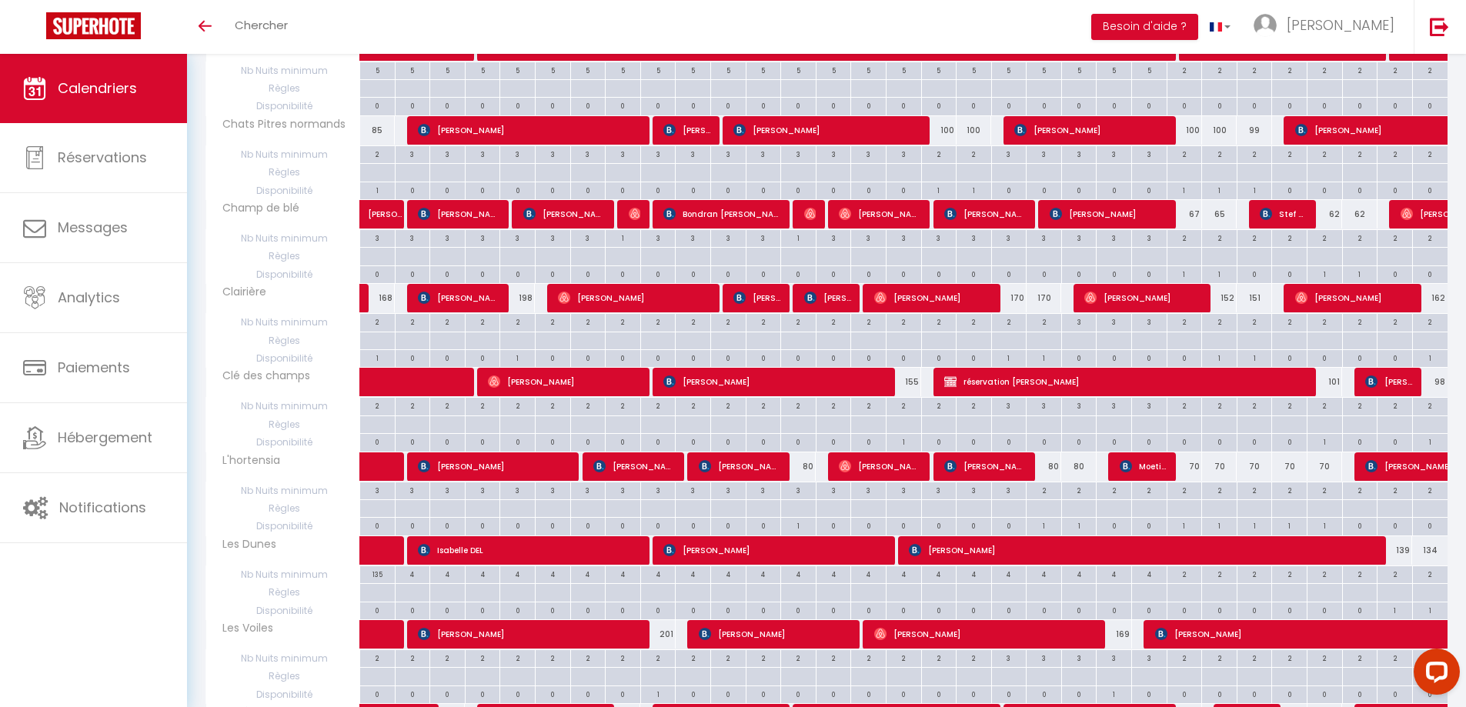
click at [801, 472] on div "80" at bounding box center [798, 466] width 35 height 28
type input "80"
type input "Mer 13 Août 2025"
type input "[DEMOGRAPHIC_DATA] 14 Août 2025"
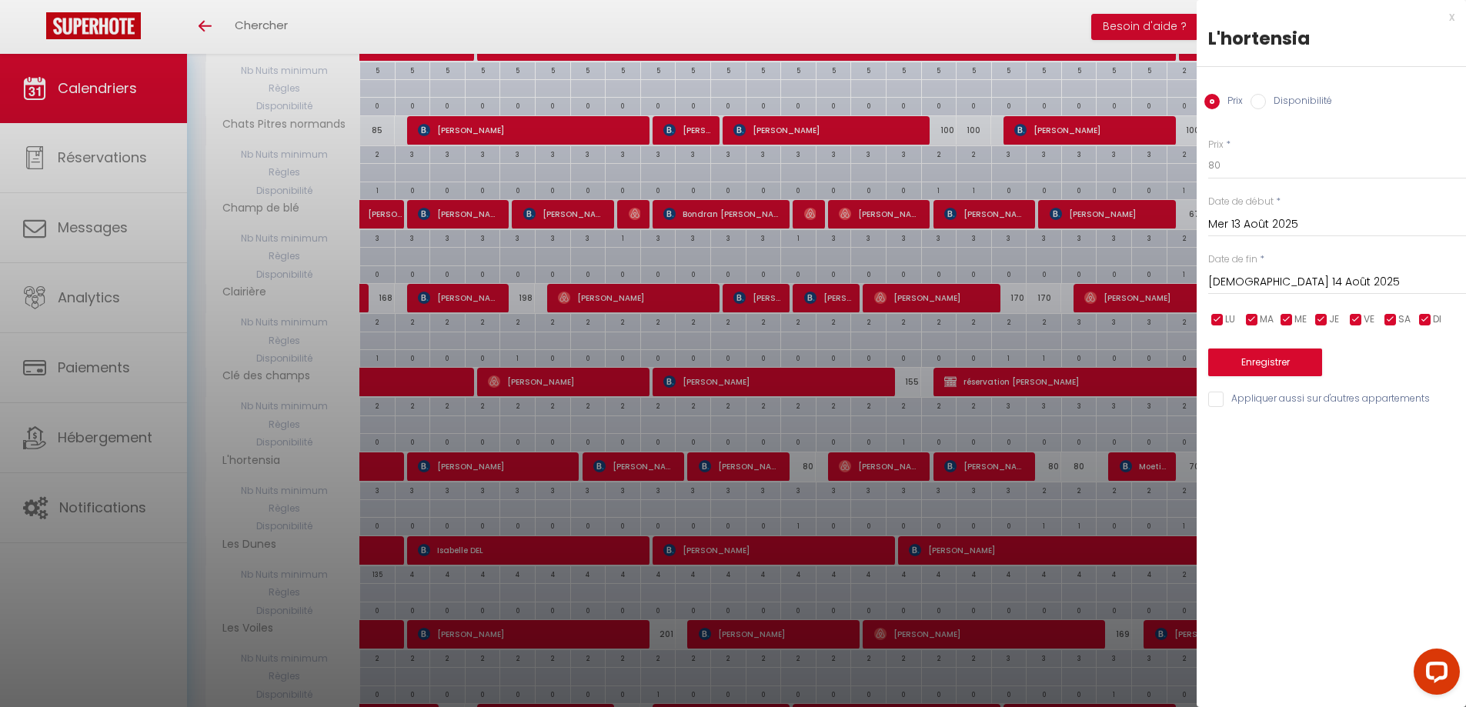
click at [1455, 17] on div "x L'[PERSON_NAME] Prix Disponibilité Prix * 80 Statut * Disponible Indisponible…" at bounding box center [1330, 212] width 269 height 424
click at [1452, 15] on div "x" at bounding box center [1325, 17] width 258 height 18
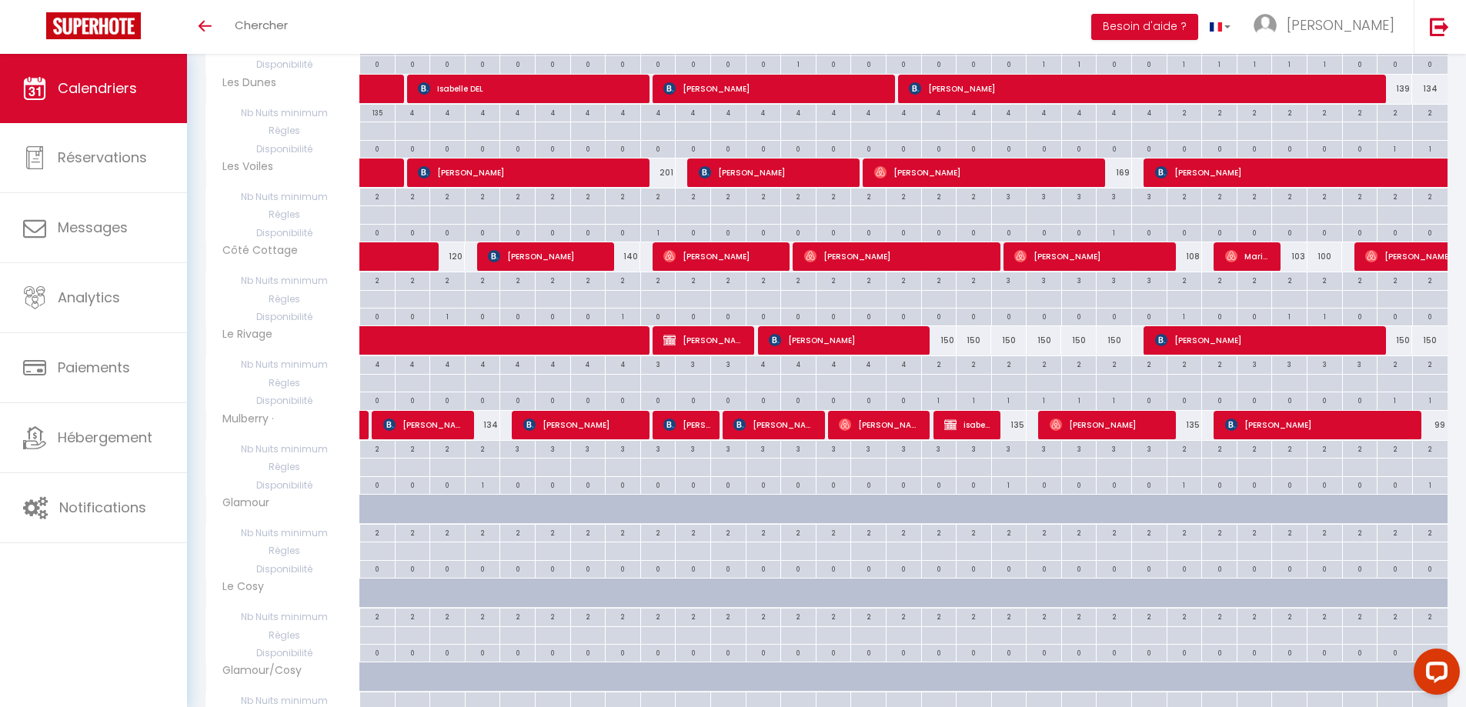
scroll to position [3917, 0]
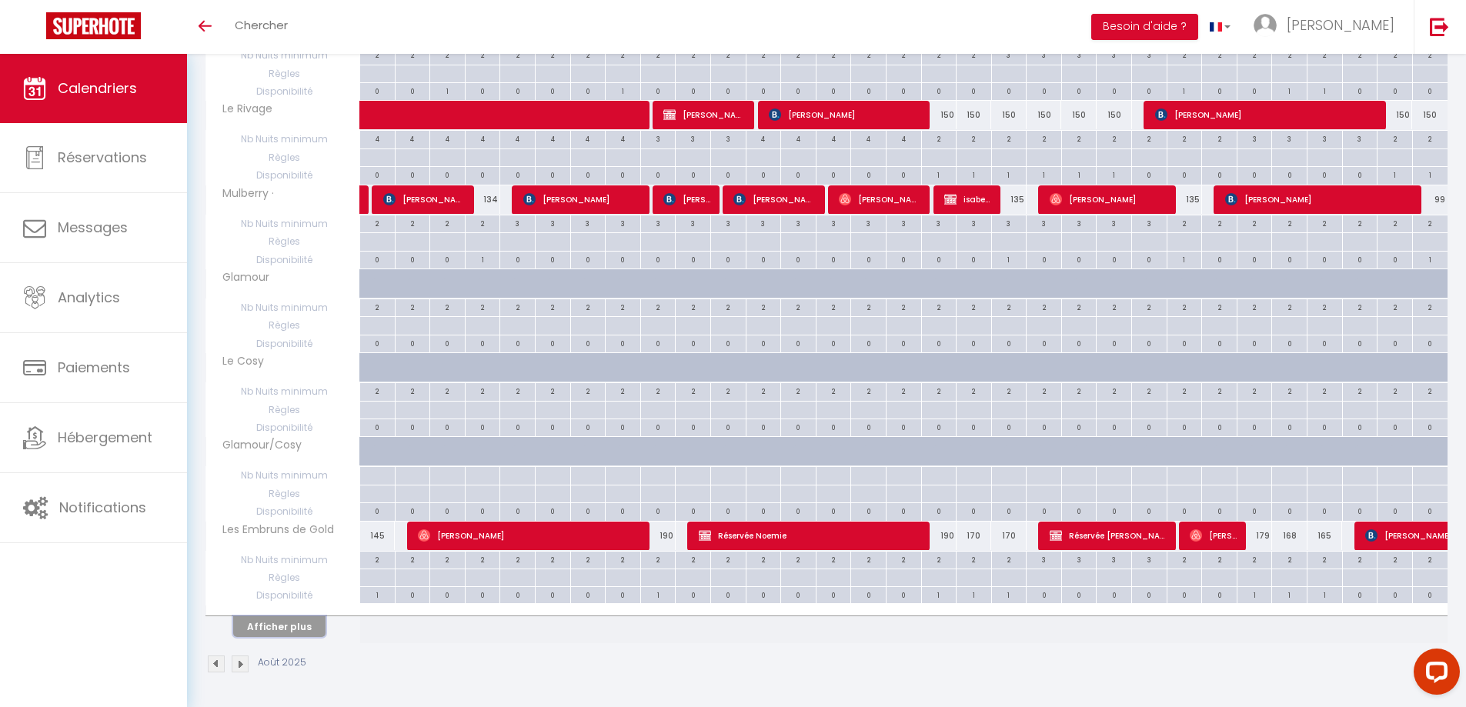
click at [279, 630] on button "Afficher plus" at bounding box center [279, 626] width 92 height 21
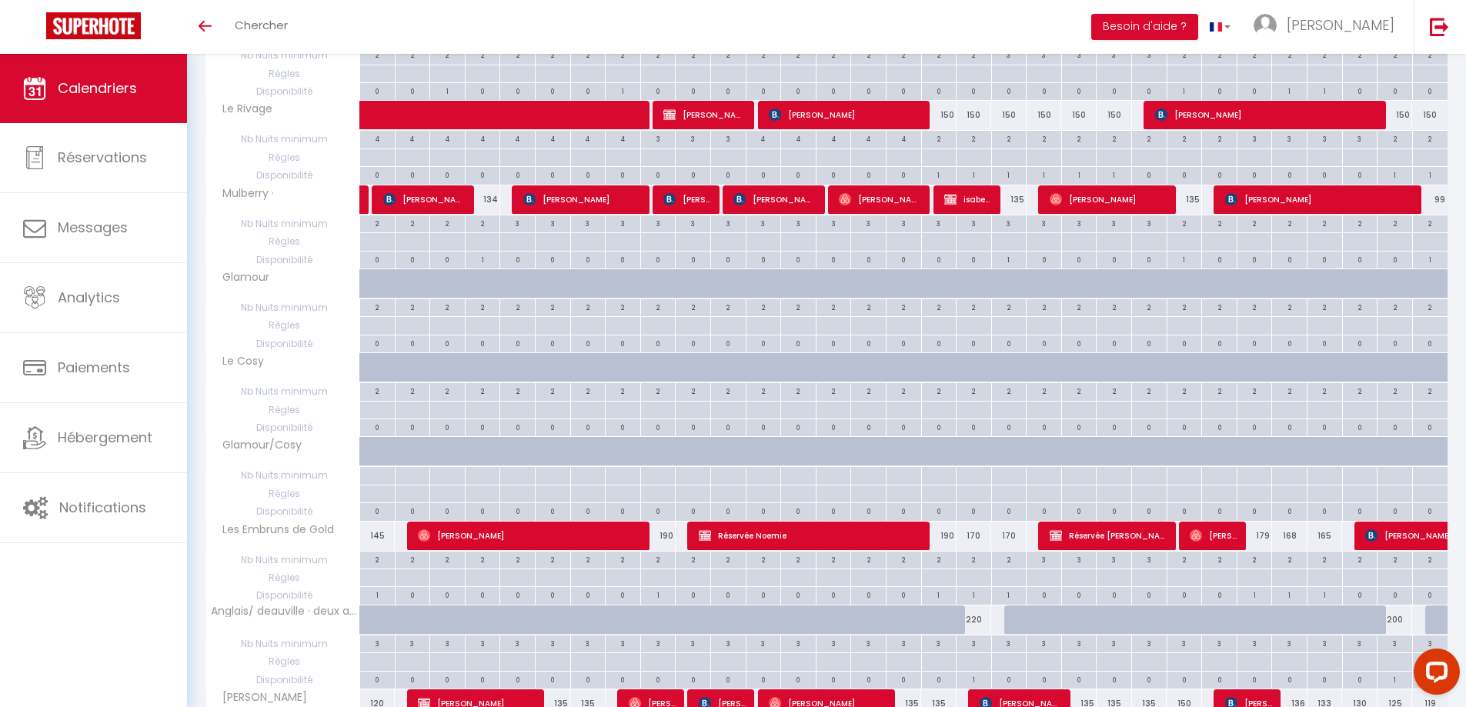
scroll to position [4148, 0]
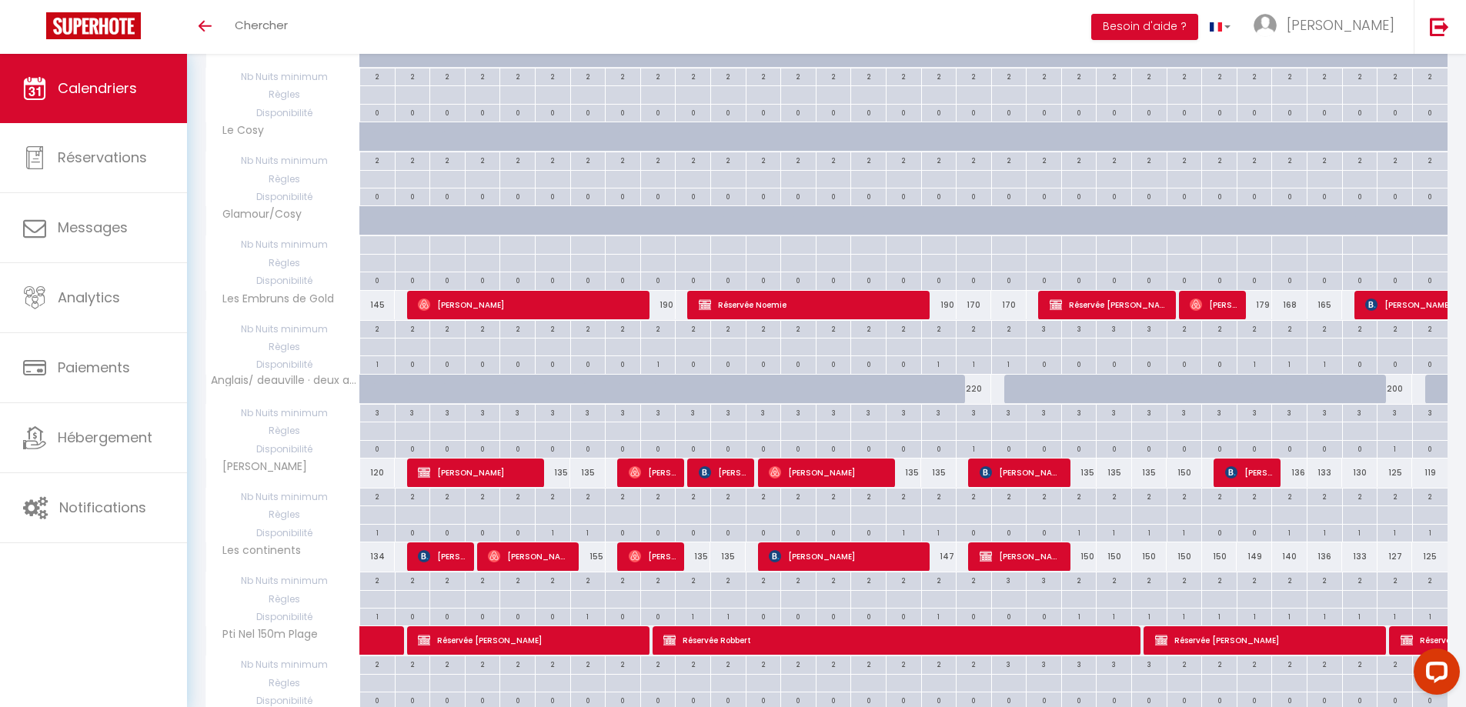
click at [1184, 476] on div "150" at bounding box center [1183, 473] width 35 height 28
type input "150"
type input "Dim 24 Août 2025"
type input "Lun 25 Août 2025"
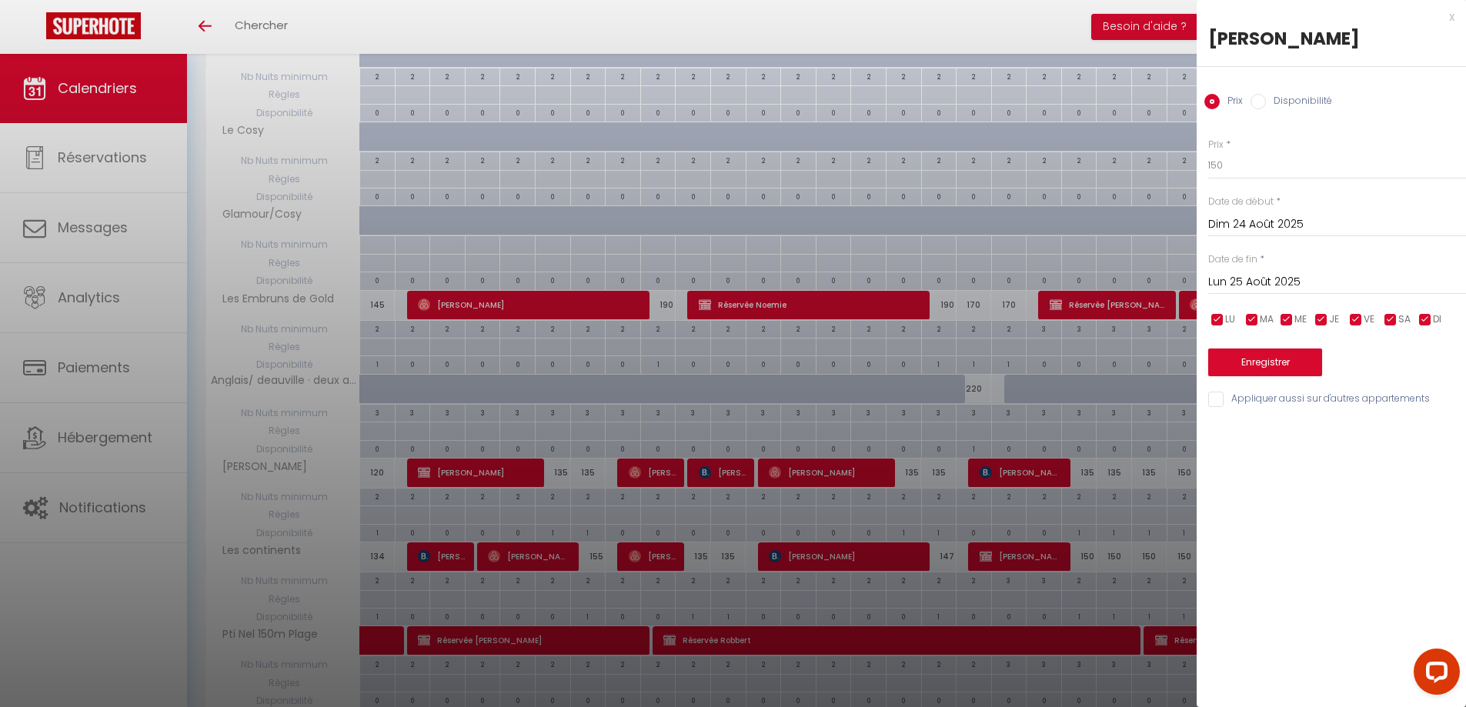
click at [1453, 15] on div "x" at bounding box center [1325, 17] width 258 height 18
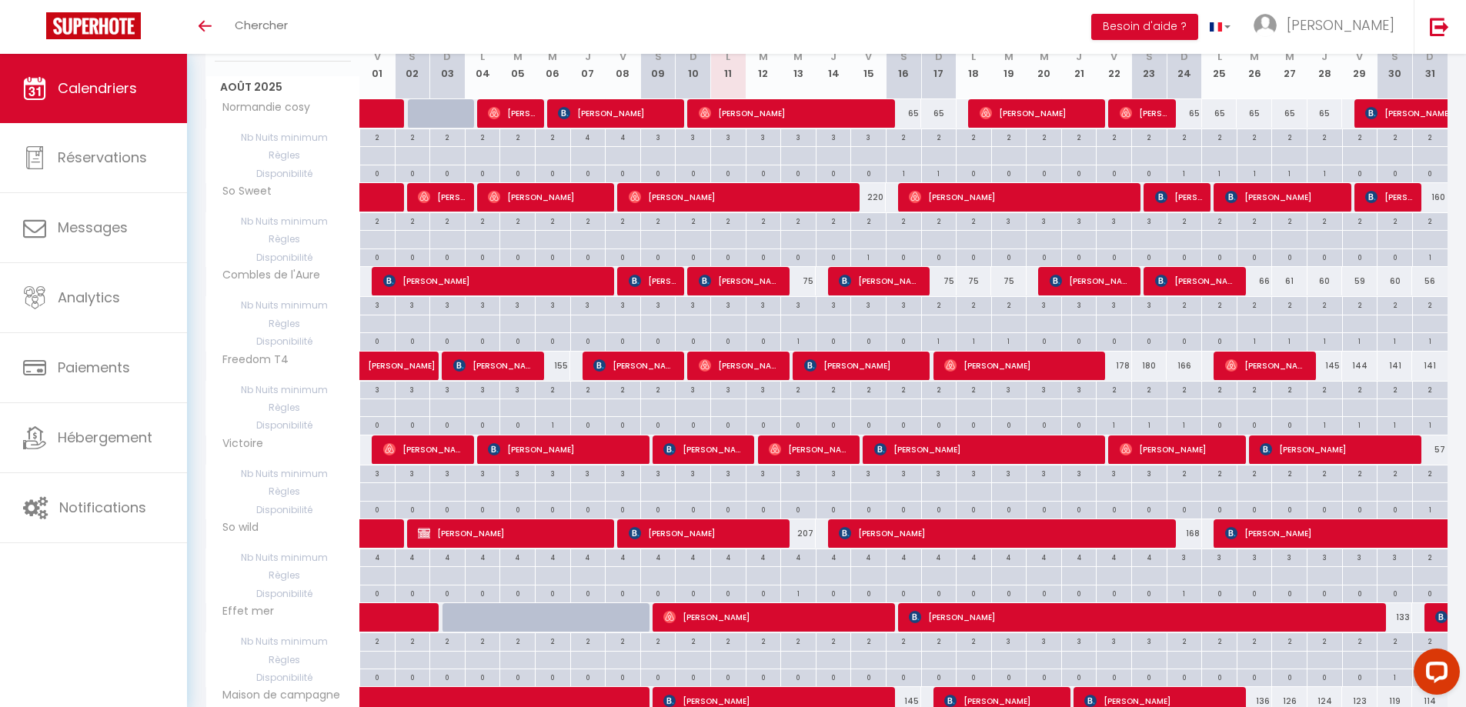
scroll to position [0, 0]
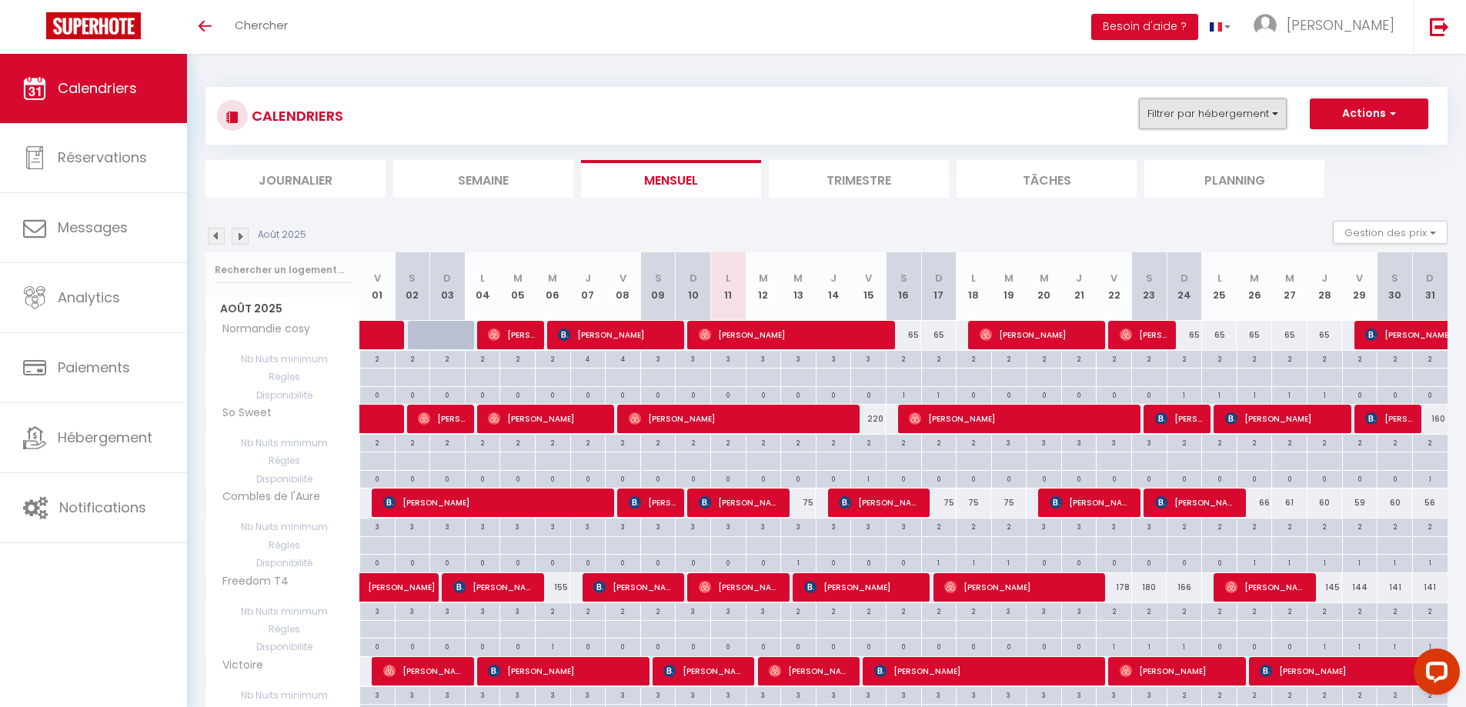
click at [1273, 115] on button "Filtrer par hébergement" at bounding box center [1213, 113] width 148 height 31
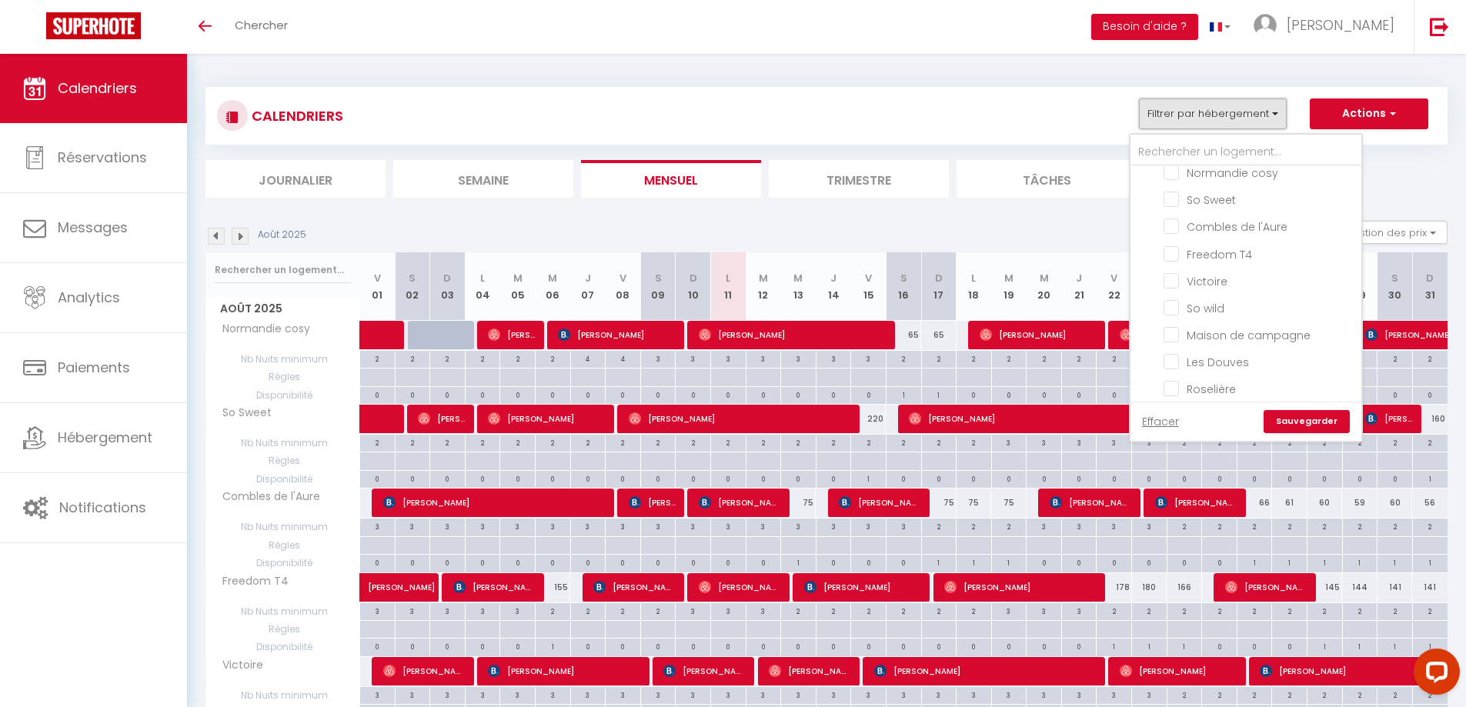
scroll to position [923, 0]
click at [1169, 245] on input "So wild" at bounding box center [1259, 246] width 192 height 15
checkbox input "true"
checkbox input "false"
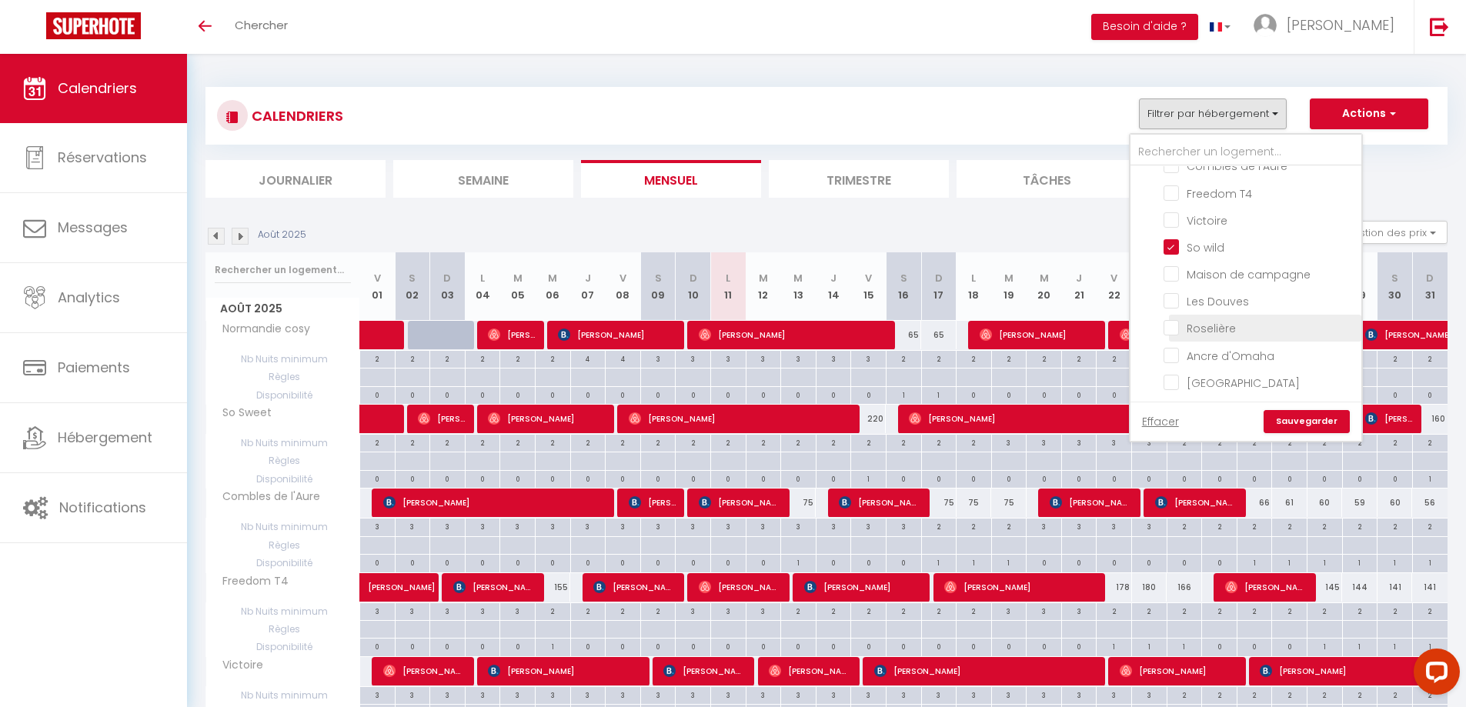
checkbox input "false"
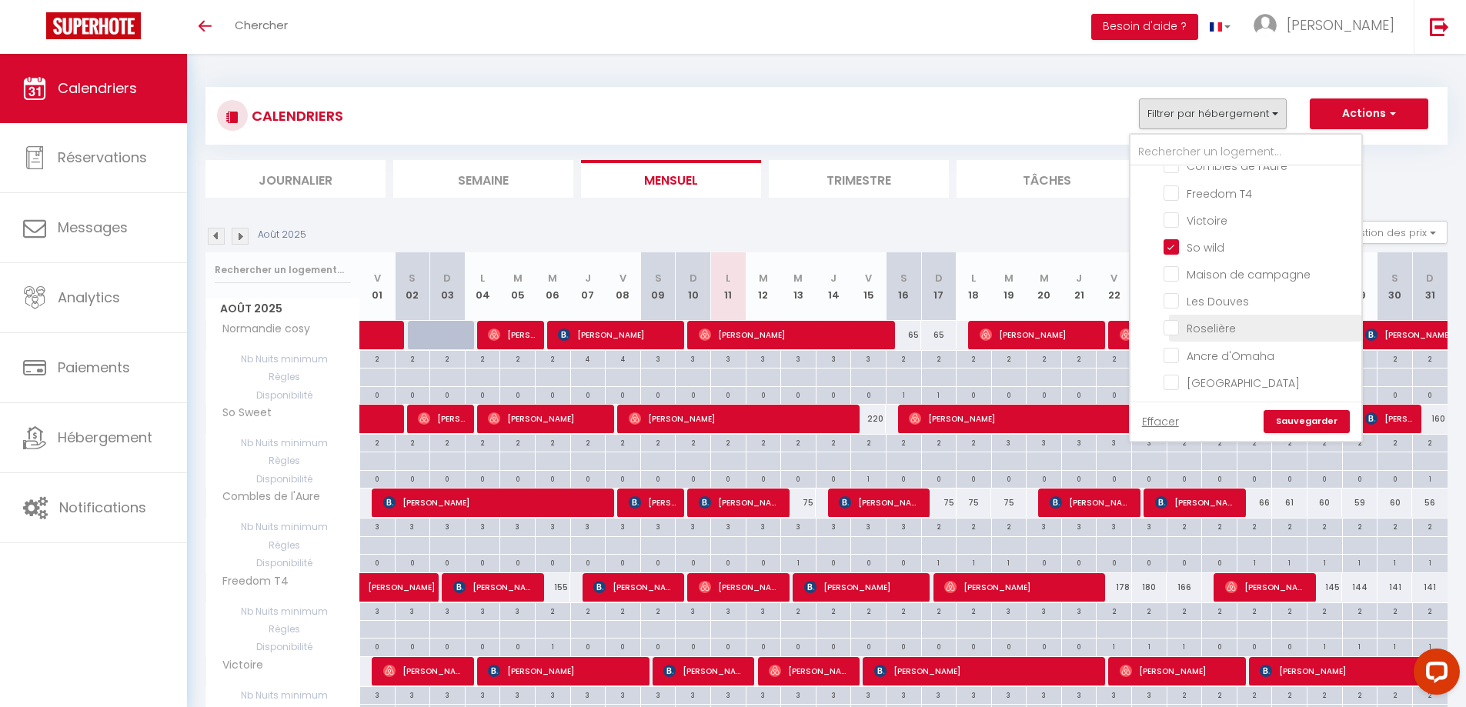
checkbox input "false"
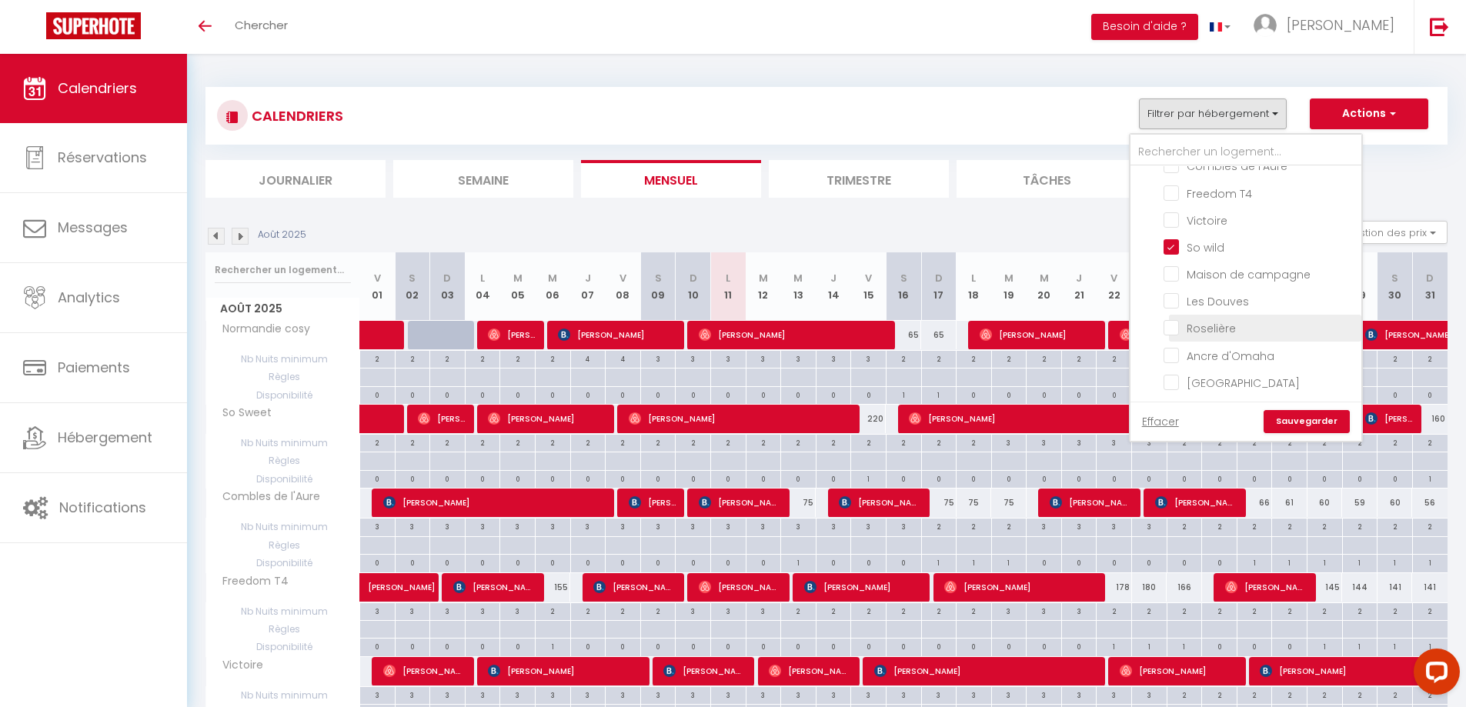
checkbox input "false"
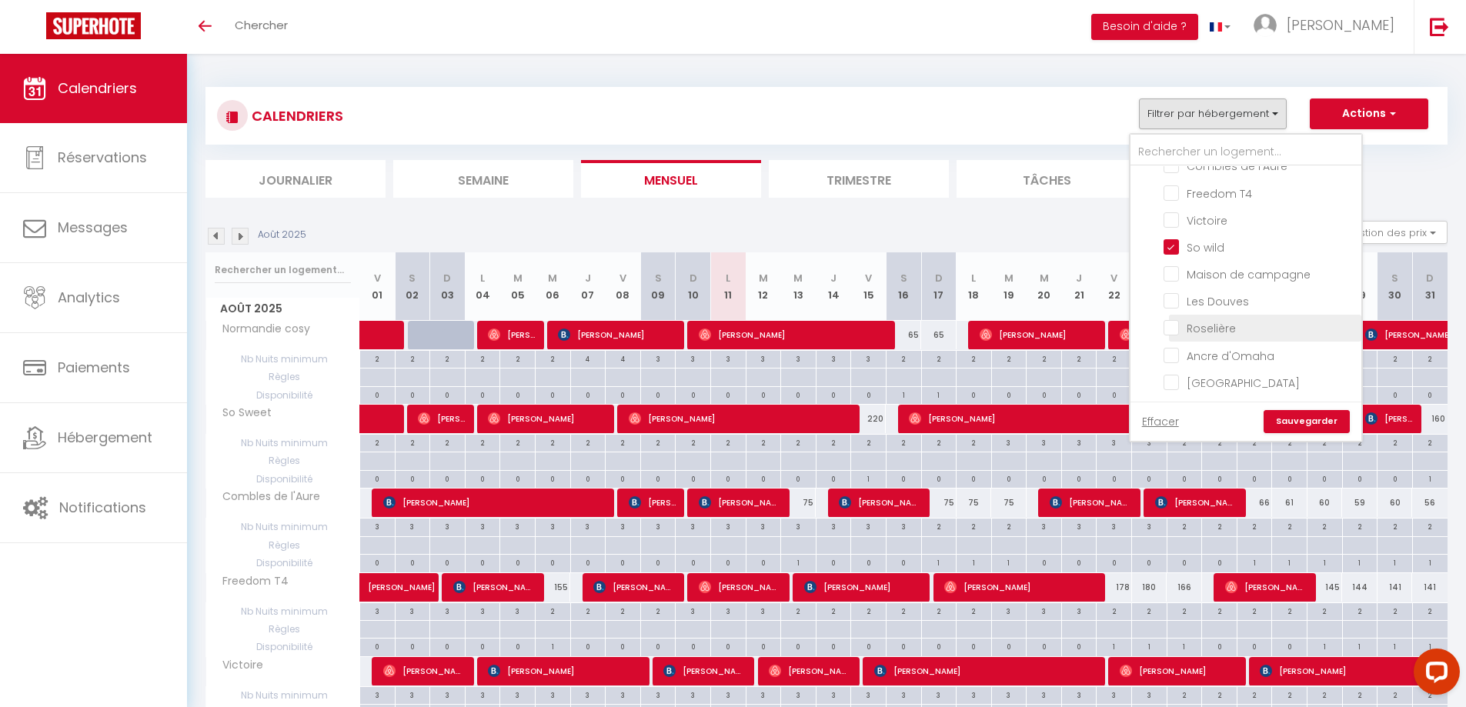
checkbox input "false"
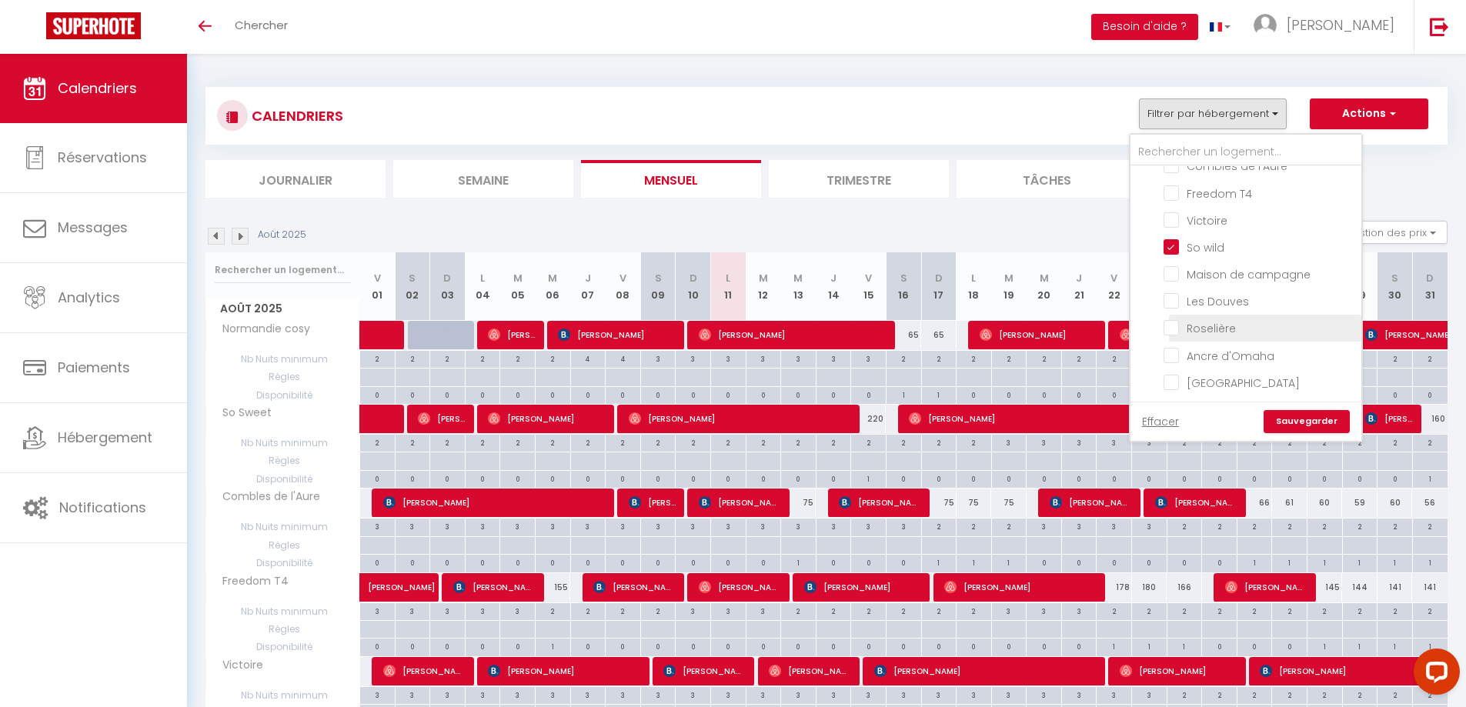
checkbox input "false"
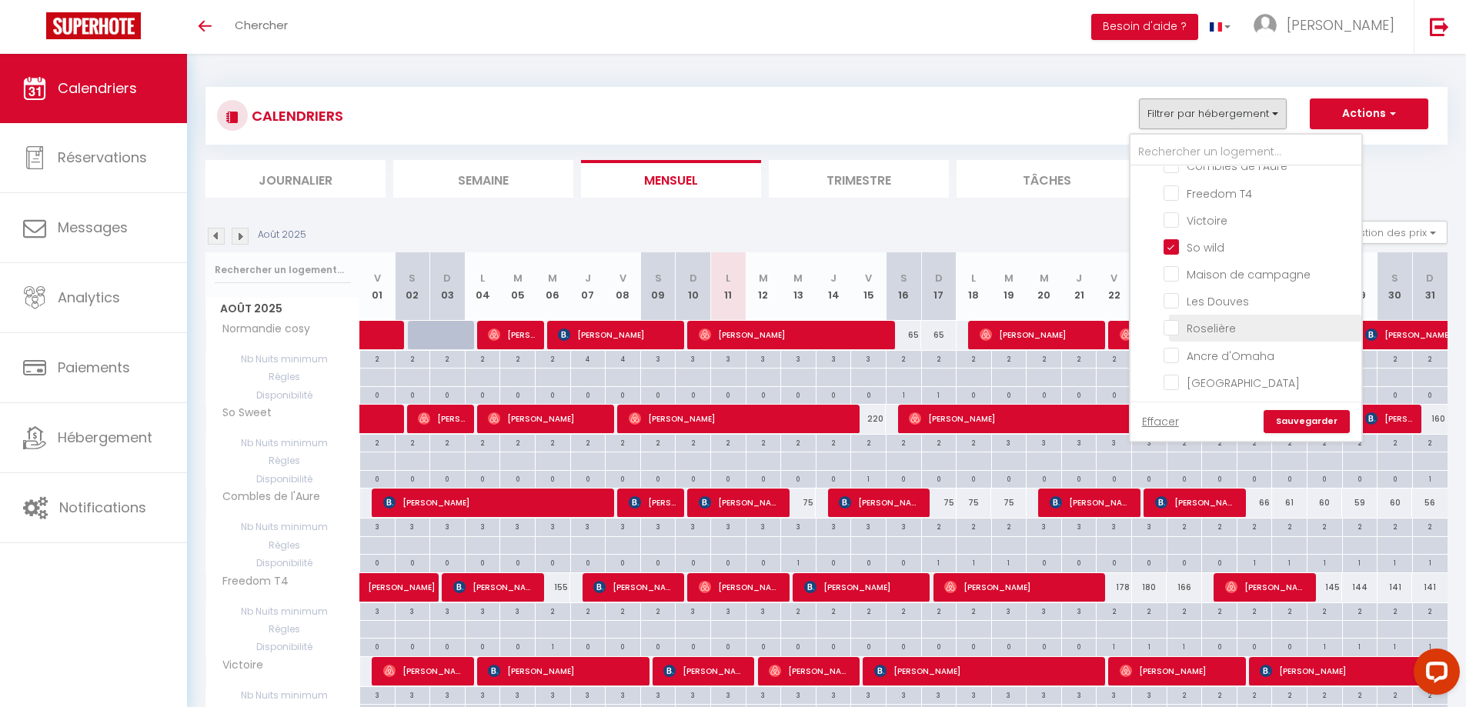
checkbox input "false"
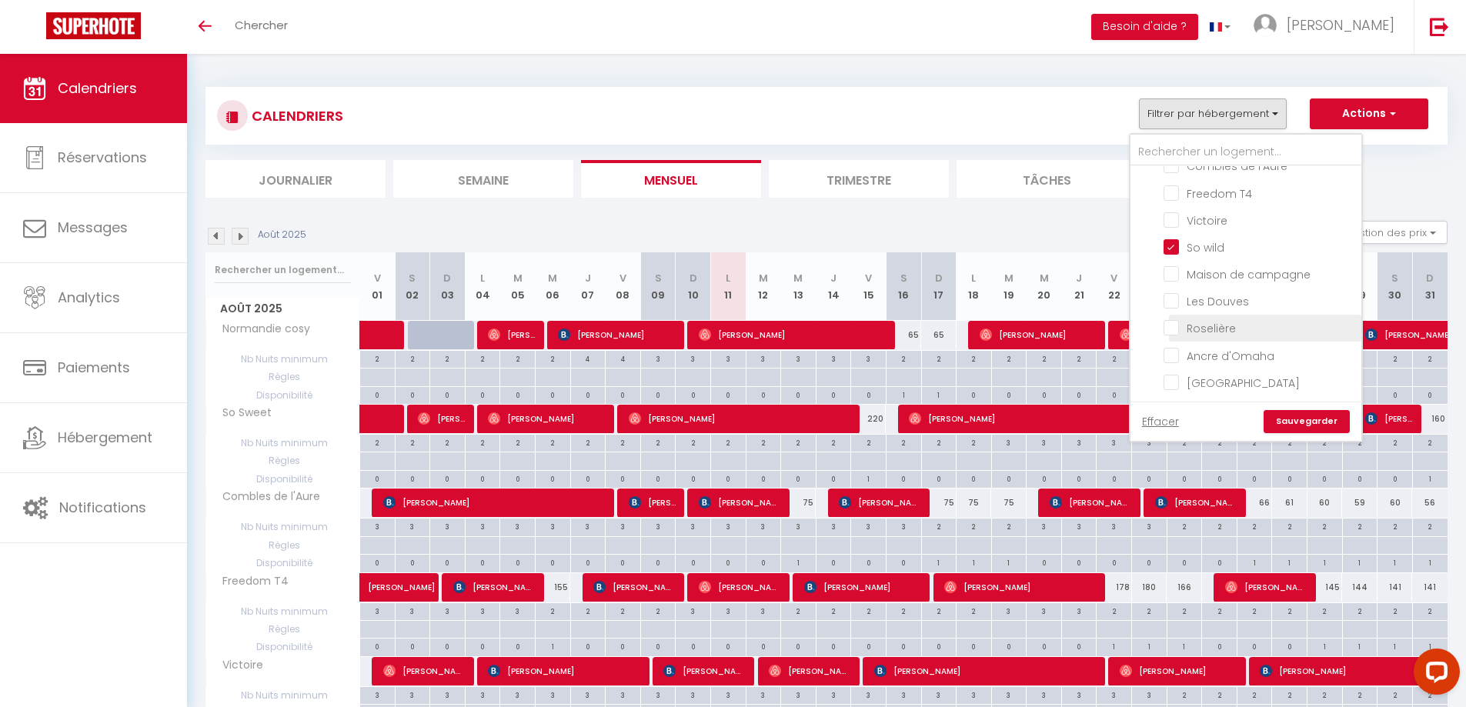
checkbox input "false"
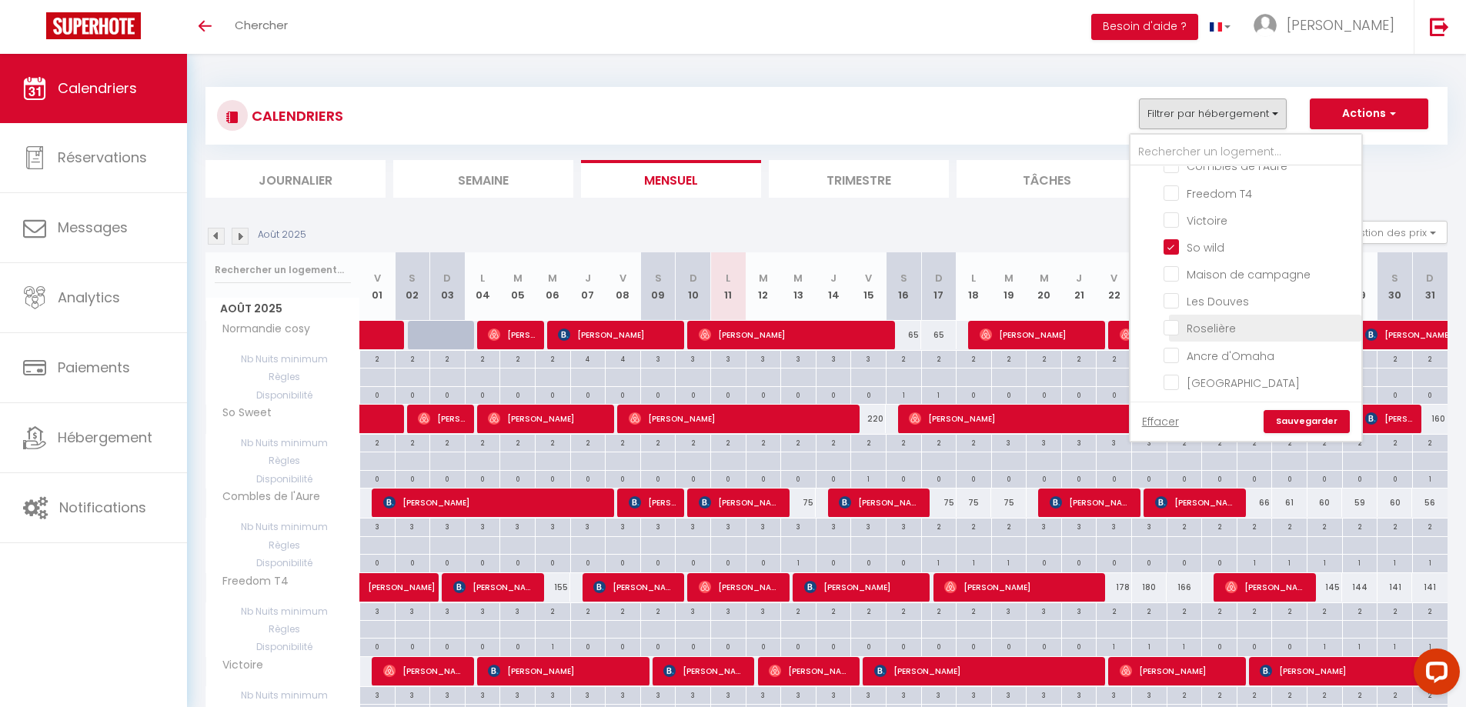
checkbox input "false"
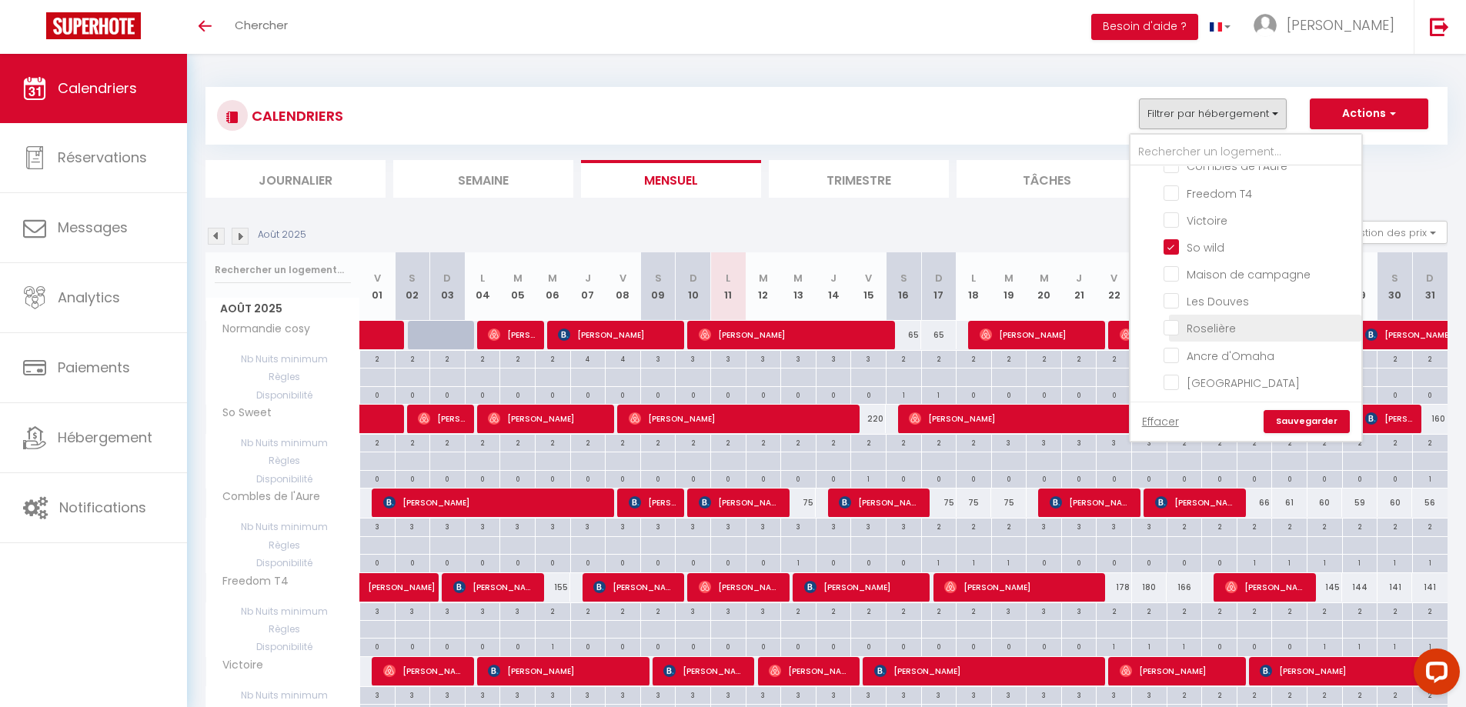
checkbox input "false"
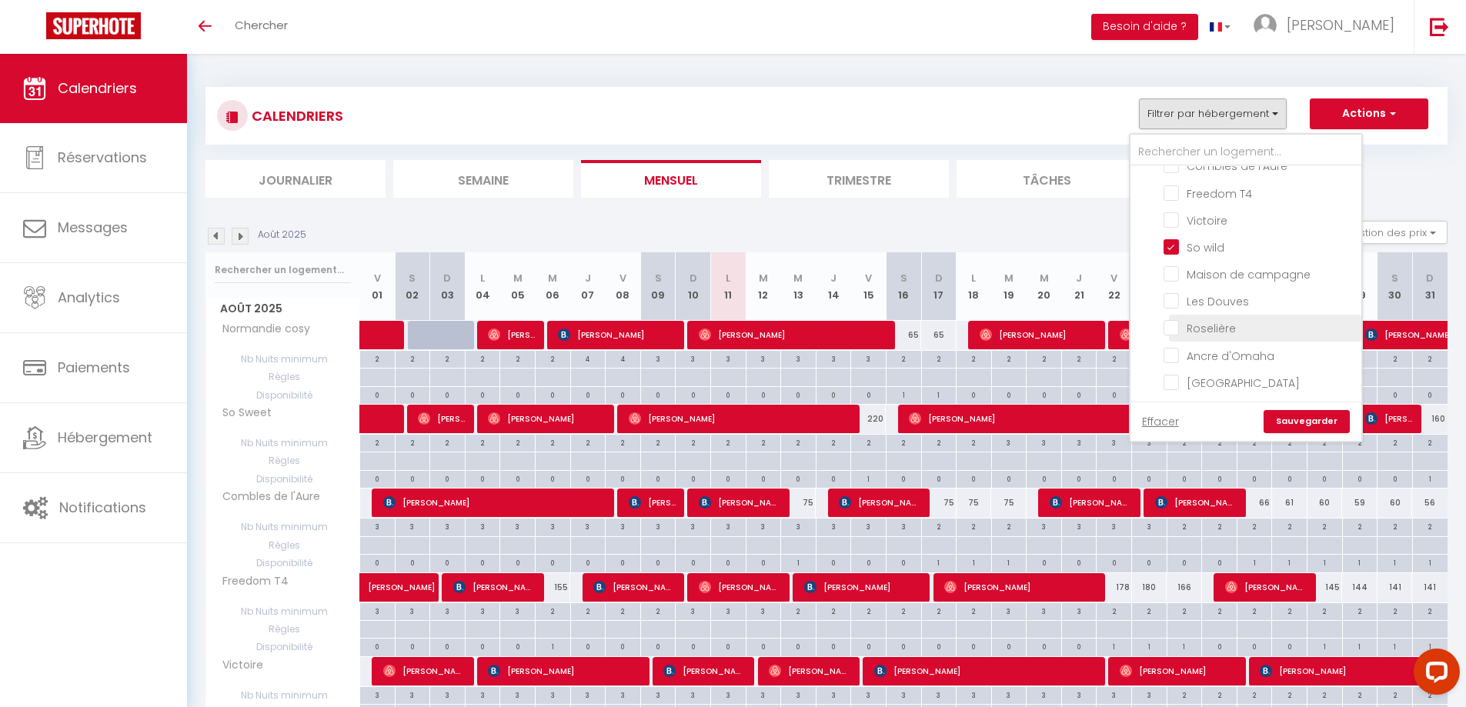
checkbox input "false"
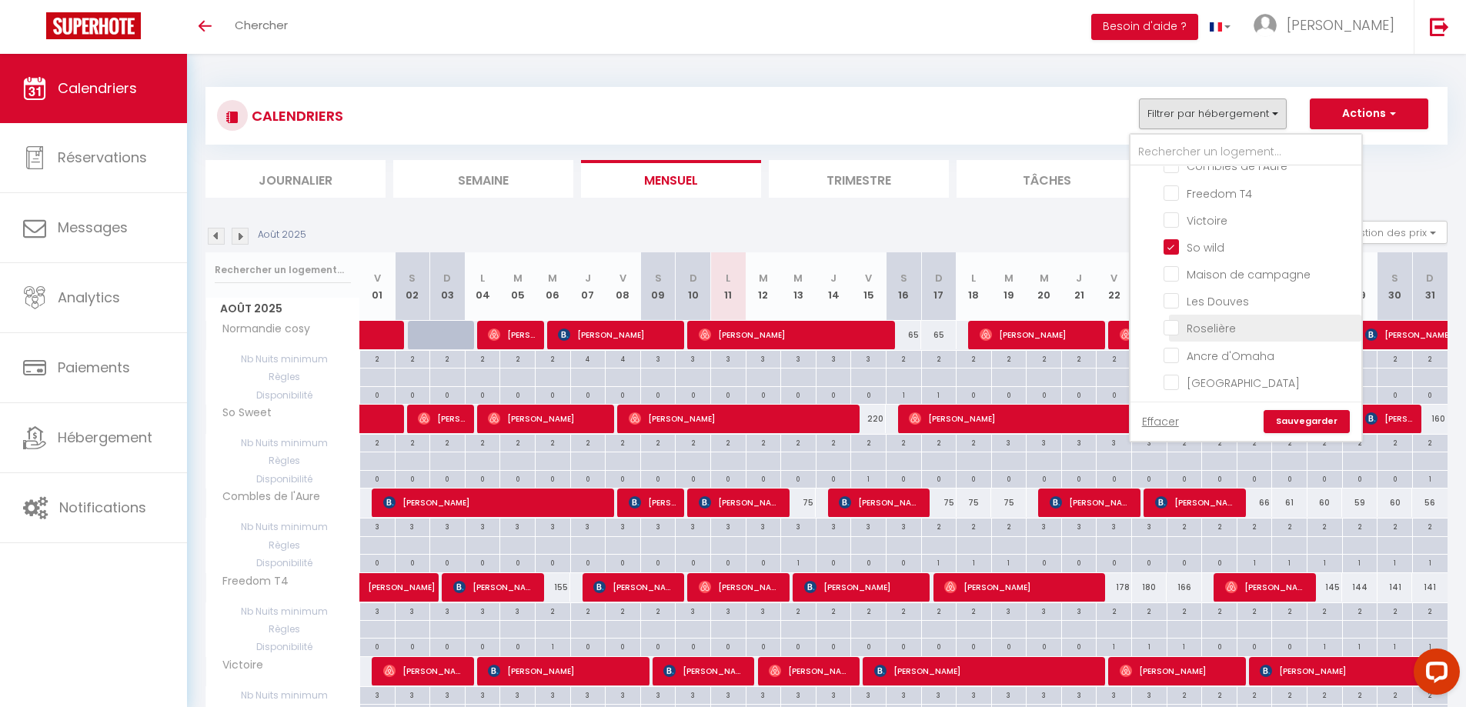
checkbox input "false"
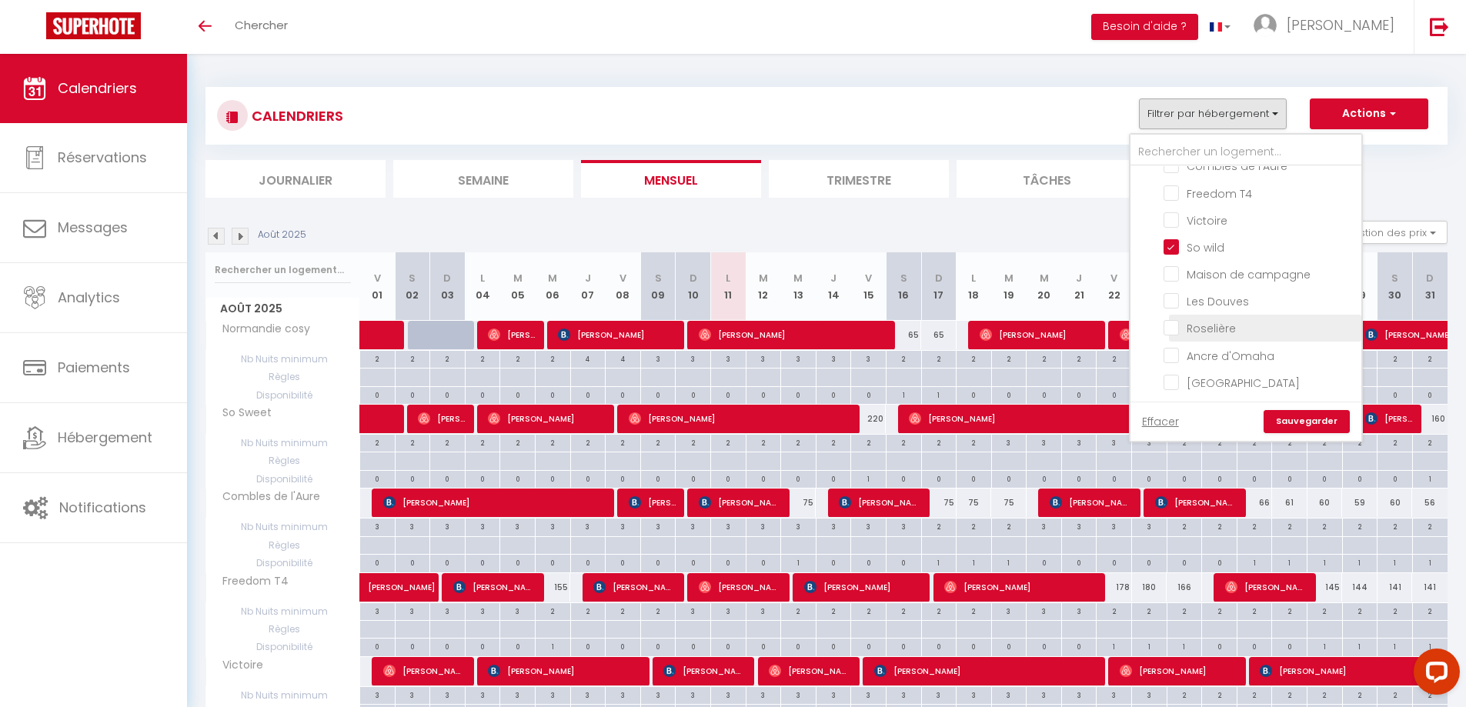
checkbox input "false"
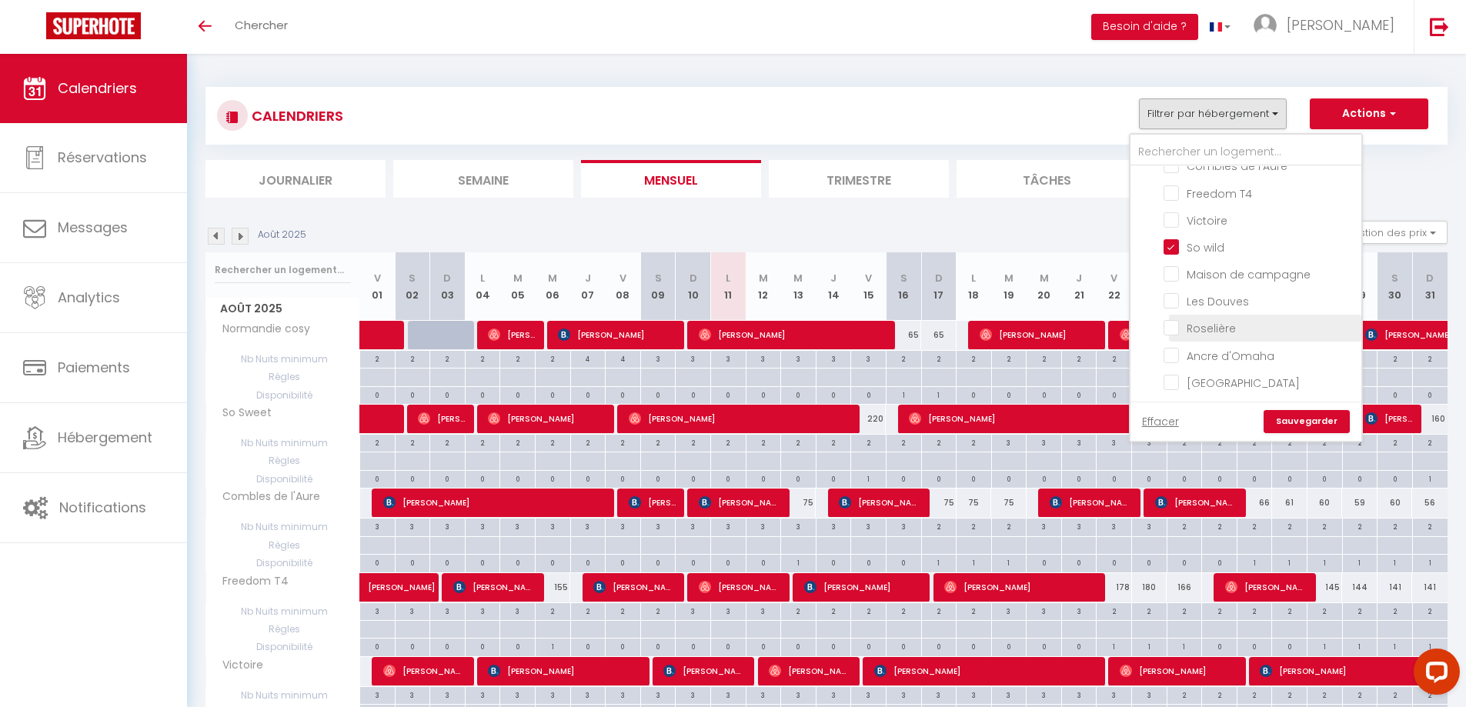
checkbox input "false"
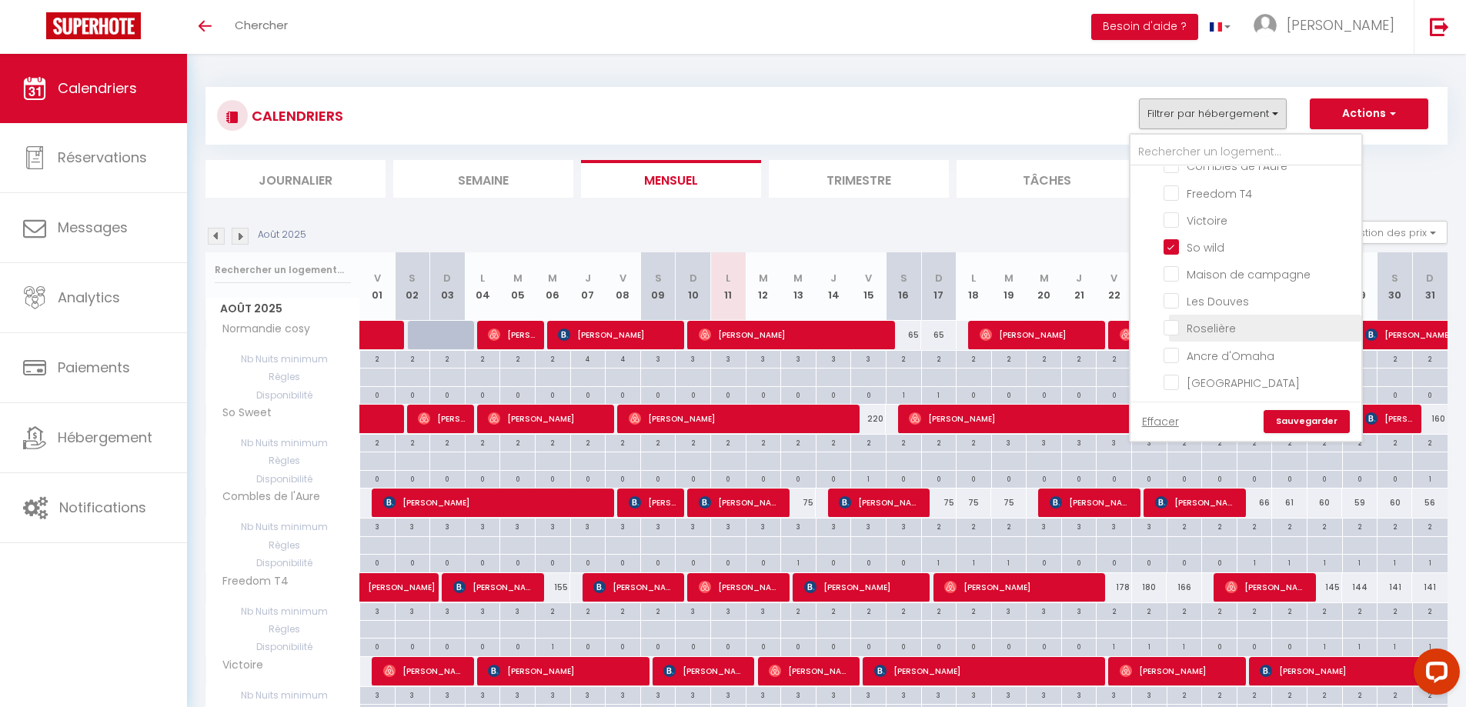
checkbox input "false"
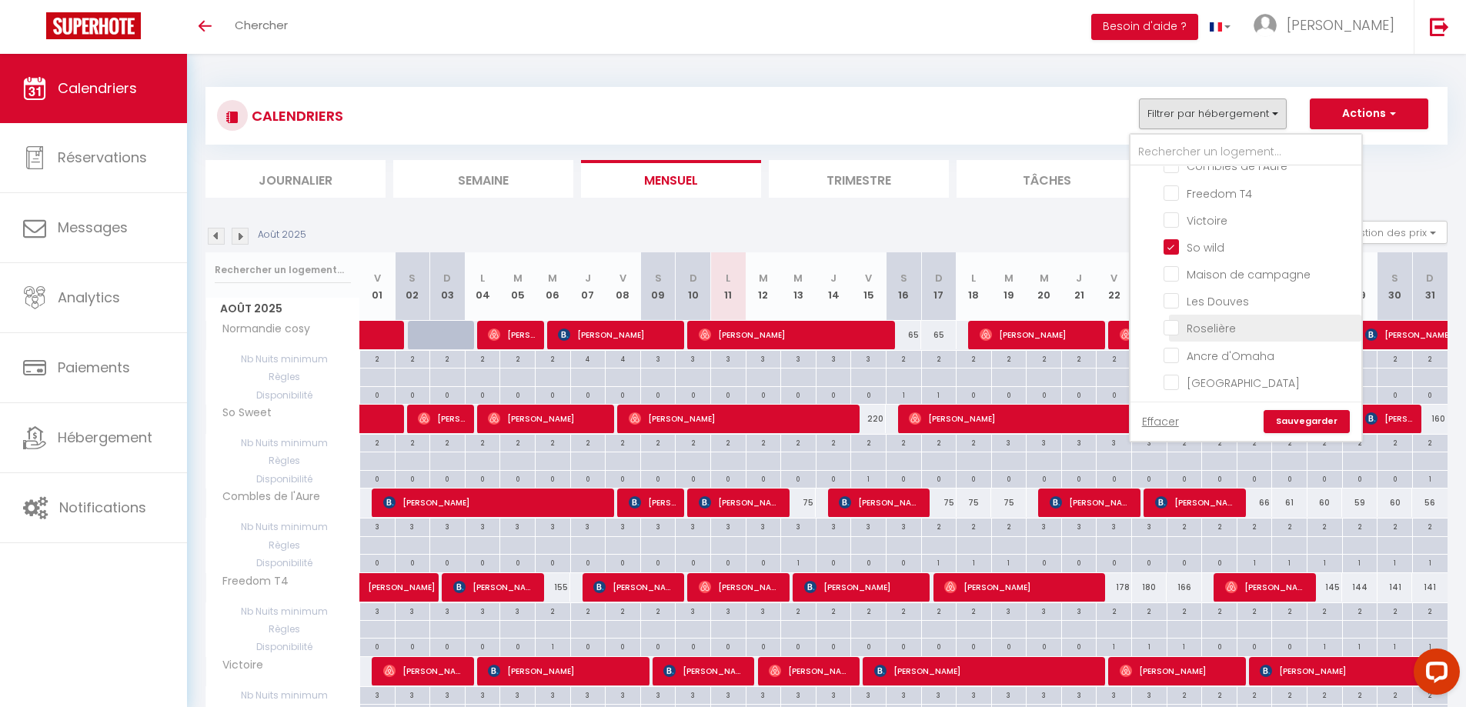
checkbox input "false"
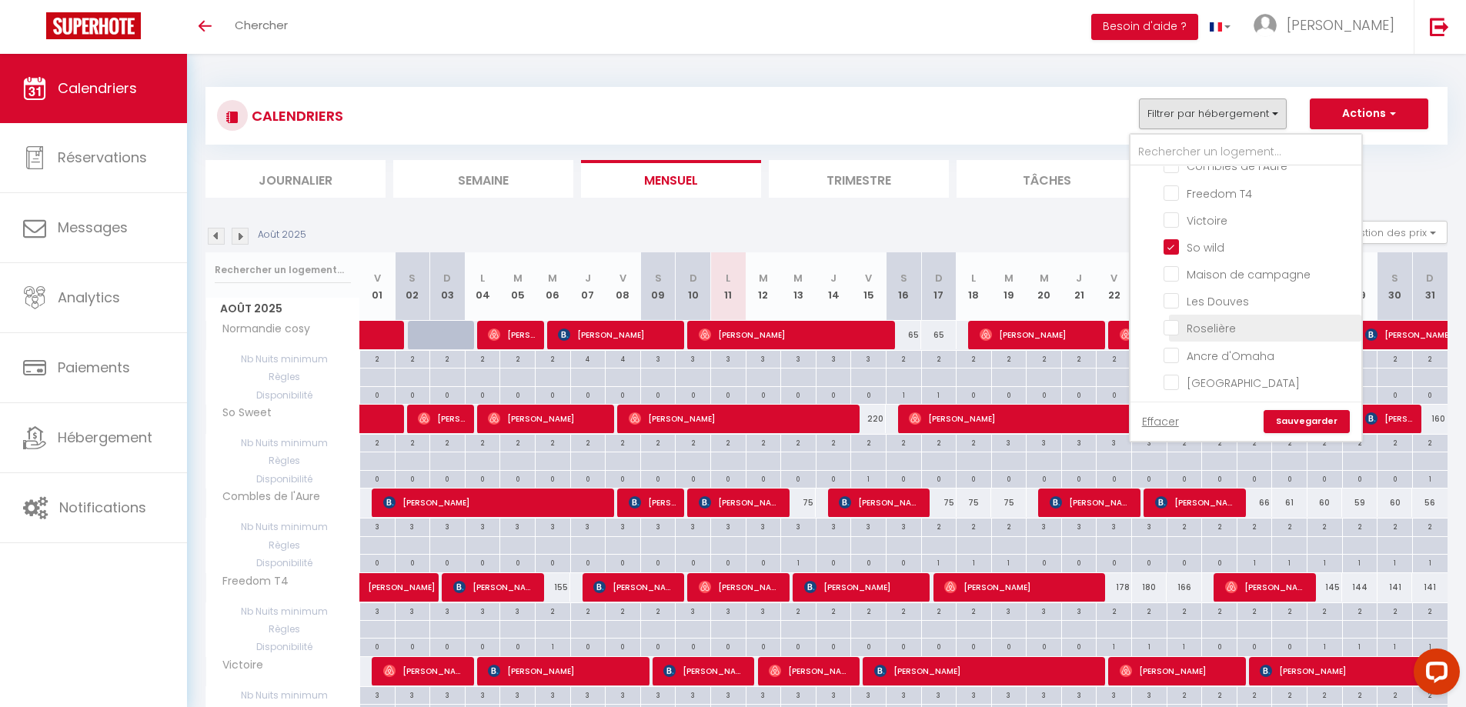
checkbox input "false"
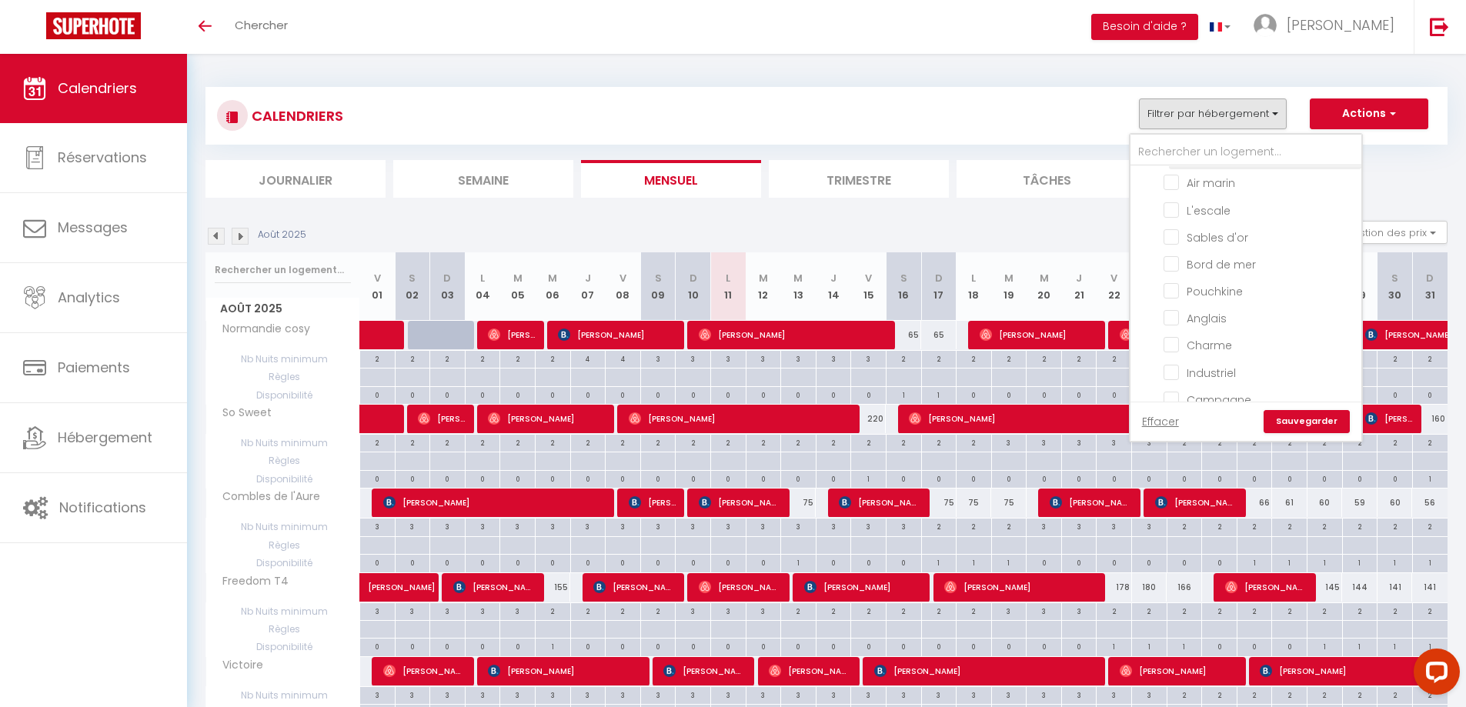
scroll to position [1154, 0]
click at [1173, 289] on input "L'escale" at bounding box center [1259, 285] width 192 height 15
checkbox input "true"
checkbox input "false"
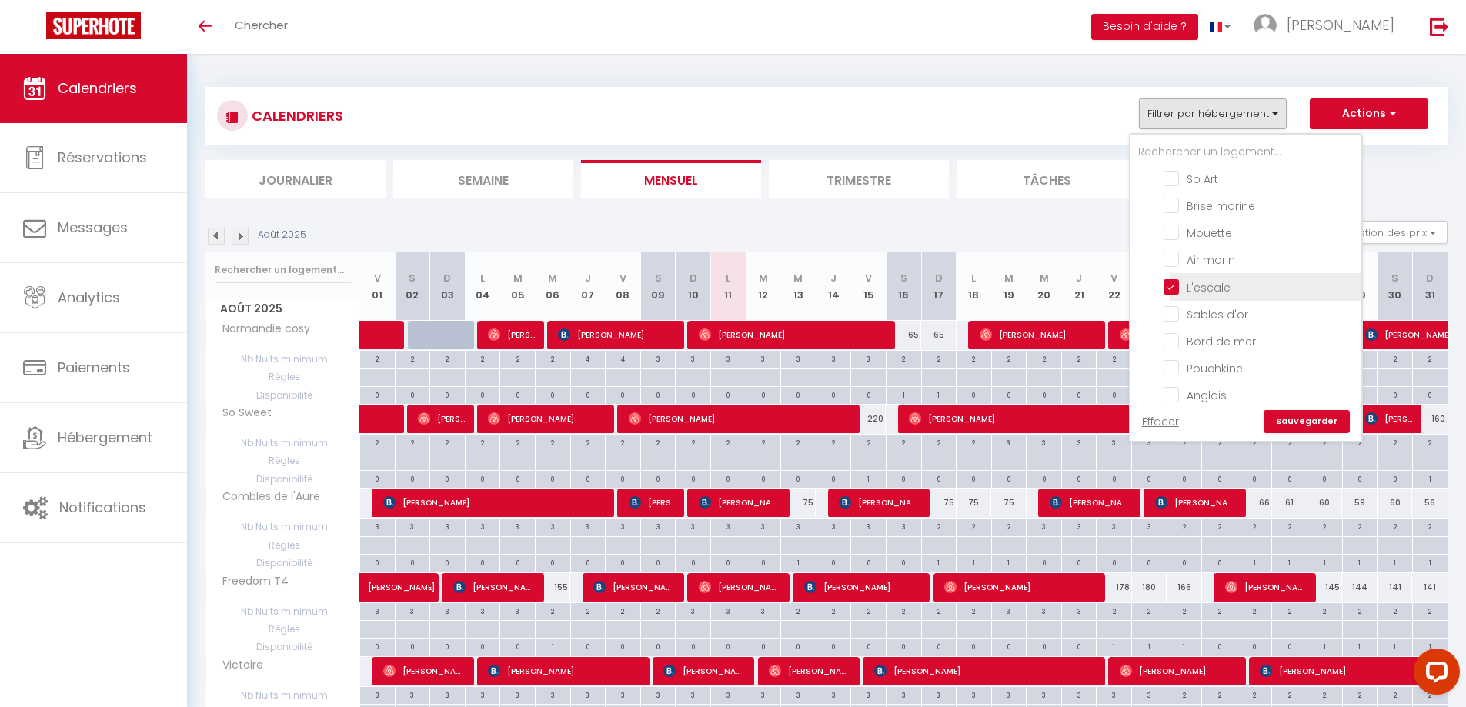
checkbox input "false"
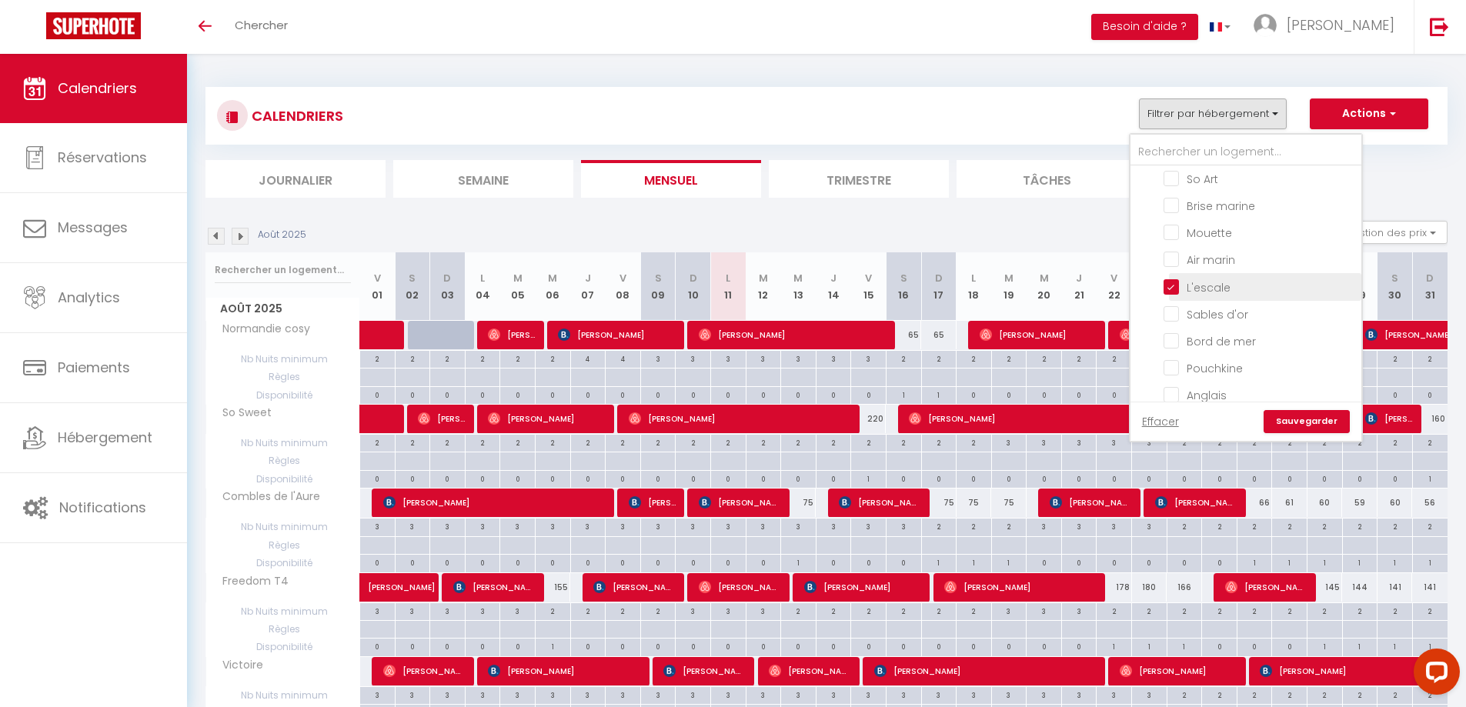
checkbox input "false"
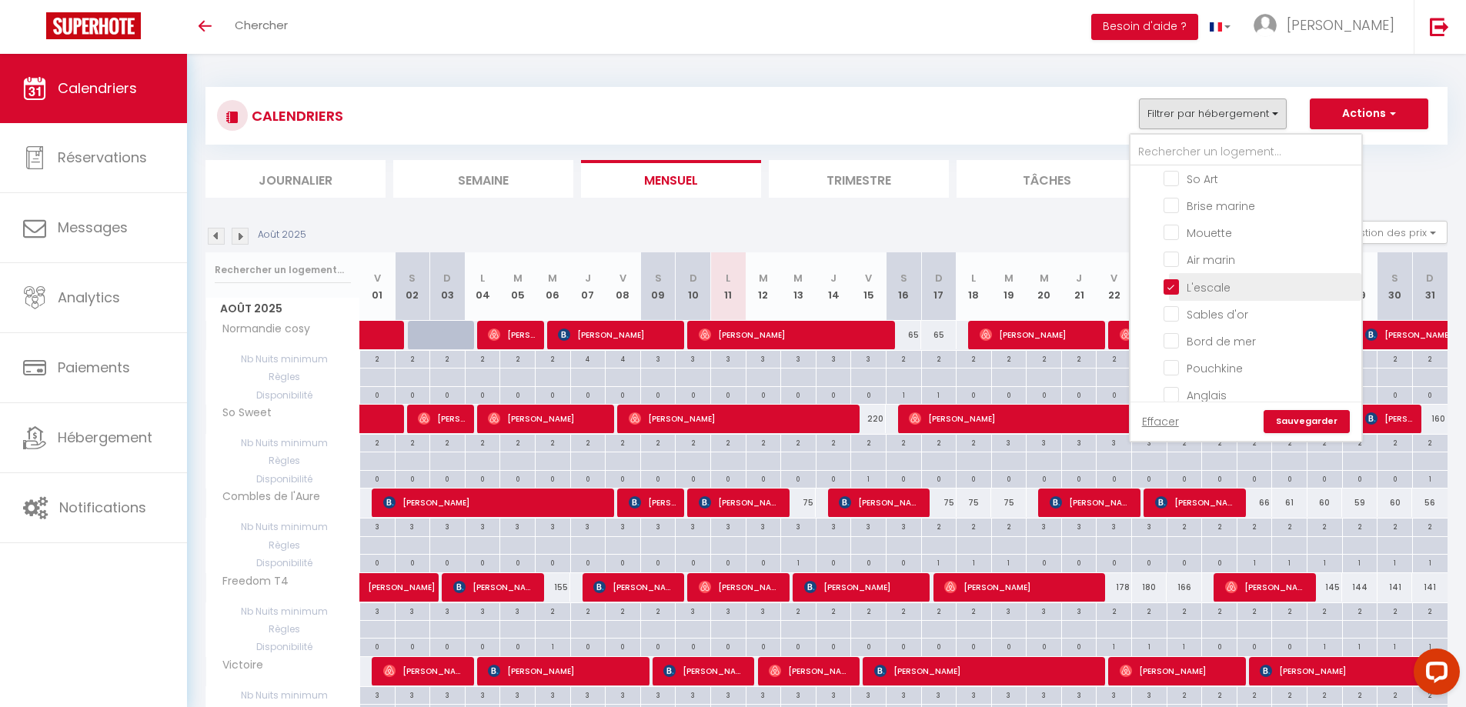
checkbox input "false"
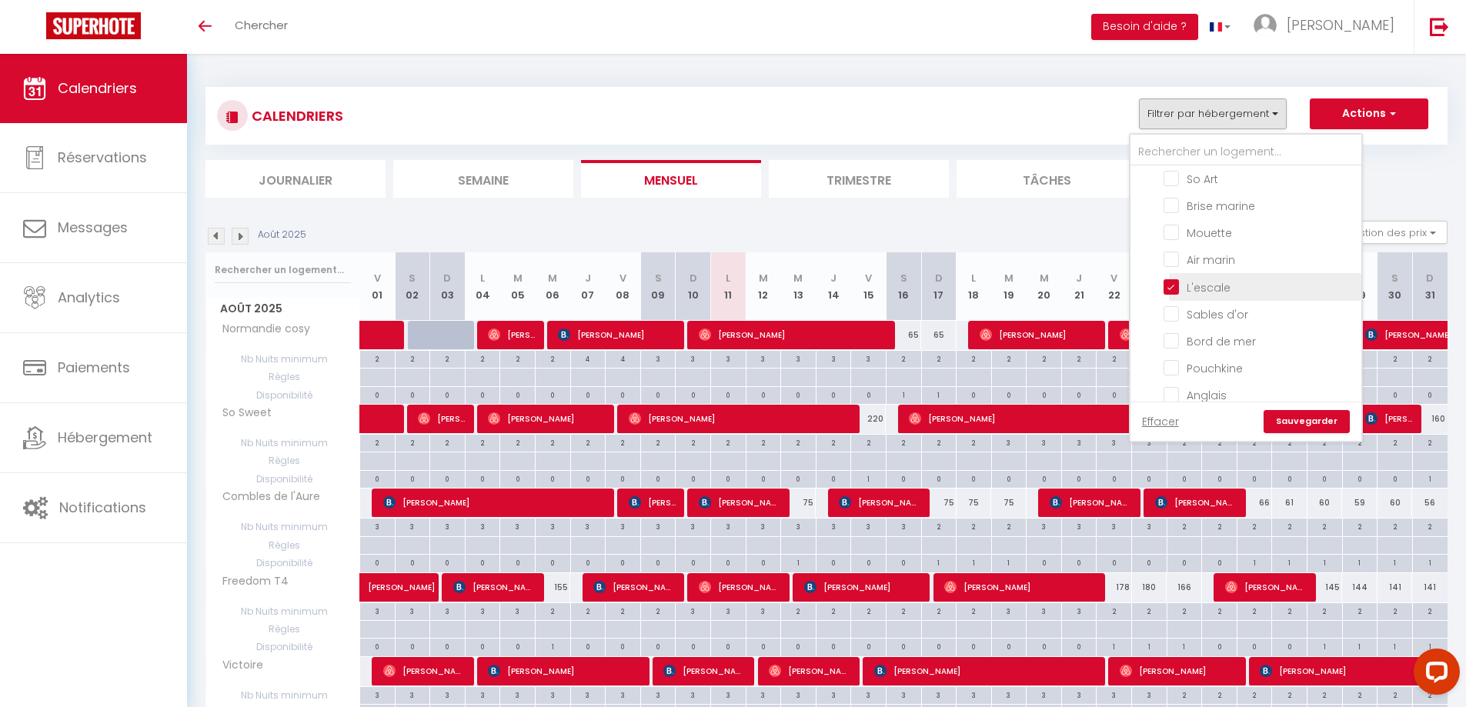
checkbox input "false"
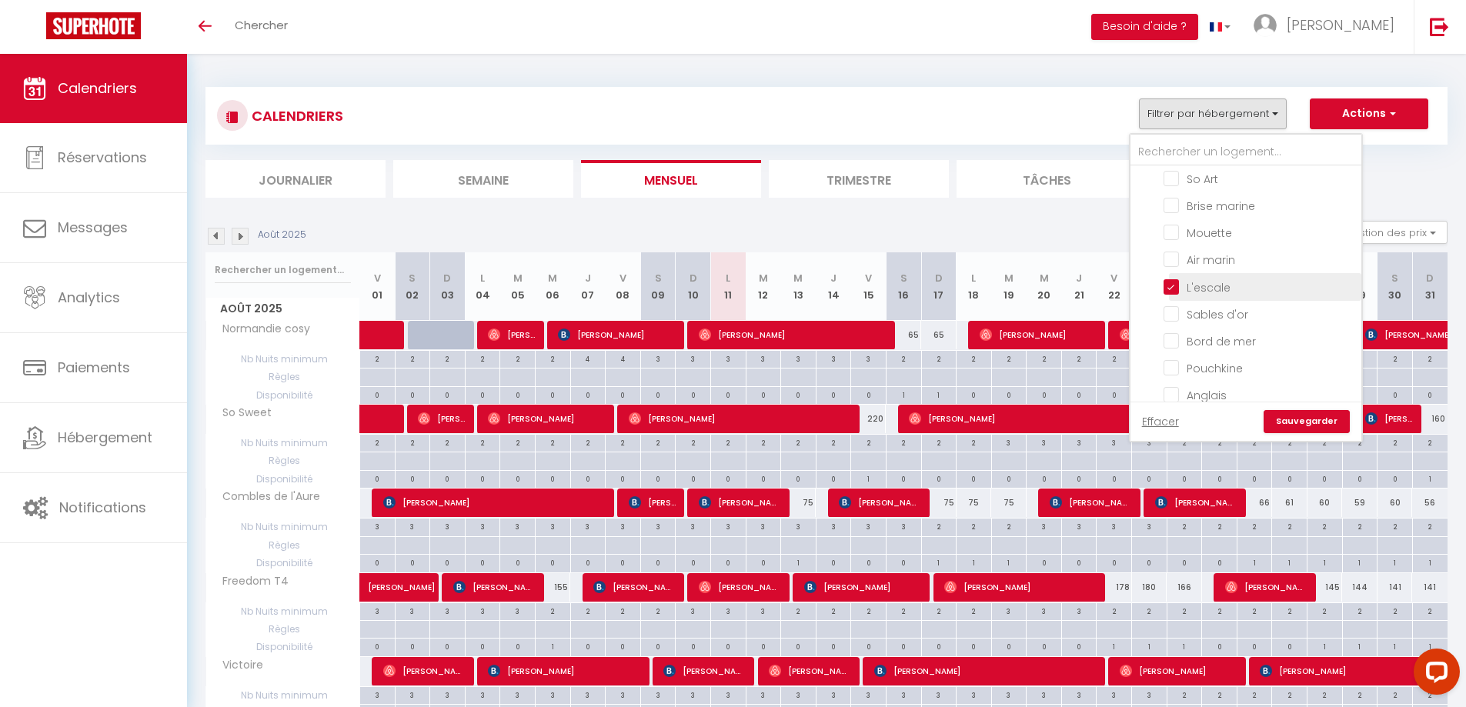
checkbox input "false"
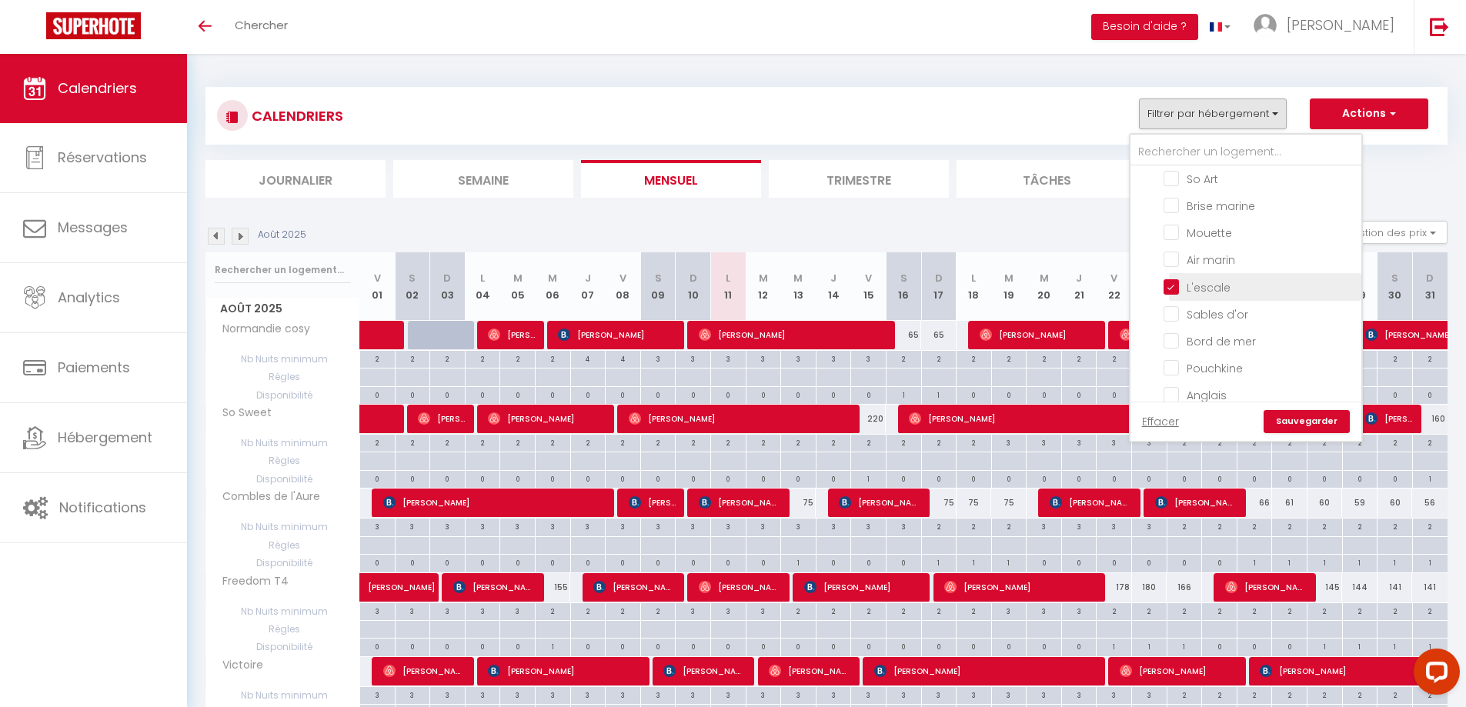
checkbox input "false"
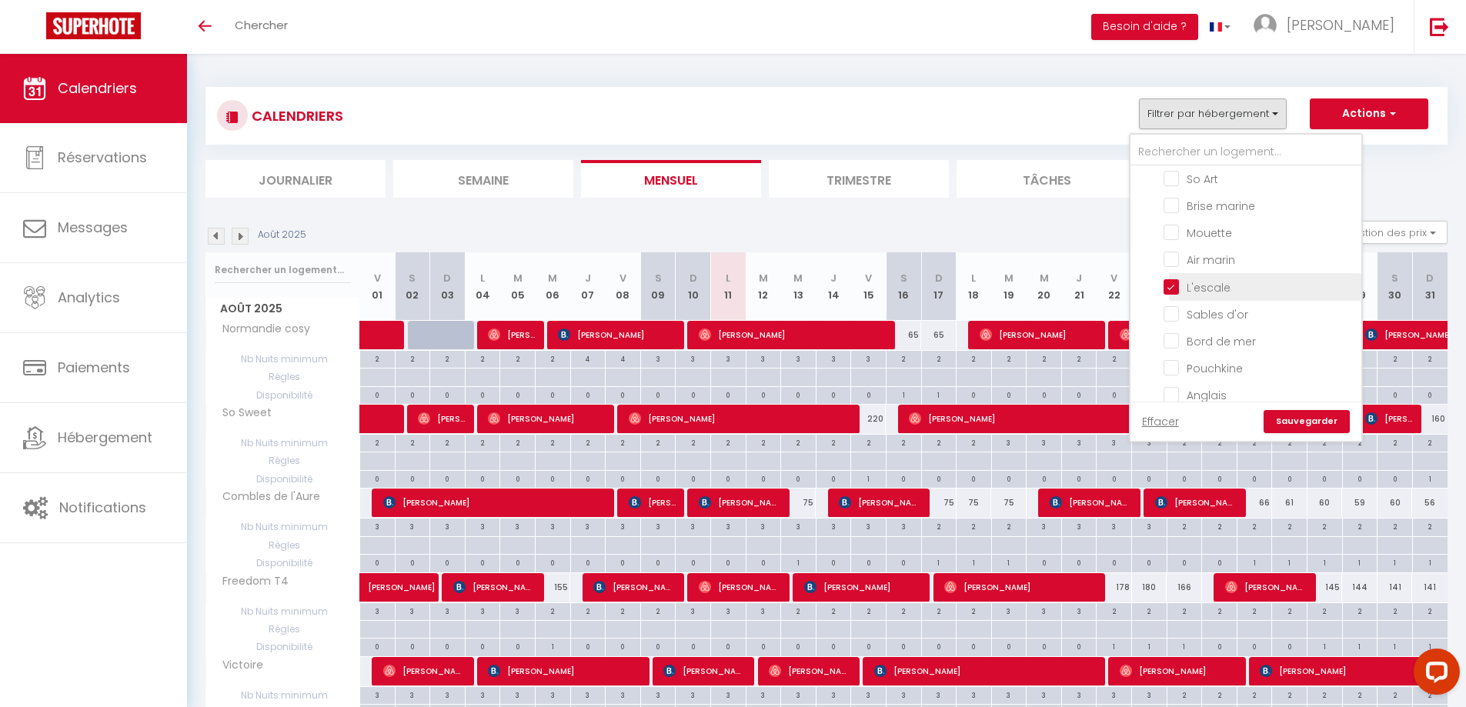
checkbox input "false"
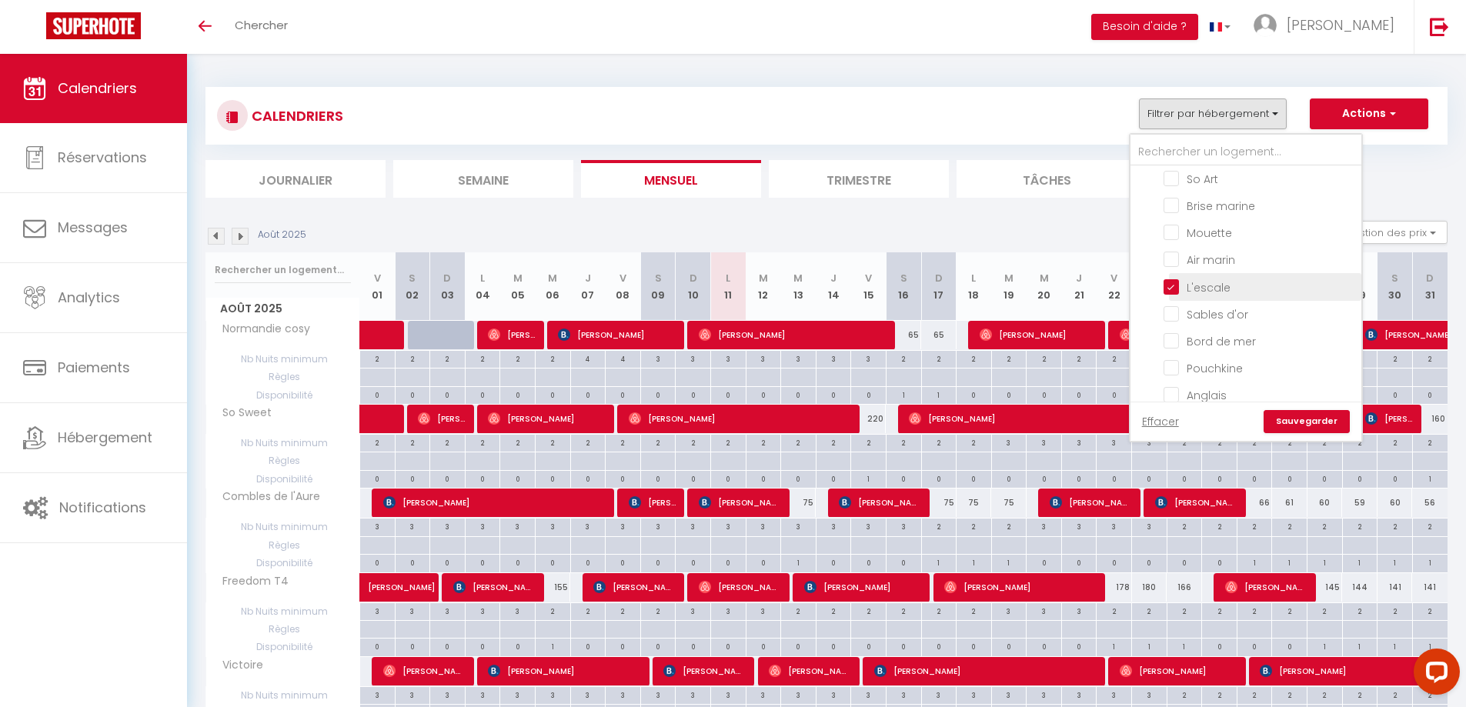
checkbox input "false"
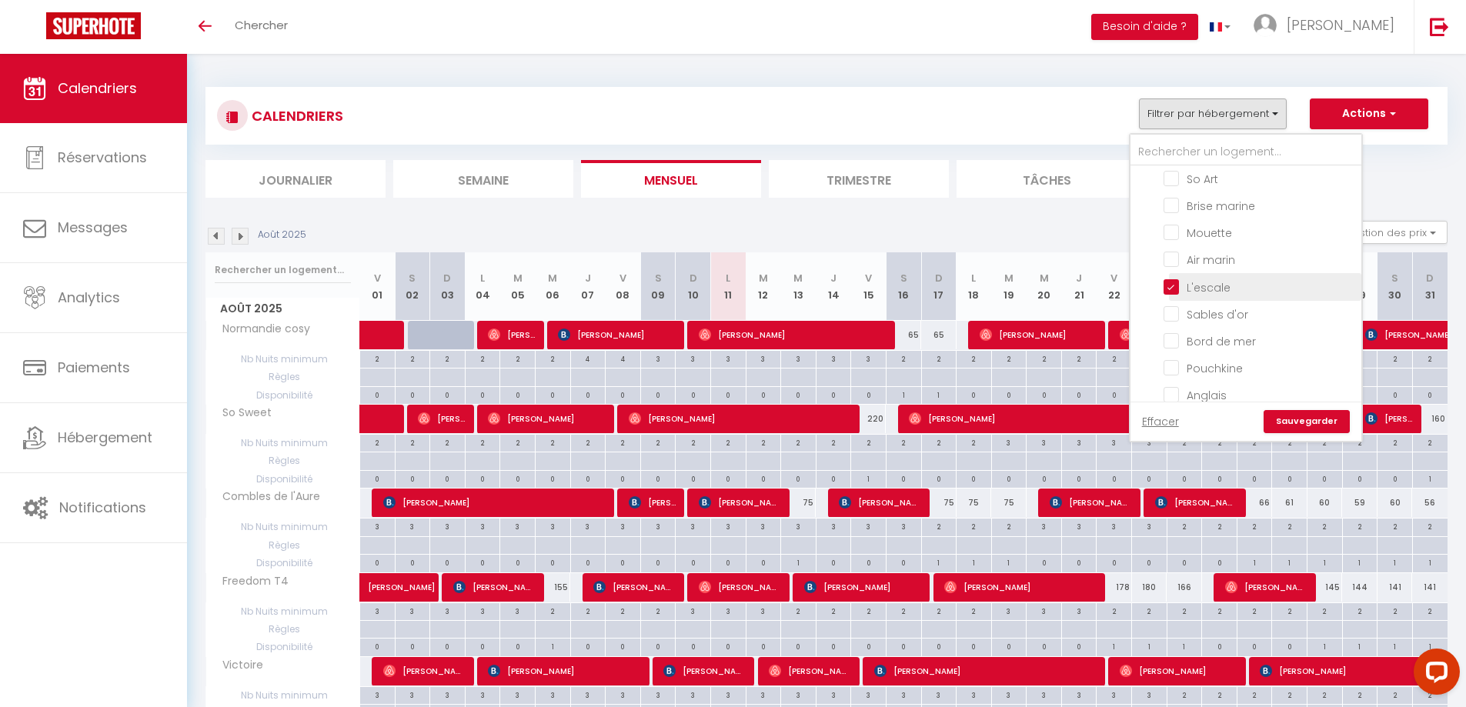
checkbox input "false"
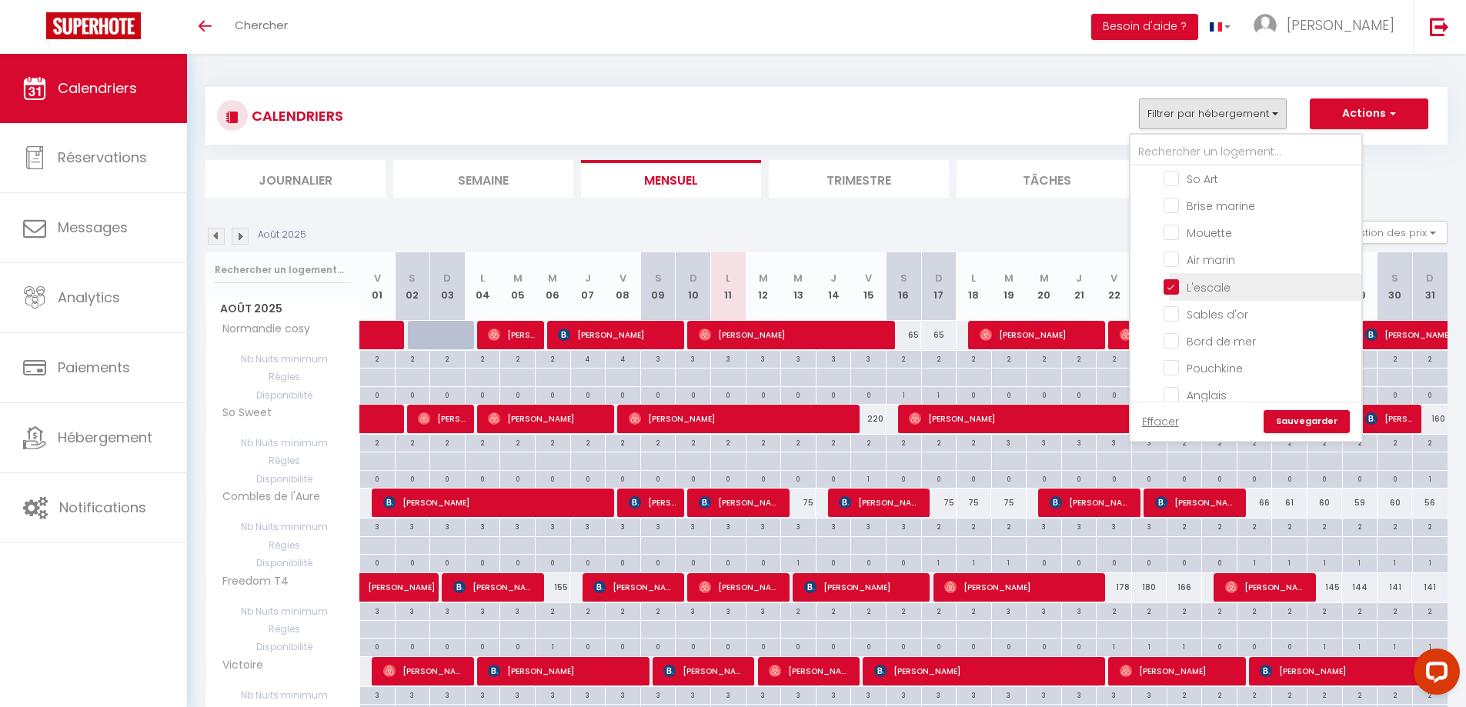
checkbox input "false"
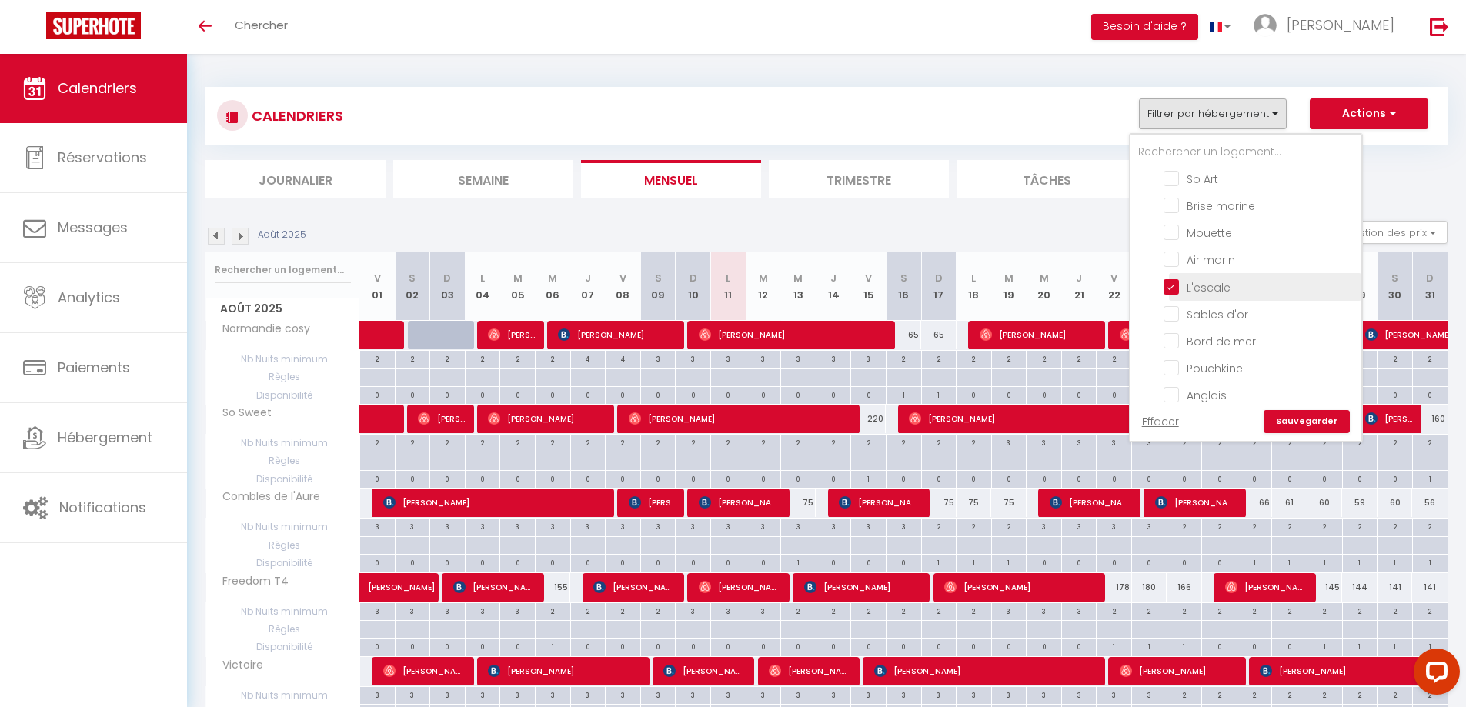
checkbox input "false"
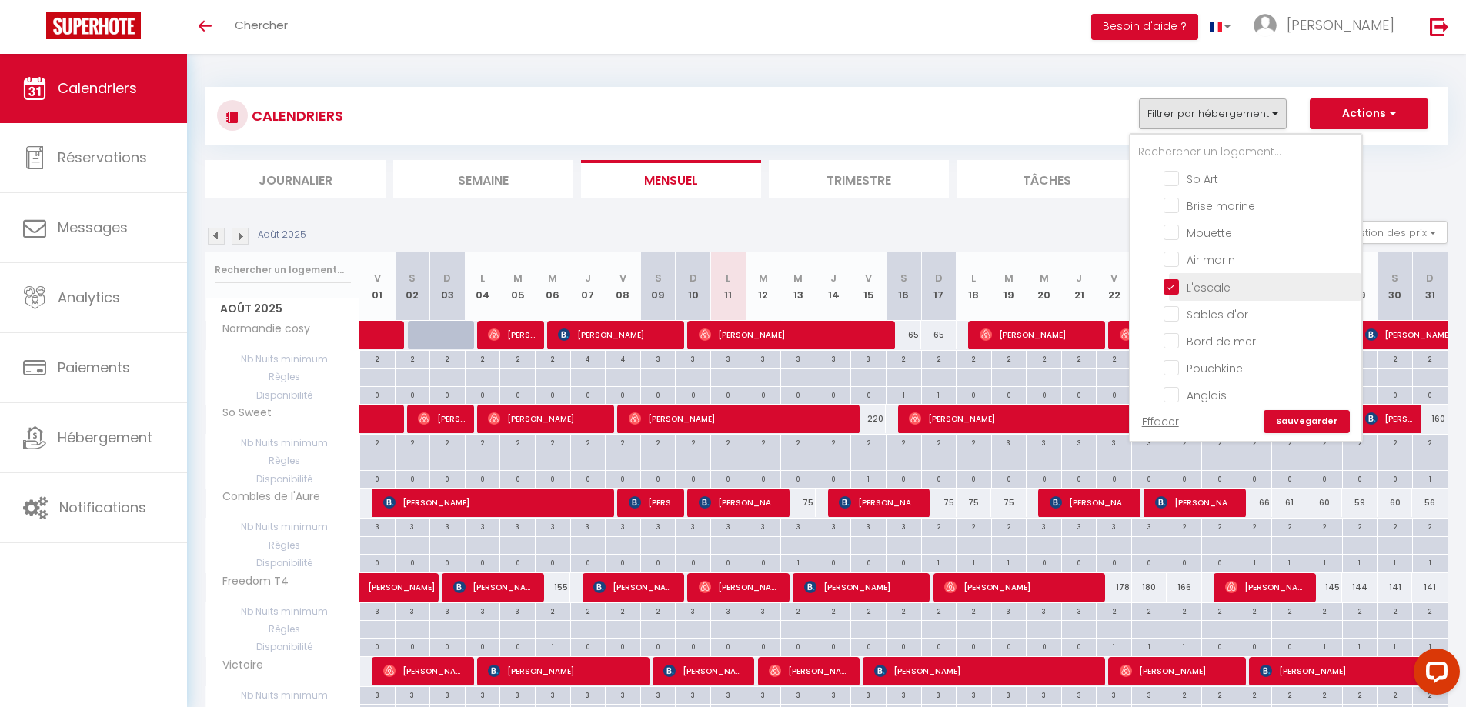
checkbox input "false"
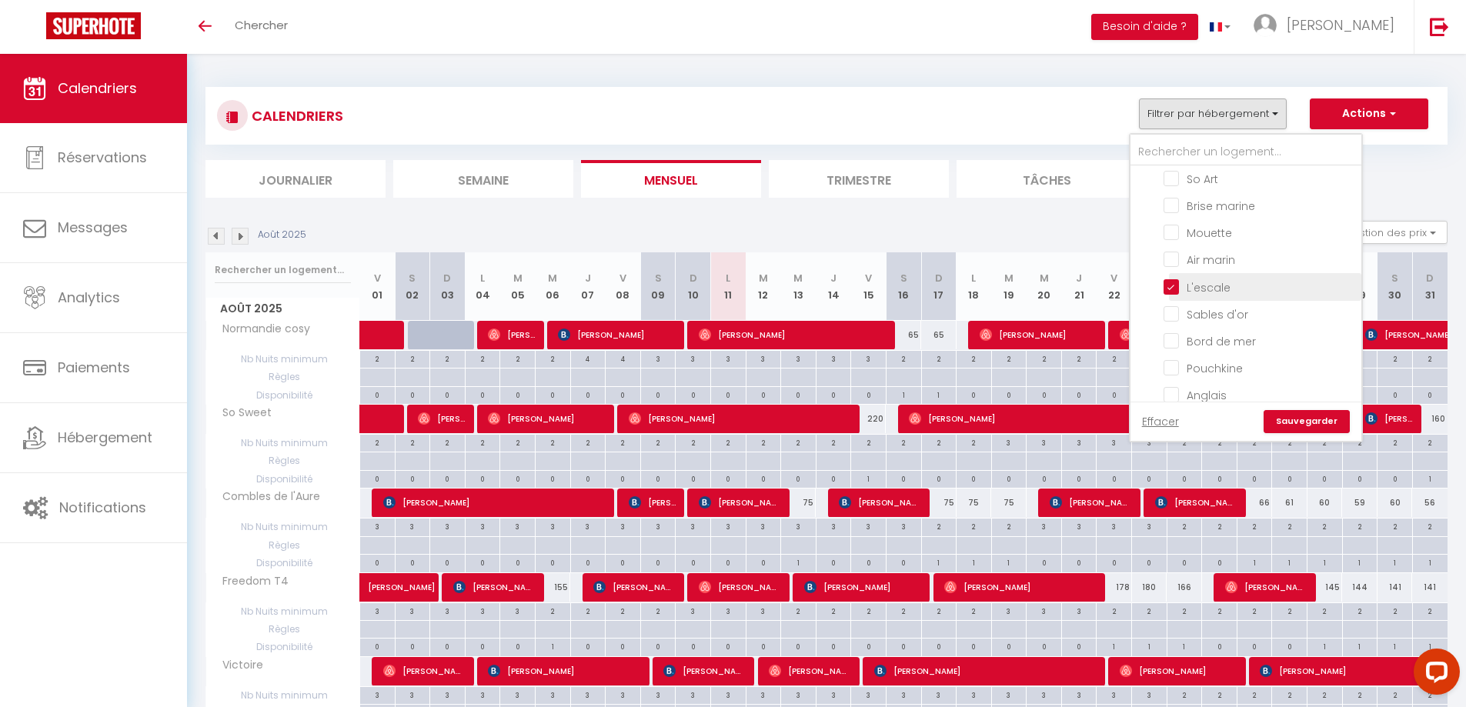
checkbox input "false"
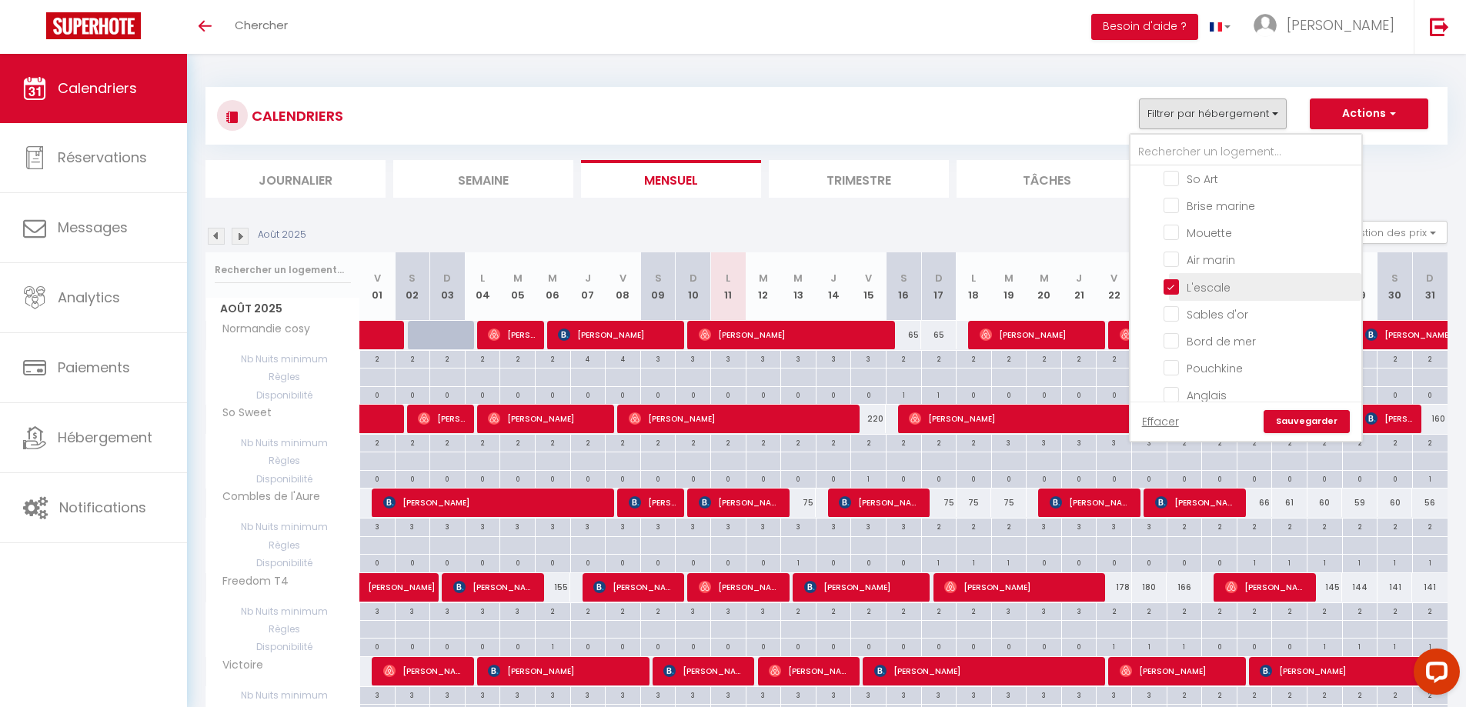
checkbox input "false"
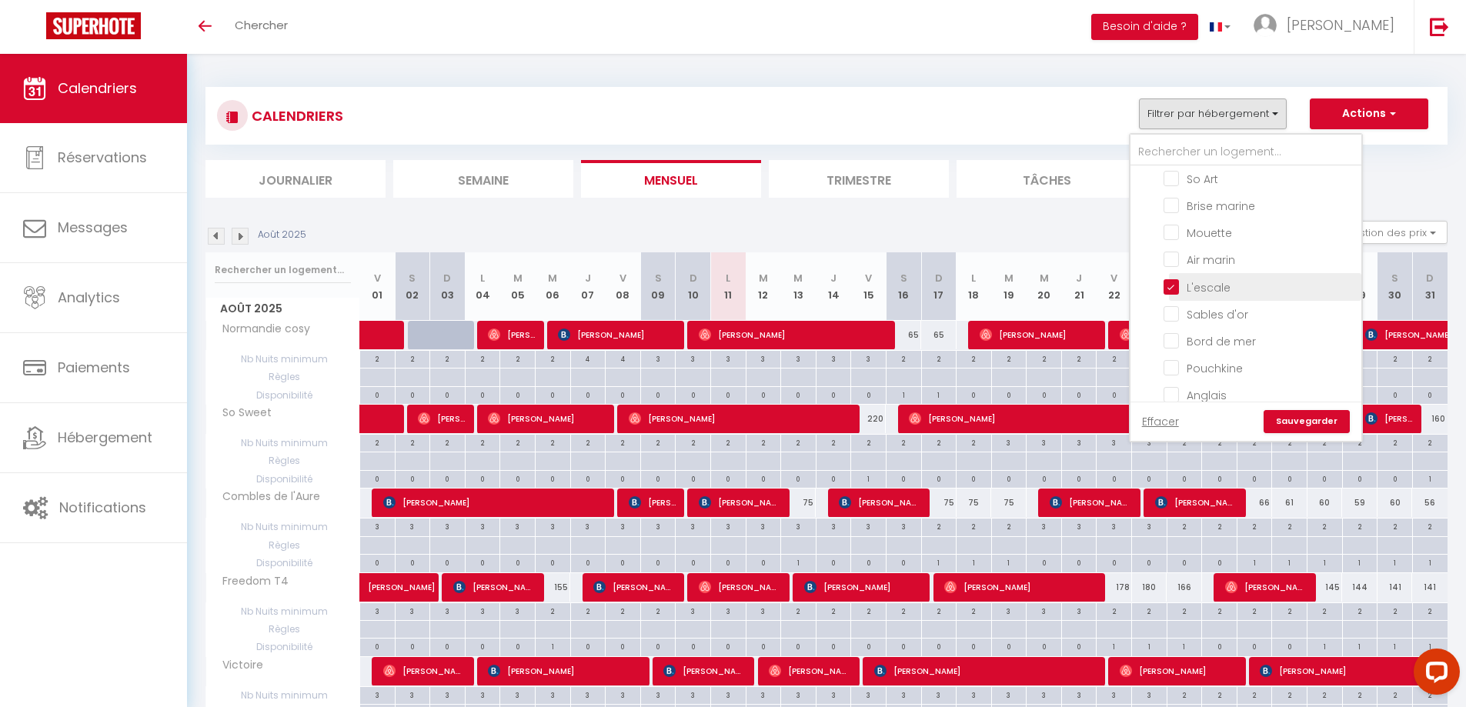
checkbox input "false"
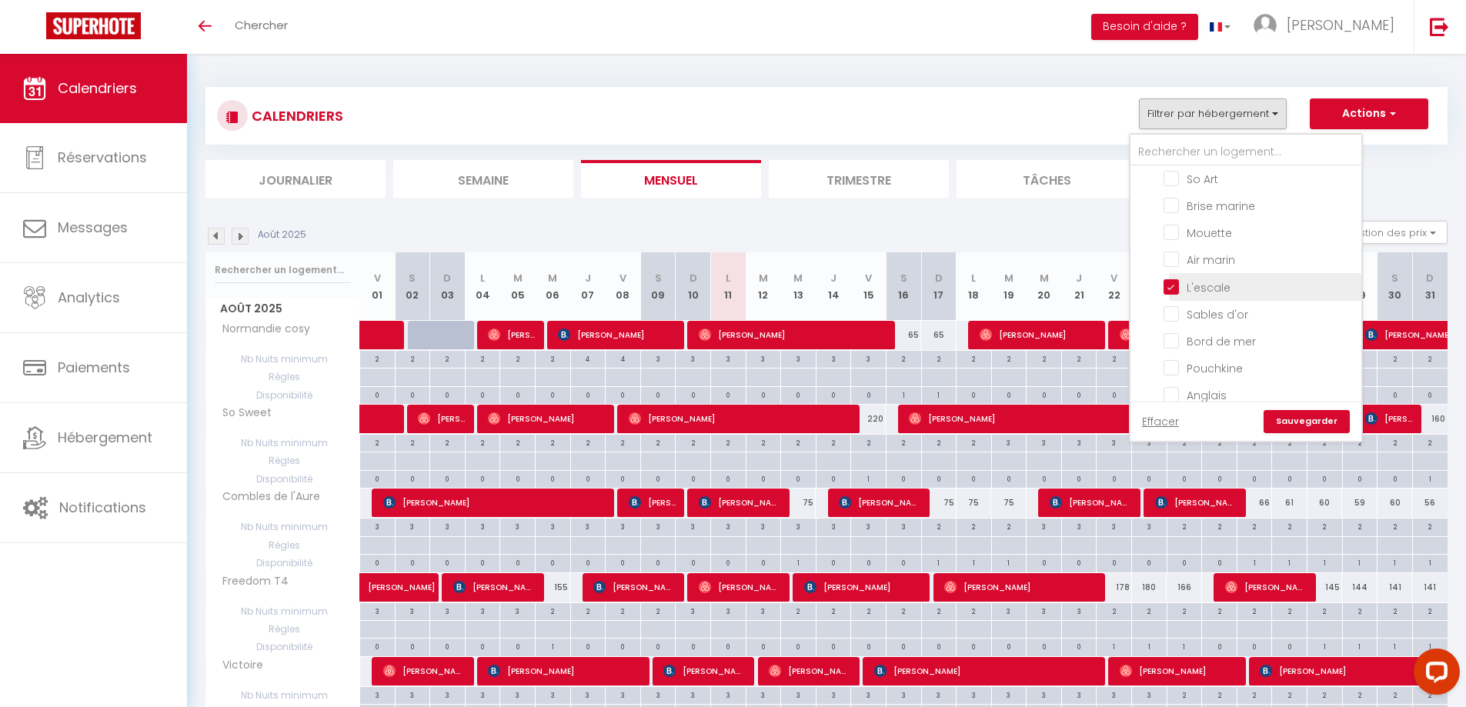
checkbox input "false"
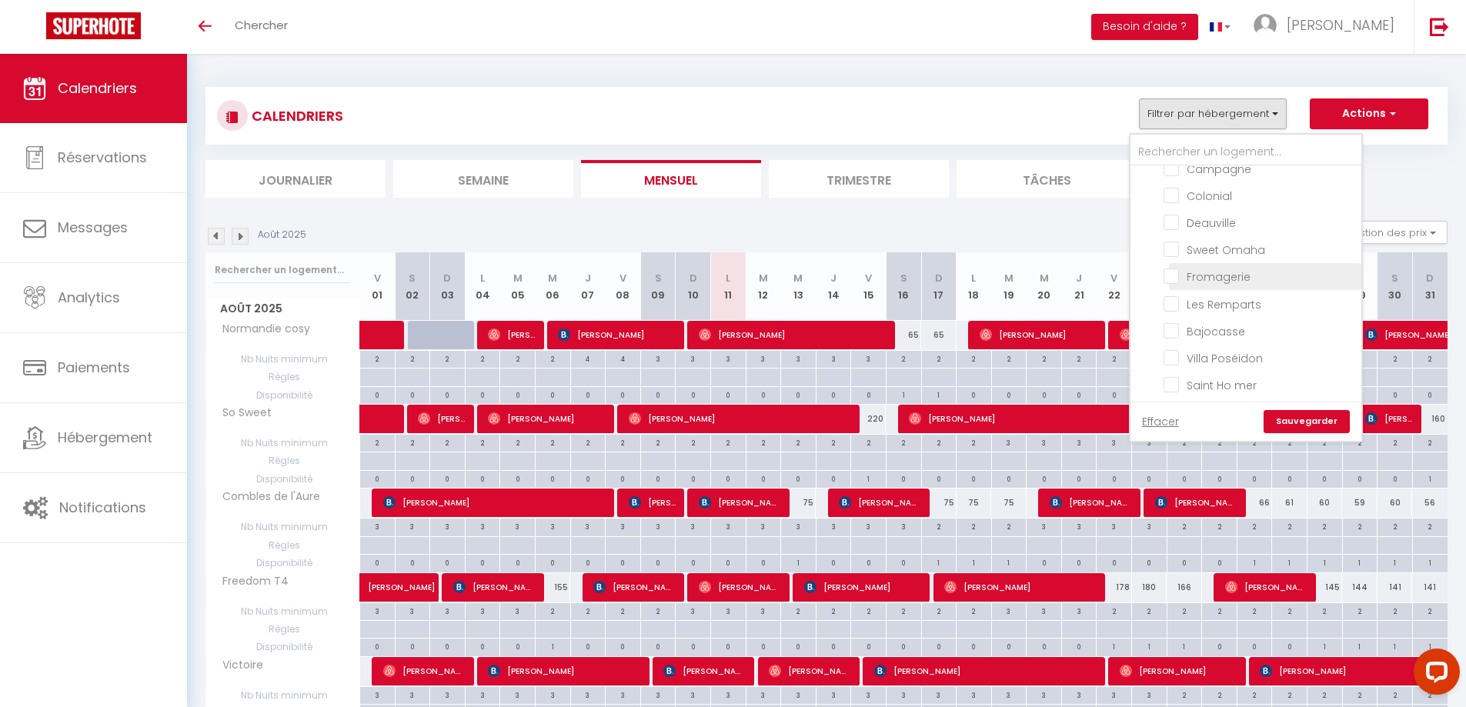
click at [1170, 280] on input "Fromagerie" at bounding box center [1259, 275] width 192 height 15
checkbox input "true"
click at [1171, 306] on input "Saint Ho mer" at bounding box center [1259, 306] width 192 height 15
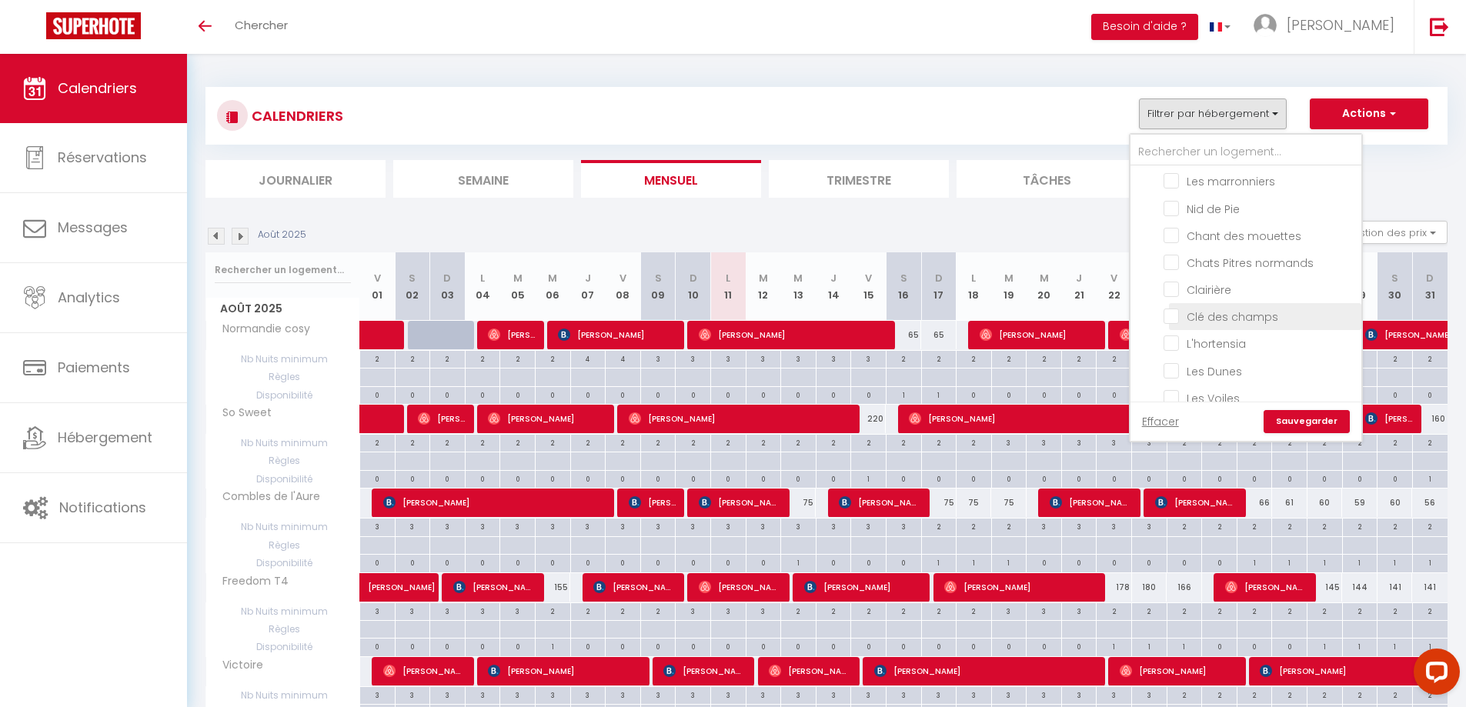
click at [1168, 315] on input "Clé des champs" at bounding box center [1259, 315] width 192 height 15
click at [1171, 217] on input "Les Dunes" at bounding box center [1259, 215] width 192 height 15
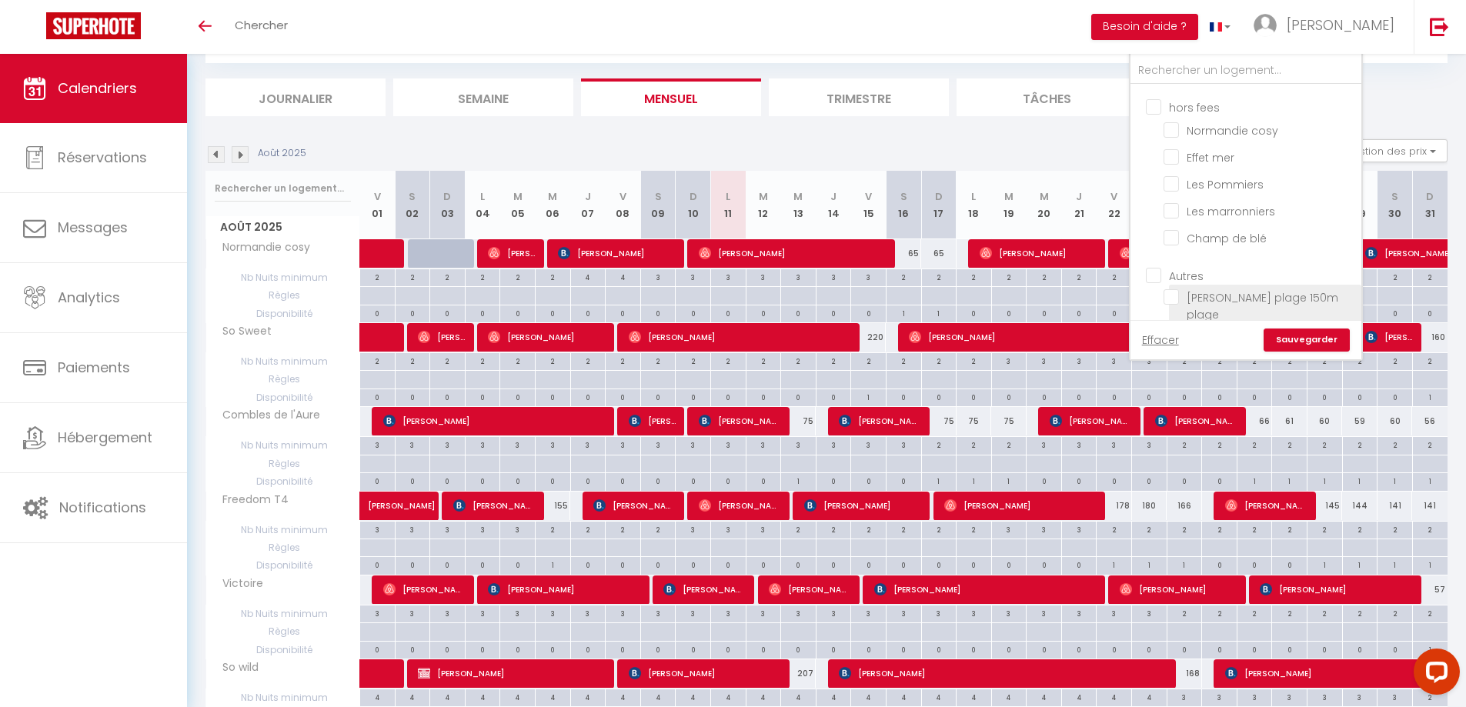
scroll to position [77, 0]
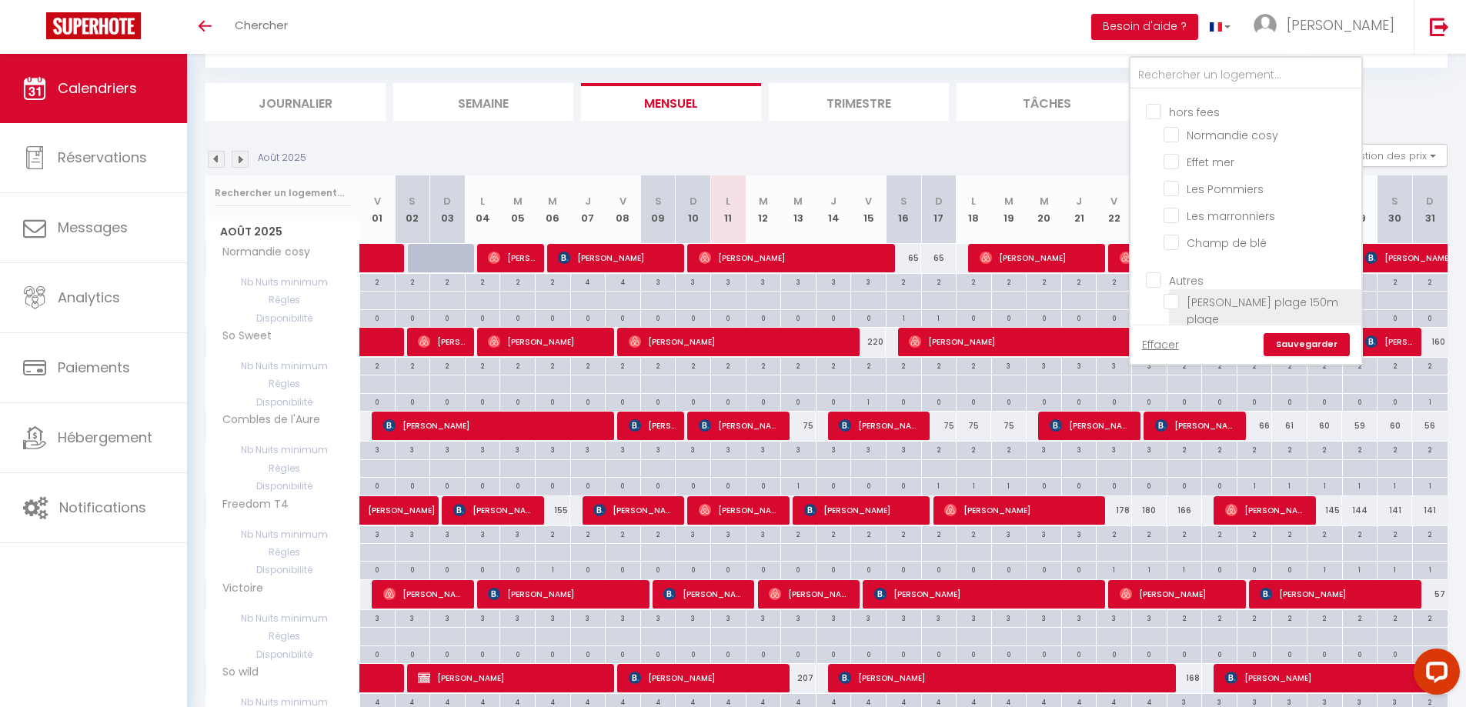
click at [1168, 302] on input "[PERSON_NAME] plage 150m plage" at bounding box center [1259, 301] width 192 height 15
click at [1313, 349] on link "Sauvegarder" at bounding box center [1306, 344] width 86 height 23
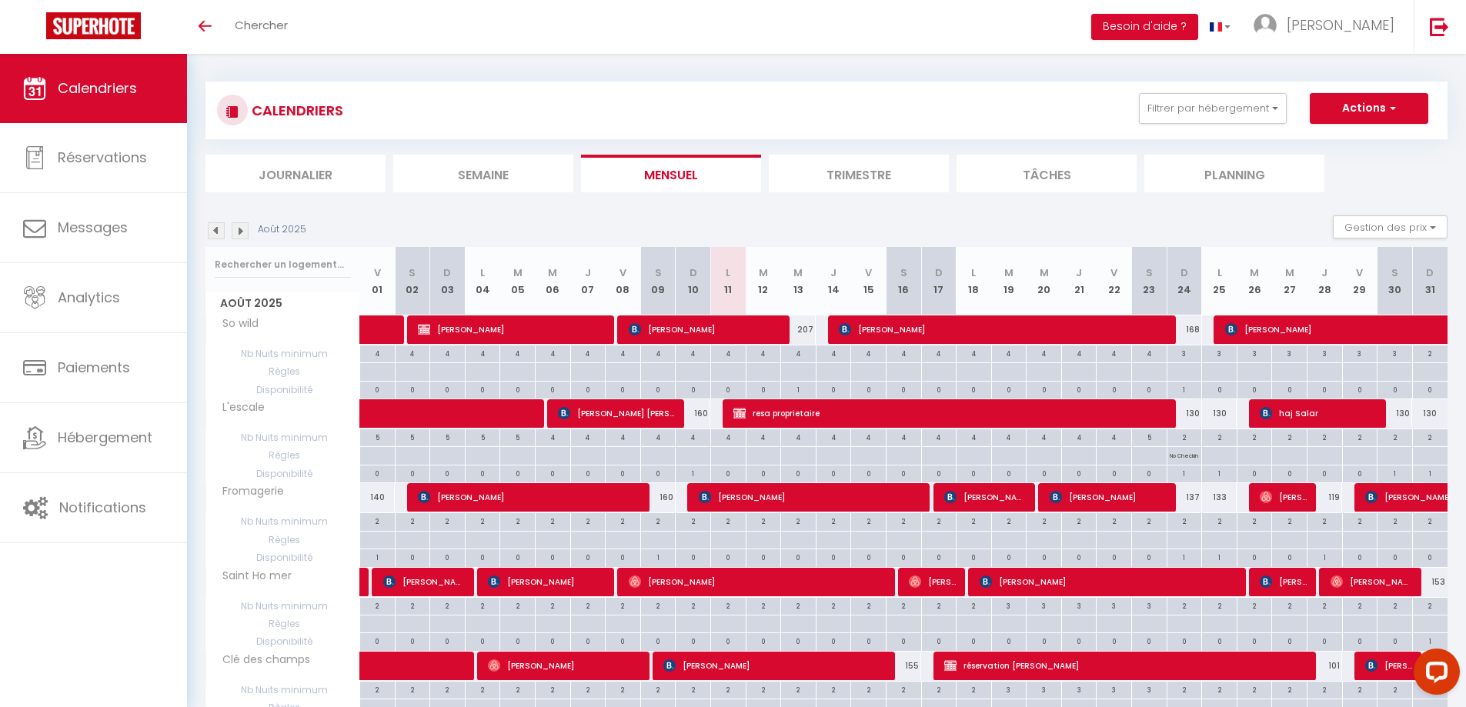
scroll to position [0, 0]
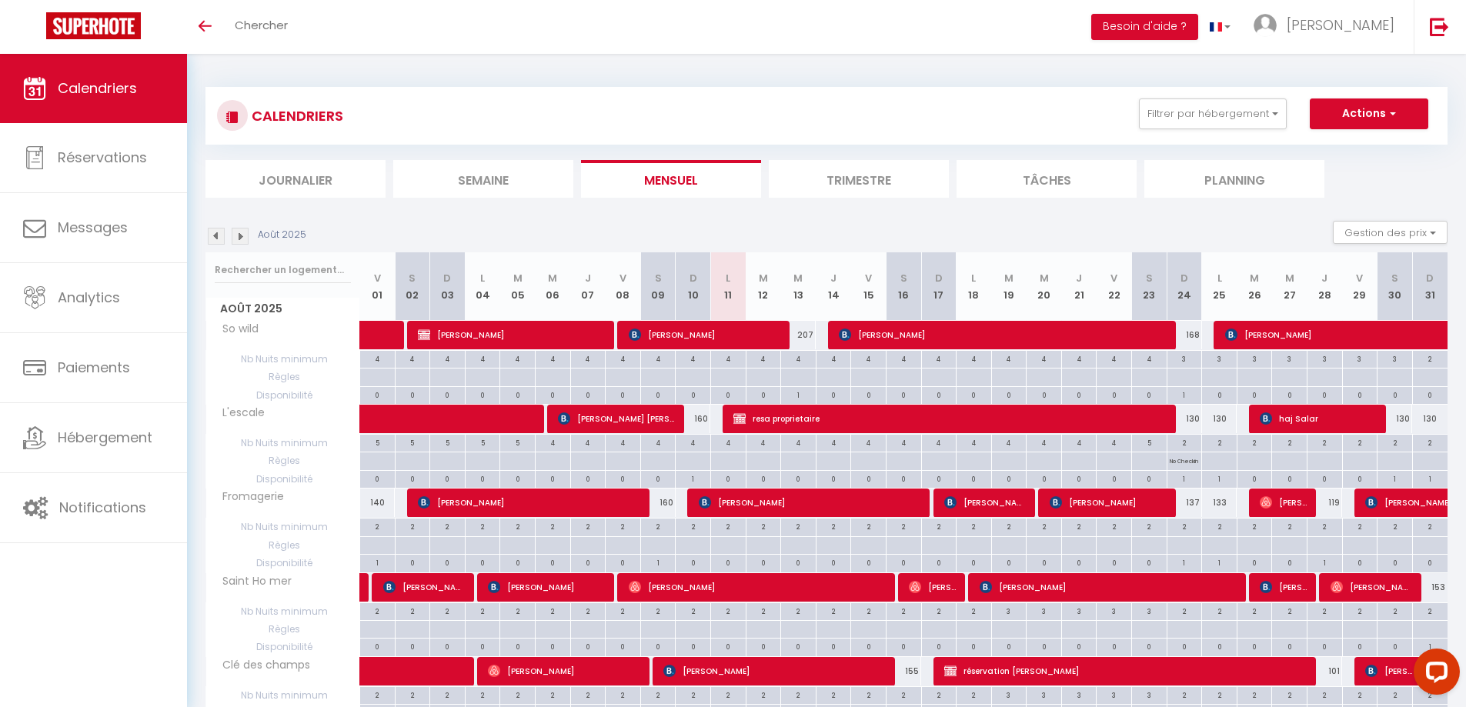
click at [238, 239] on img at bounding box center [240, 236] width 17 height 17
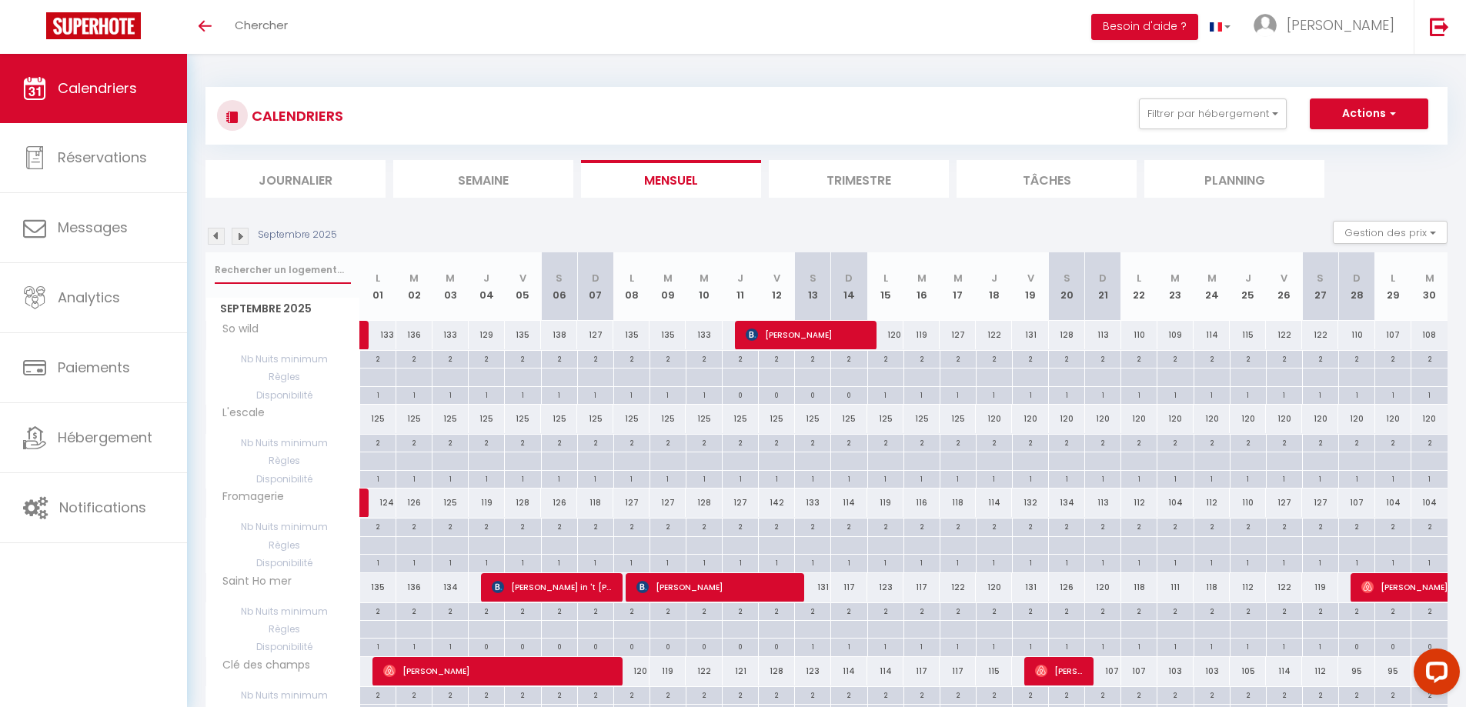
click at [263, 265] on input "text" at bounding box center [283, 270] width 136 height 28
